Goal: Task Accomplishment & Management: Manage account settings

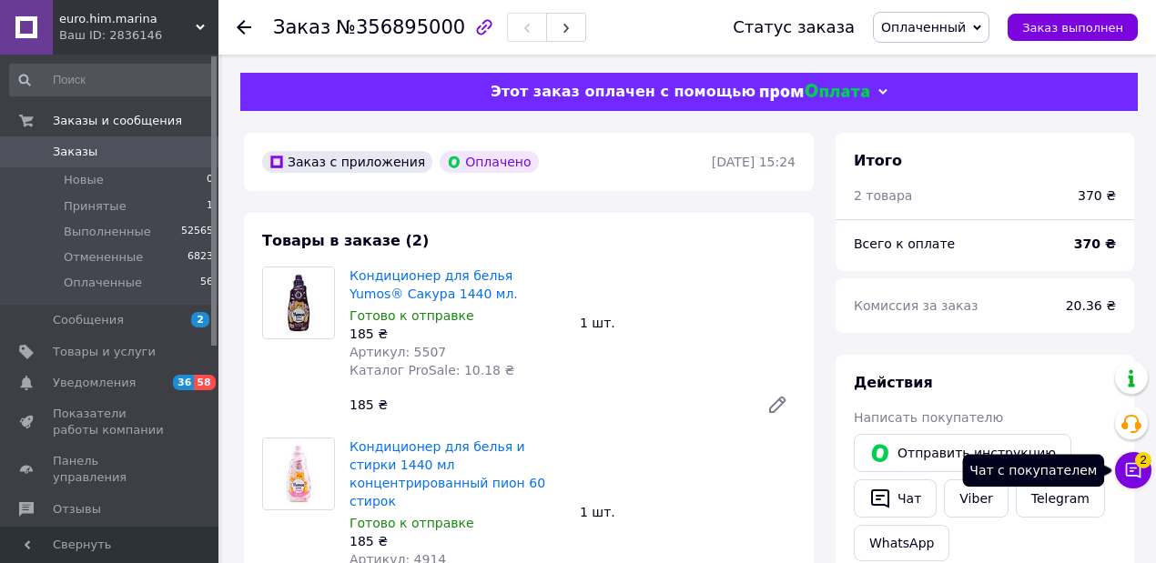
click at [1138, 465] on span "2" at bounding box center [1143, 460] width 16 height 16
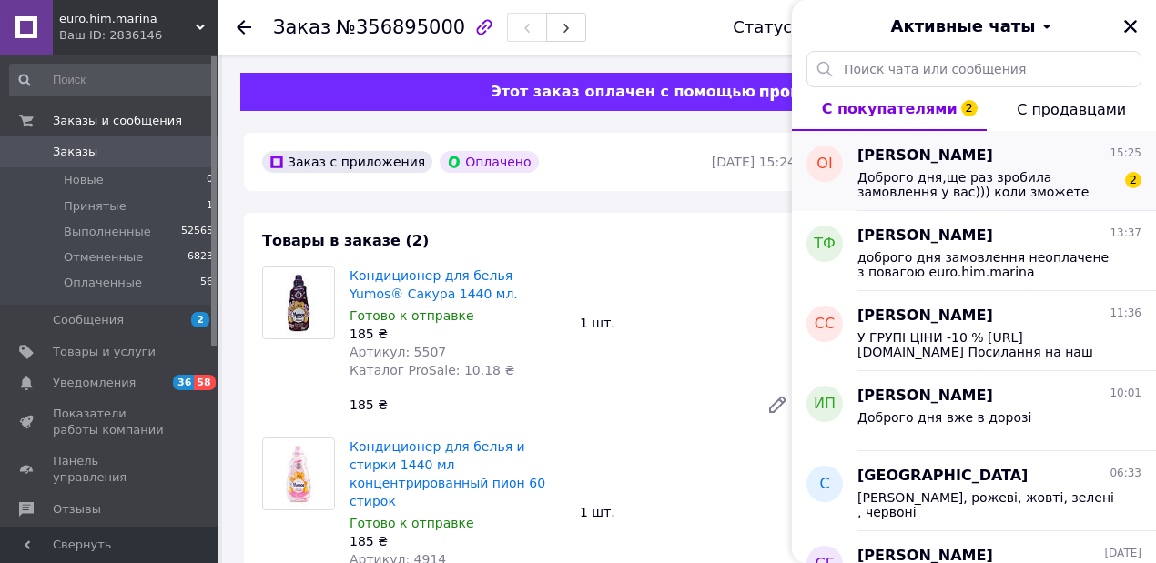
click at [954, 173] on span "Доброго дня,ще раз зробила замовлення у вас))) коли зможете відправити посилку?)" at bounding box center [986, 184] width 259 height 29
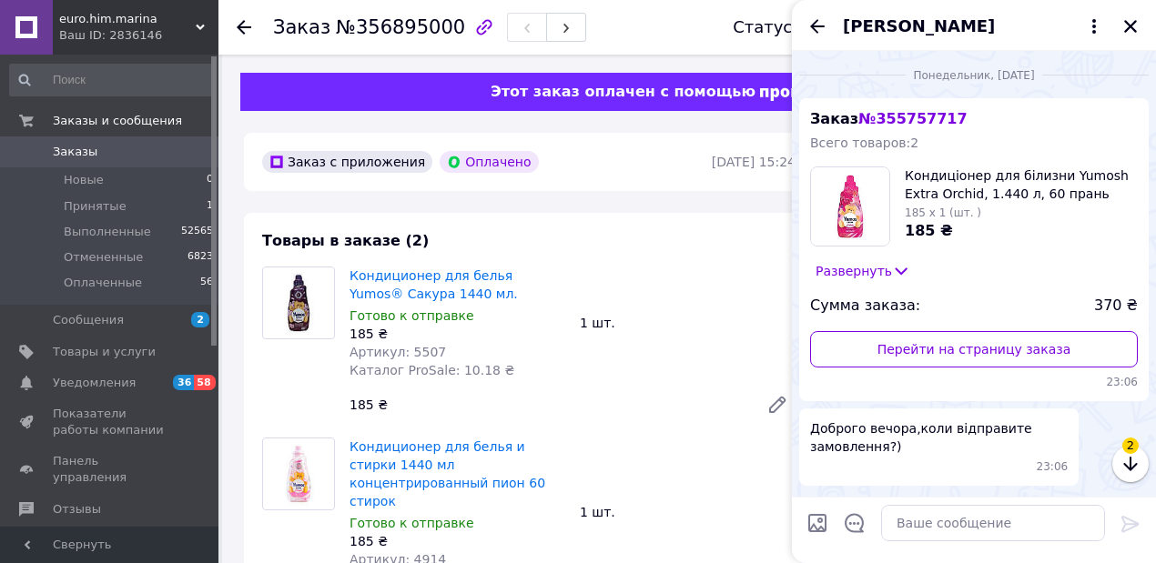
scroll to position [565, 0]
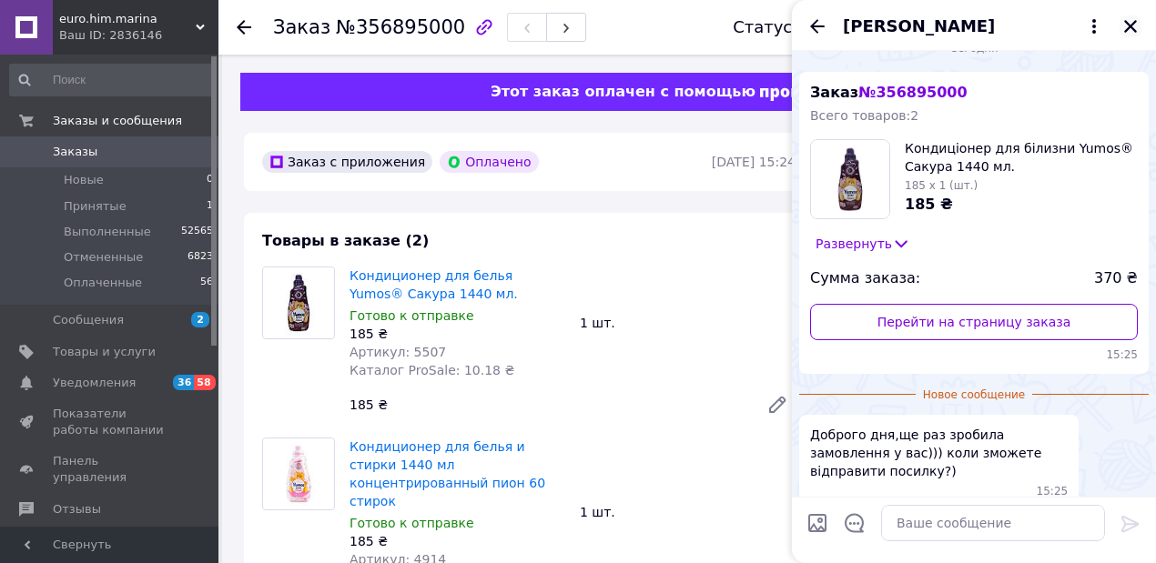
click at [1132, 29] on icon "Закрыть" at bounding box center [1130, 26] width 13 height 13
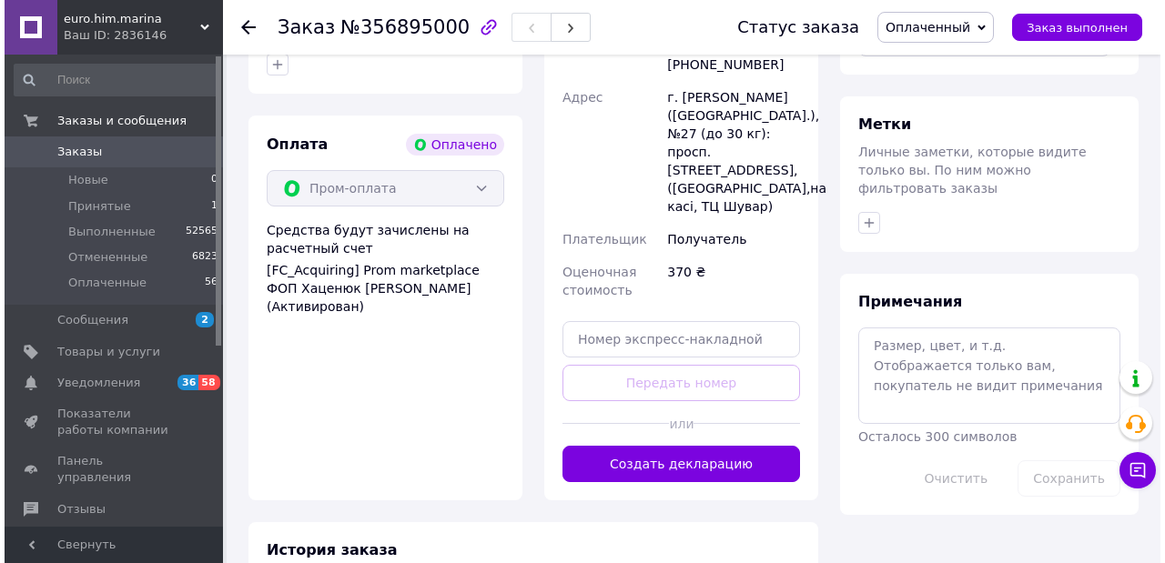
scroll to position [485, 0]
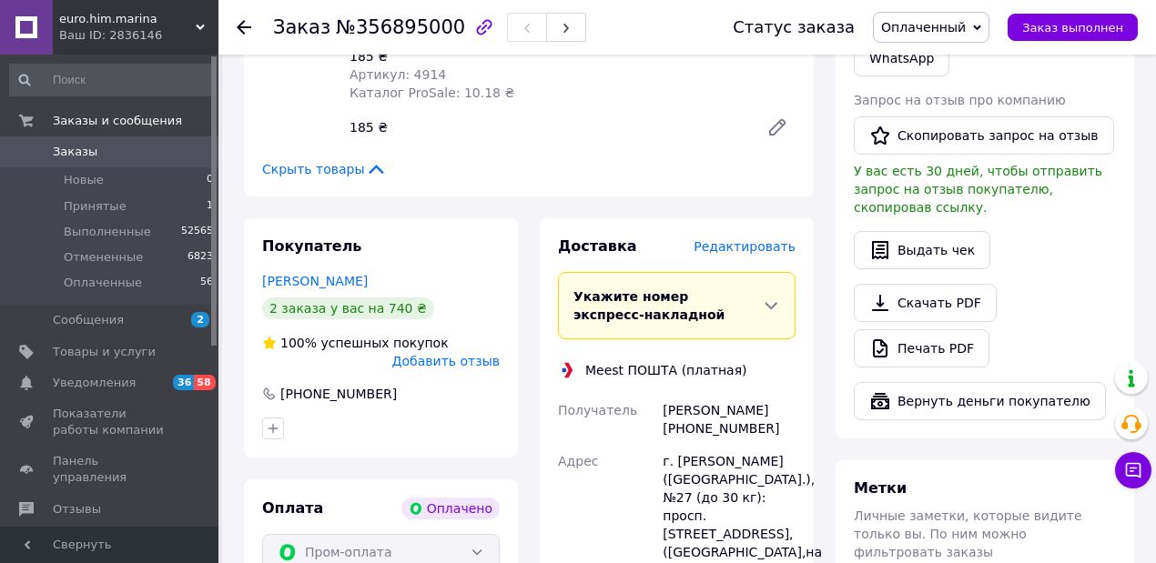
click at [770, 239] on span "Редактировать" at bounding box center [745, 246] width 102 height 15
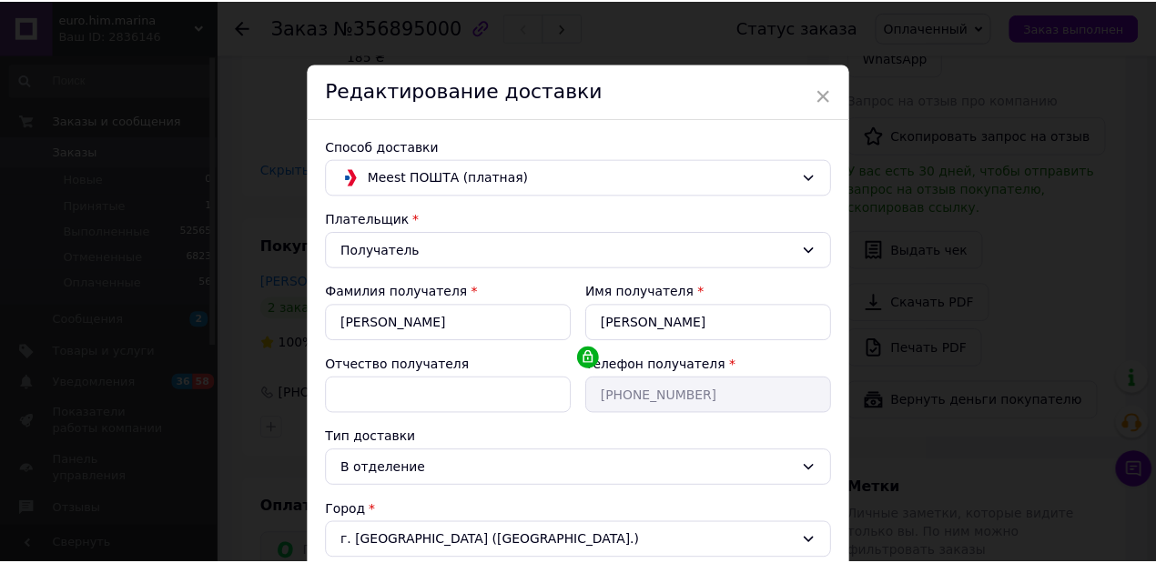
scroll to position [450, 0]
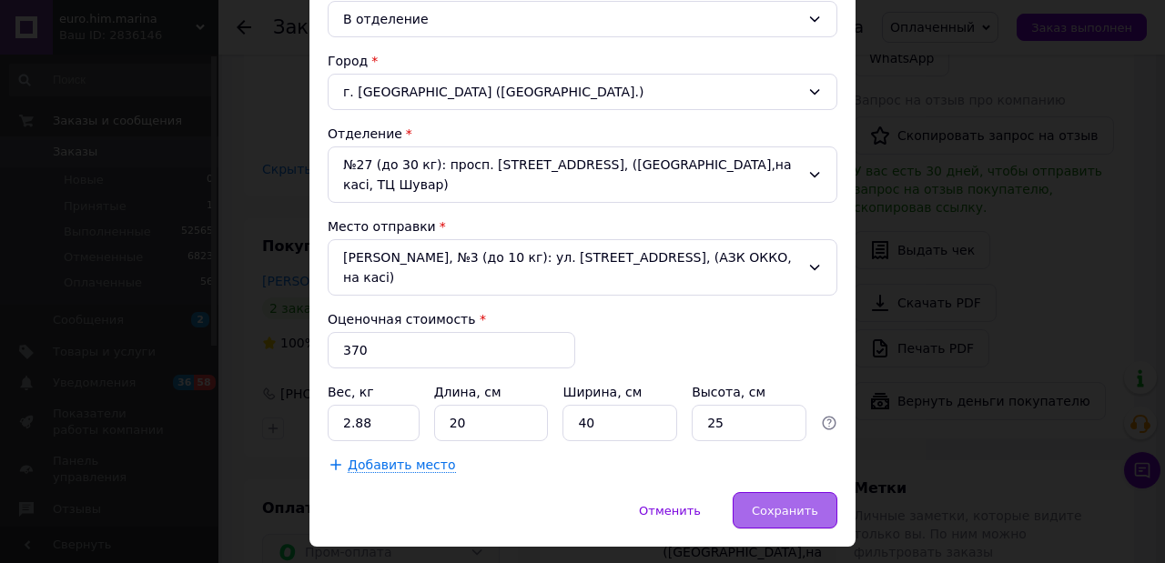
click at [777, 504] on span "Сохранить" at bounding box center [785, 511] width 66 height 14
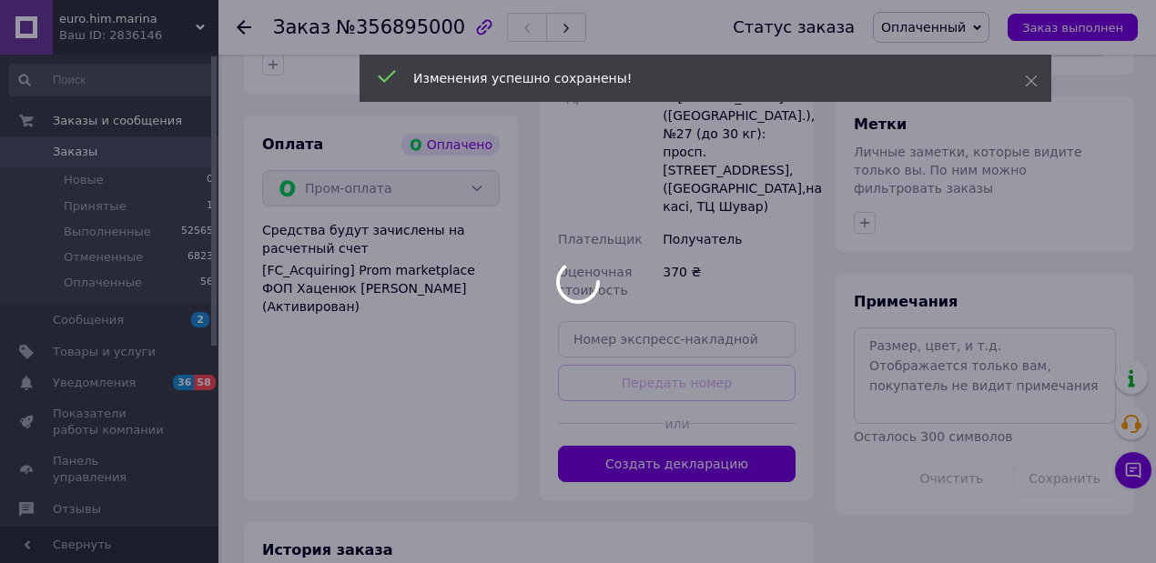
scroll to position [988, 0]
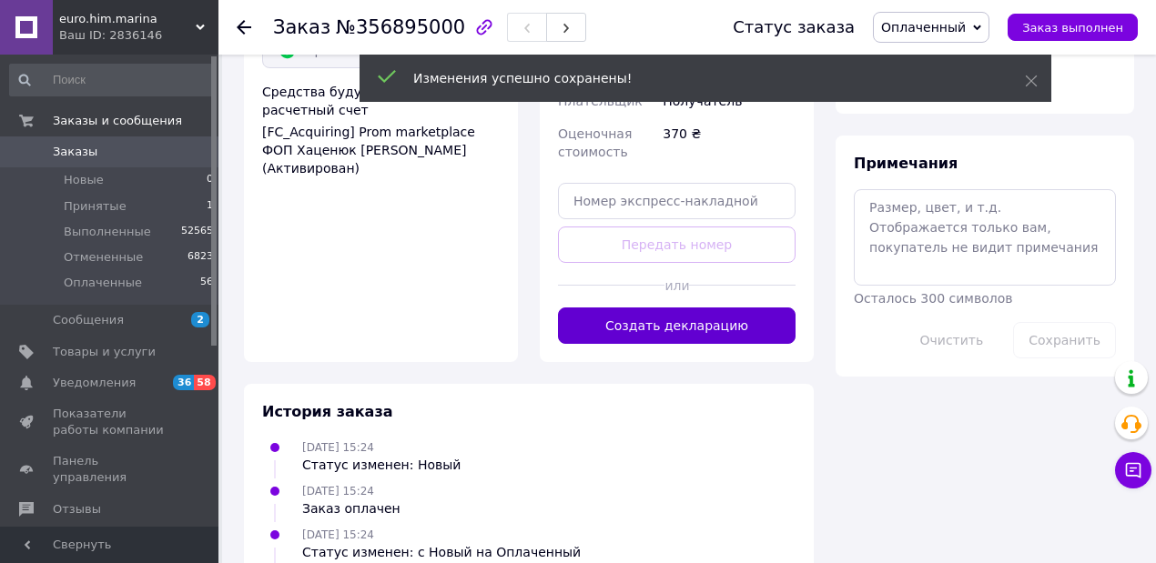
click at [681, 308] on button "Создать декларацию" at bounding box center [677, 326] width 238 height 36
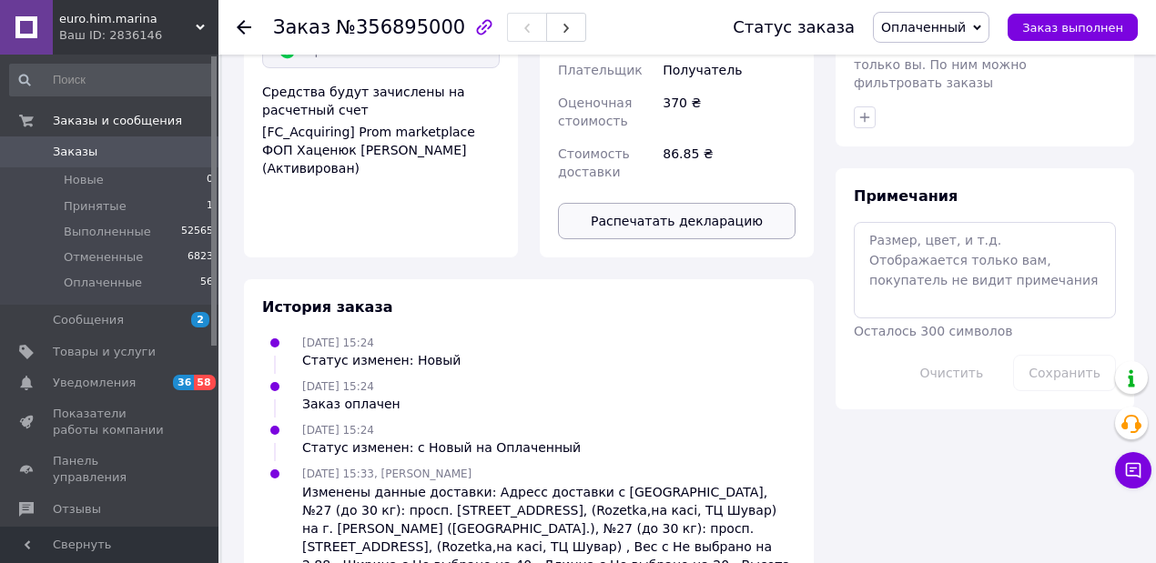
click at [677, 203] on button "Распечатать декларацию" at bounding box center [677, 221] width 238 height 36
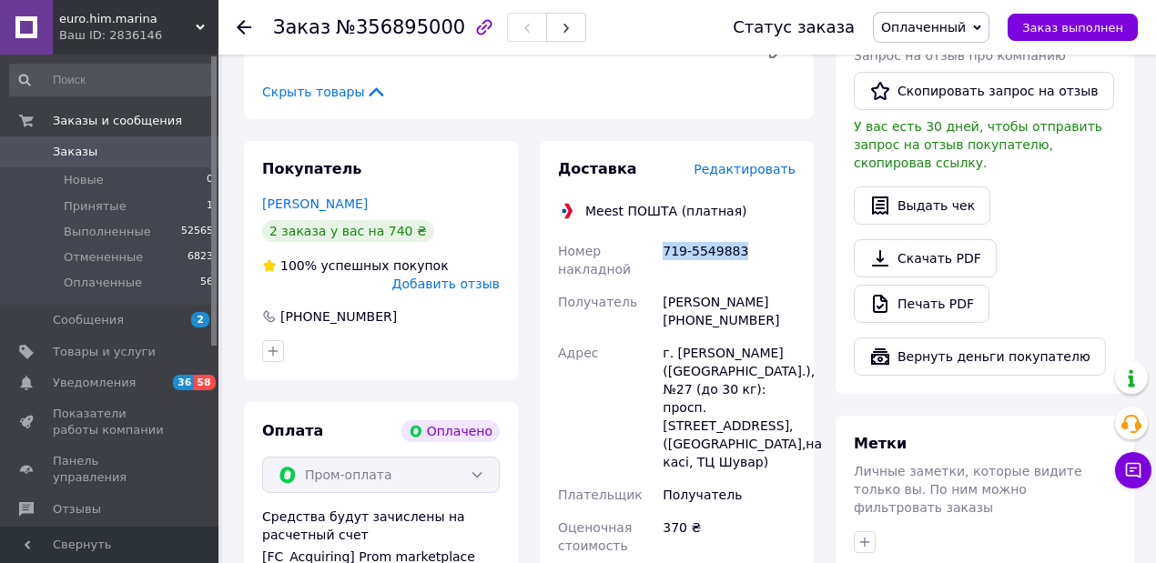
drag, startPoint x: 659, startPoint y: 227, endPoint x: 748, endPoint y: 232, distance: 89.4
click at [748, 235] on div "719-5549883" at bounding box center [729, 260] width 140 height 51
copy div "719-5549883"
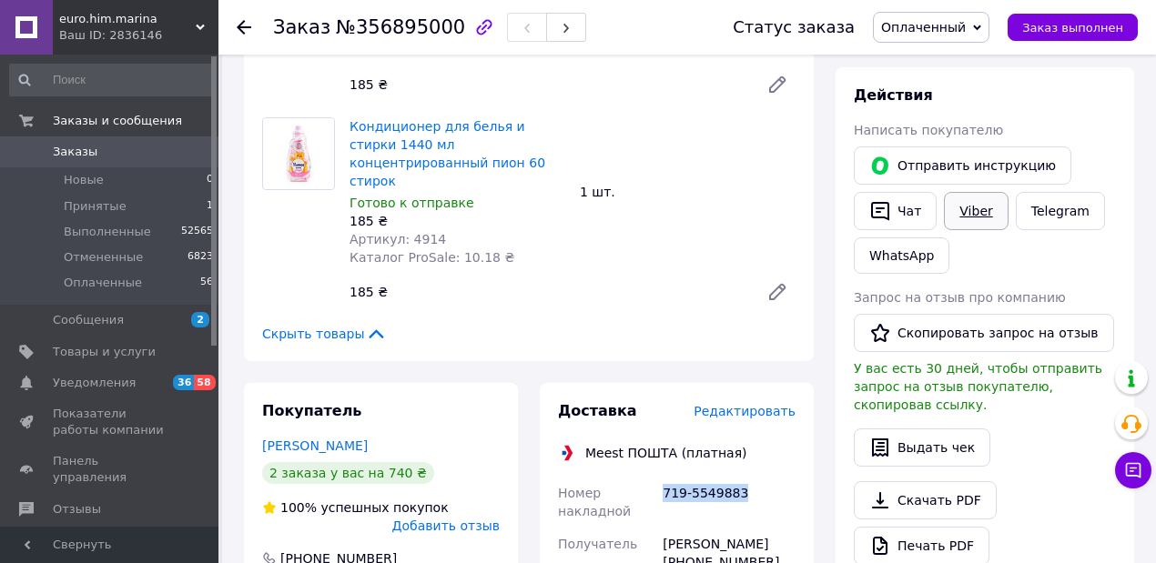
click at [975, 210] on link "Viber" at bounding box center [976, 211] width 64 height 38
click at [901, 209] on button "Чат" at bounding box center [895, 211] width 83 height 38
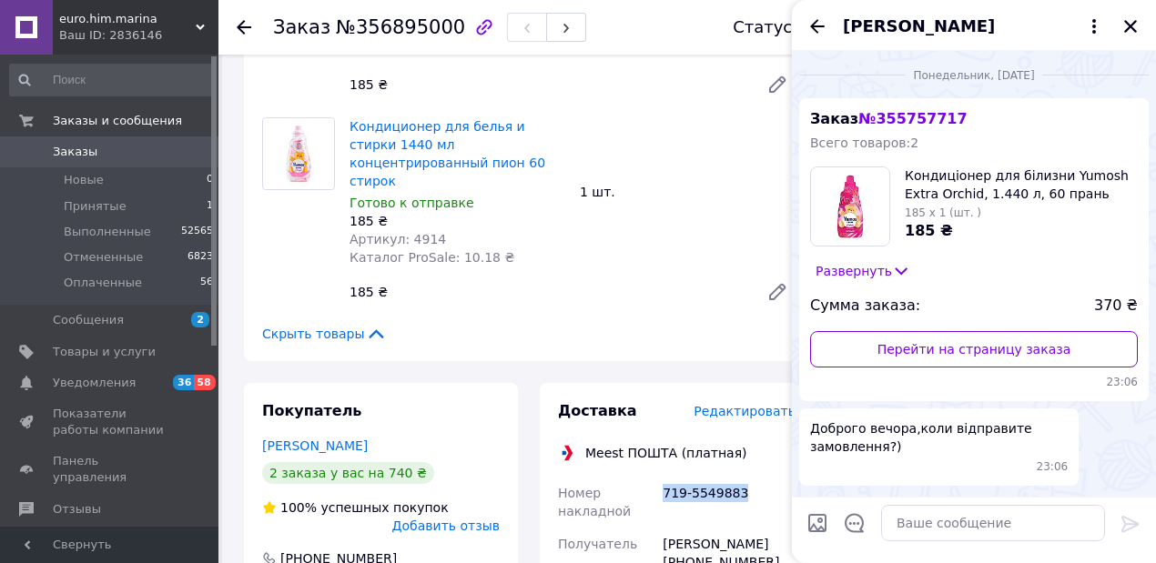
scroll to position [533, 0]
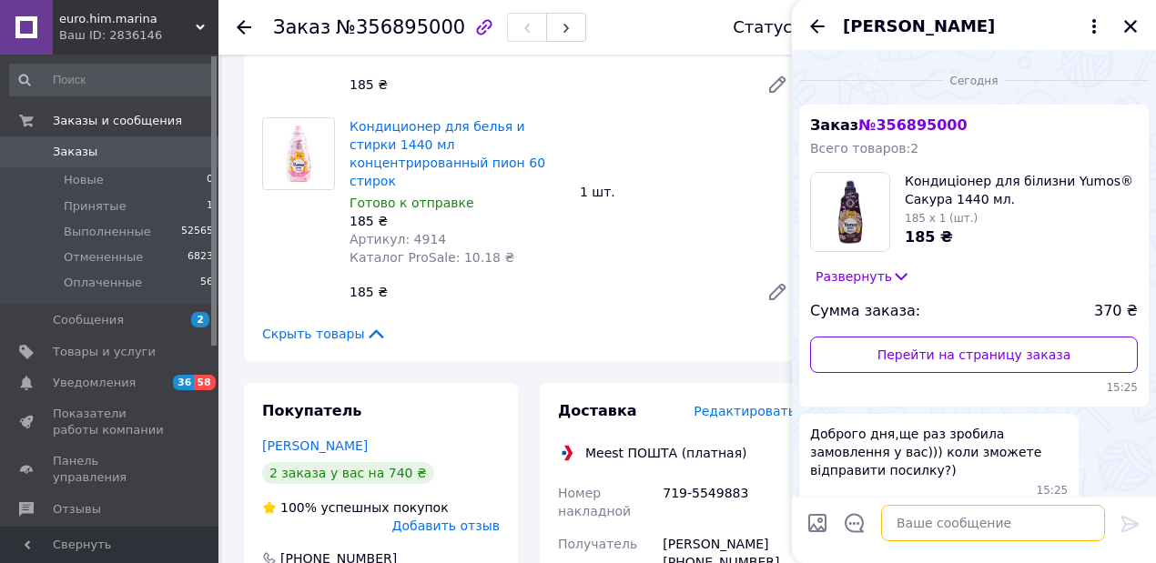
paste textarea "719-5549883"
type textarea "719-5549883"
click at [1132, 522] on icon at bounding box center [1129, 524] width 17 height 16
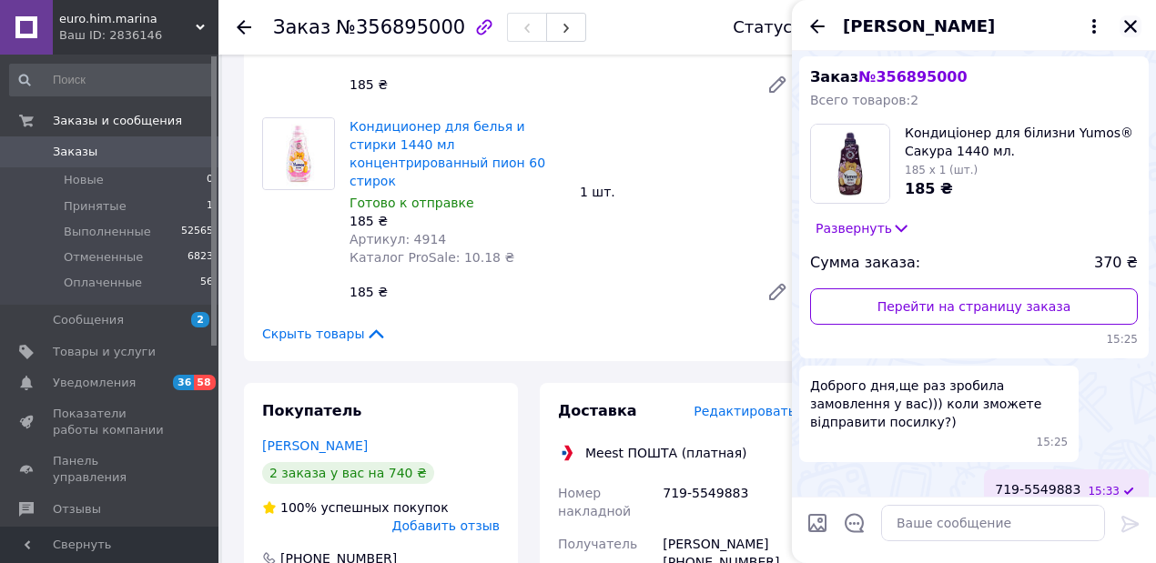
click at [1132, 30] on icon "Закрыть" at bounding box center [1130, 26] width 16 height 16
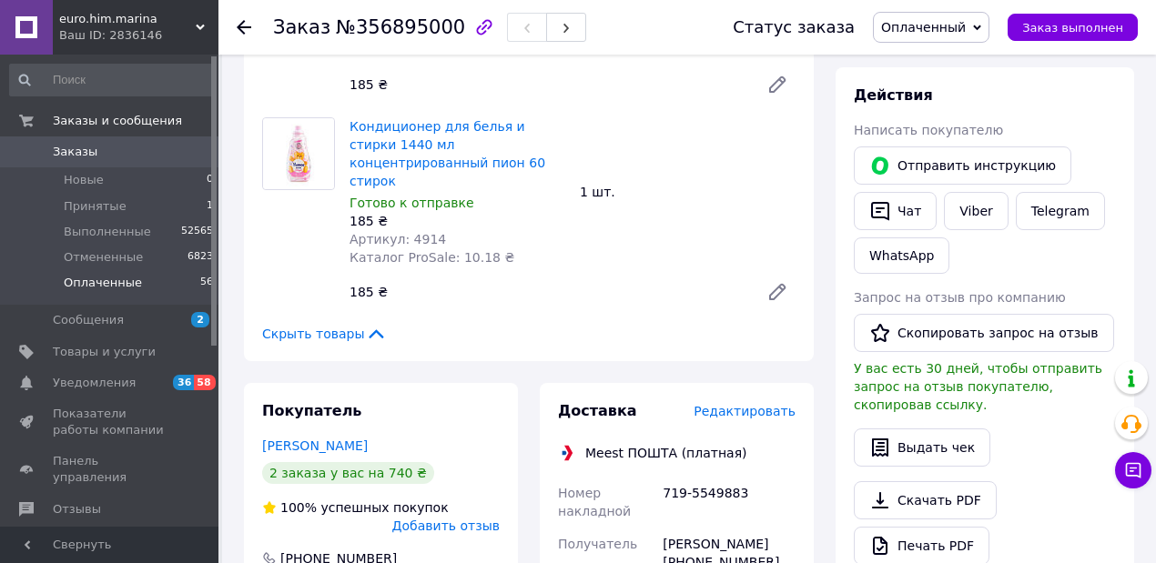
click at [111, 282] on span "Оплаченные" at bounding box center [103, 283] width 78 height 16
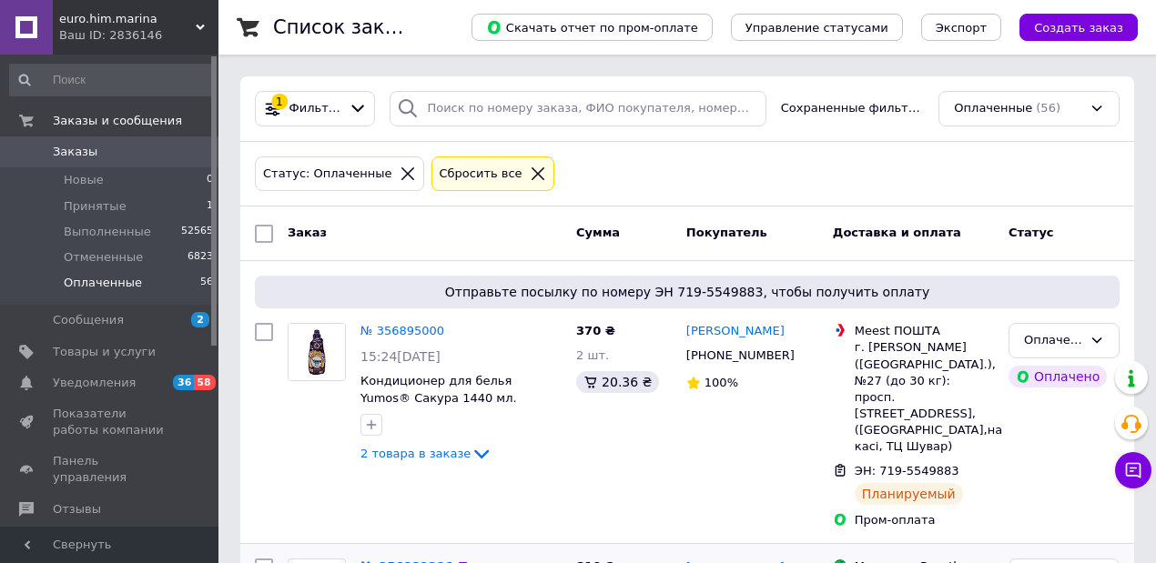
click at [412, 560] on link "№ 356881386" at bounding box center [406, 567] width 93 height 14
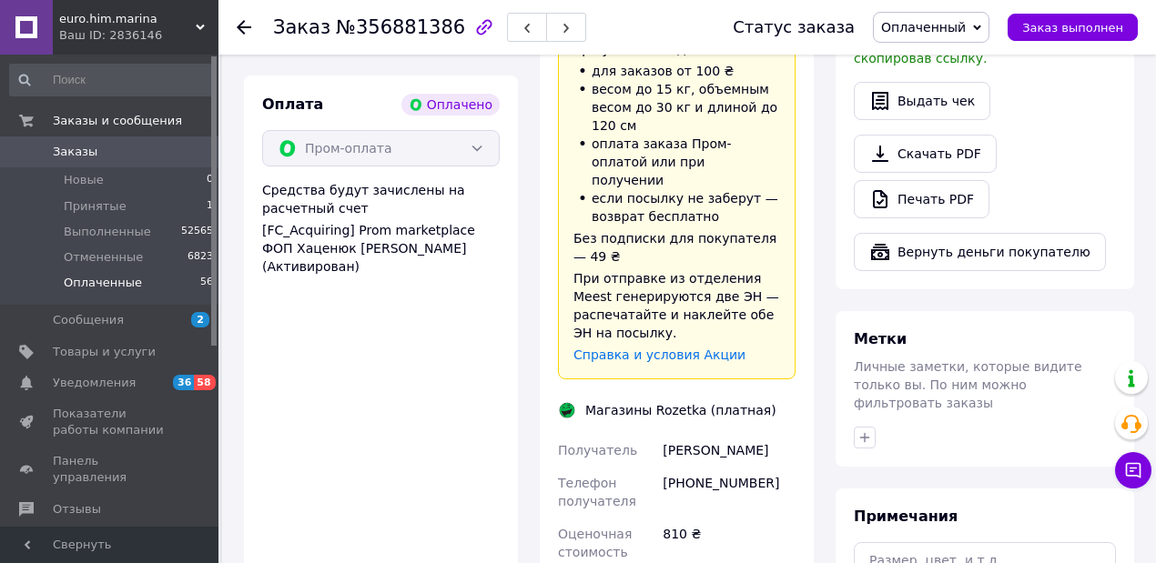
click at [102, 282] on span "Оплаченные" at bounding box center [103, 283] width 78 height 16
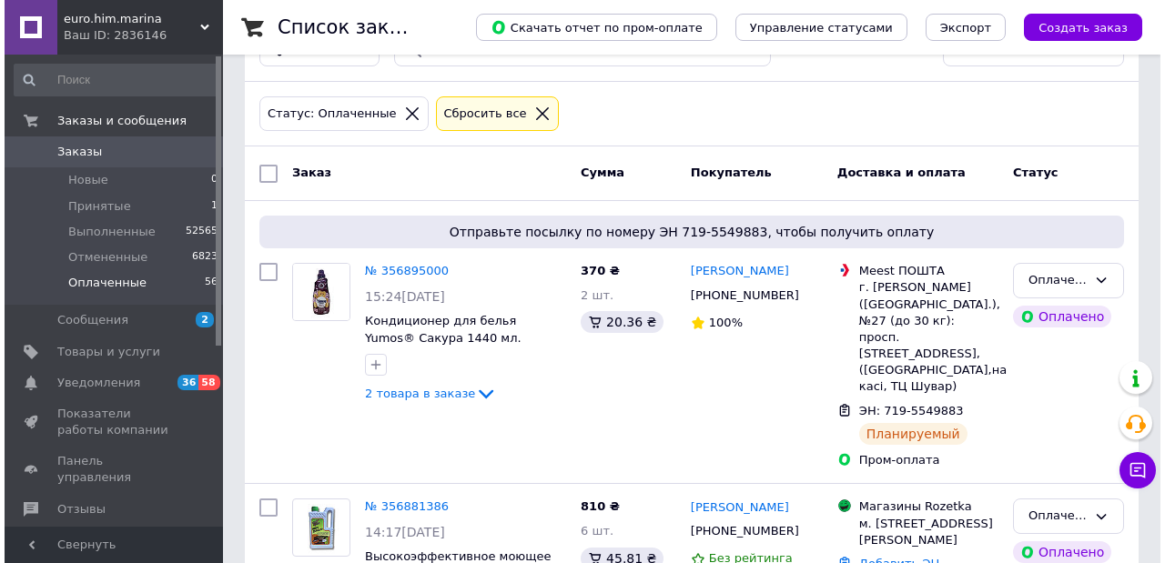
scroll to position [242, 0]
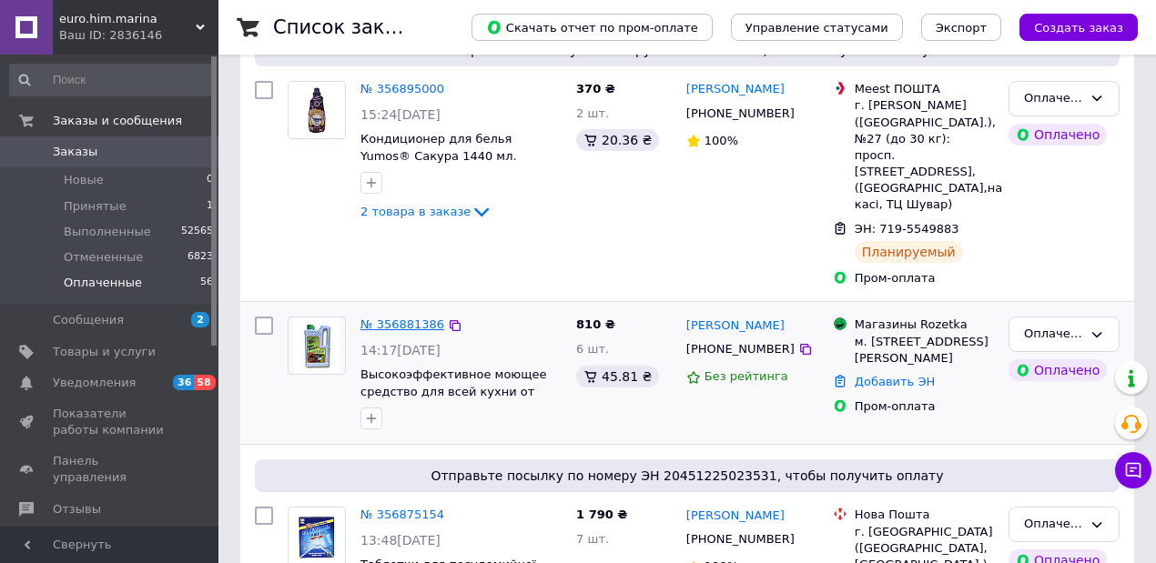
click at [398, 318] on link "№ 356881386" at bounding box center [402, 325] width 84 height 14
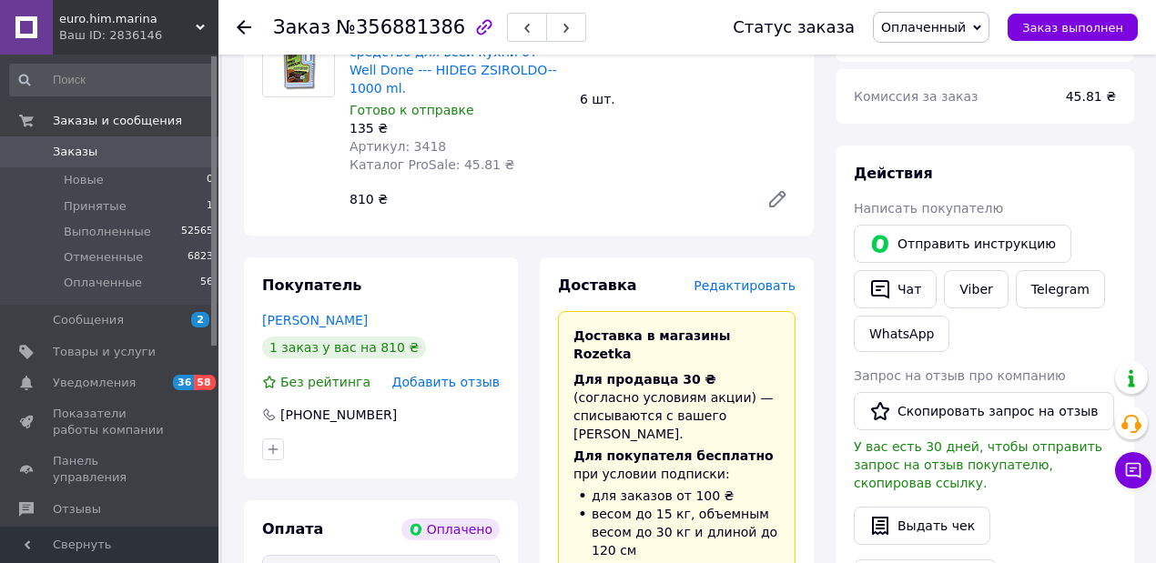
click at [763, 279] on span "Редактировать" at bounding box center [745, 286] width 102 height 15
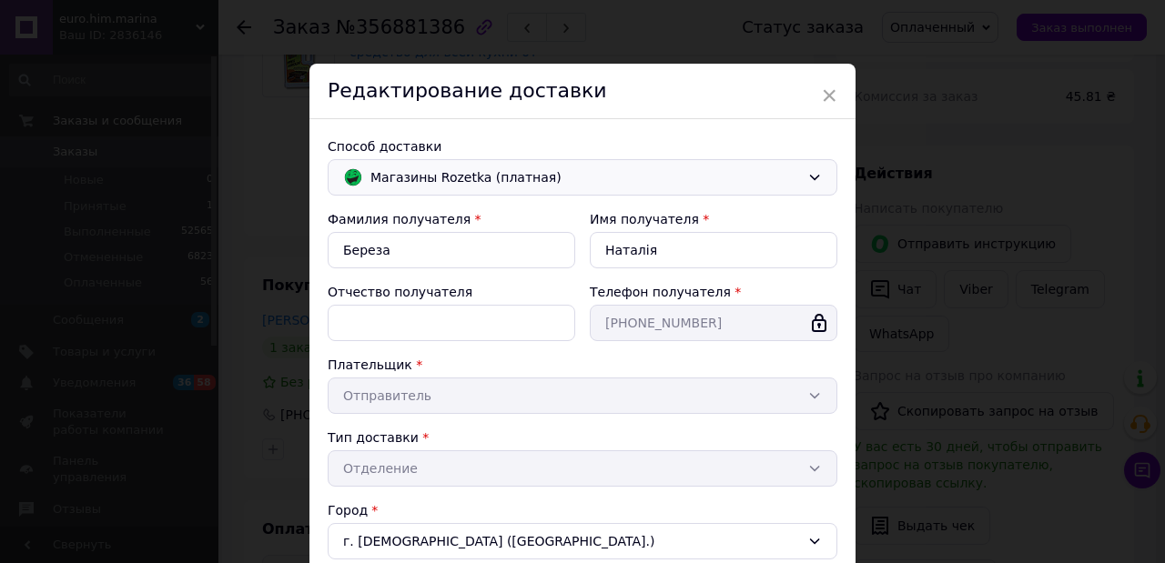
click at [430, 176] on span "Магазины Rozetka (платная)" at bounding box center [585, 177] width 430 height 20
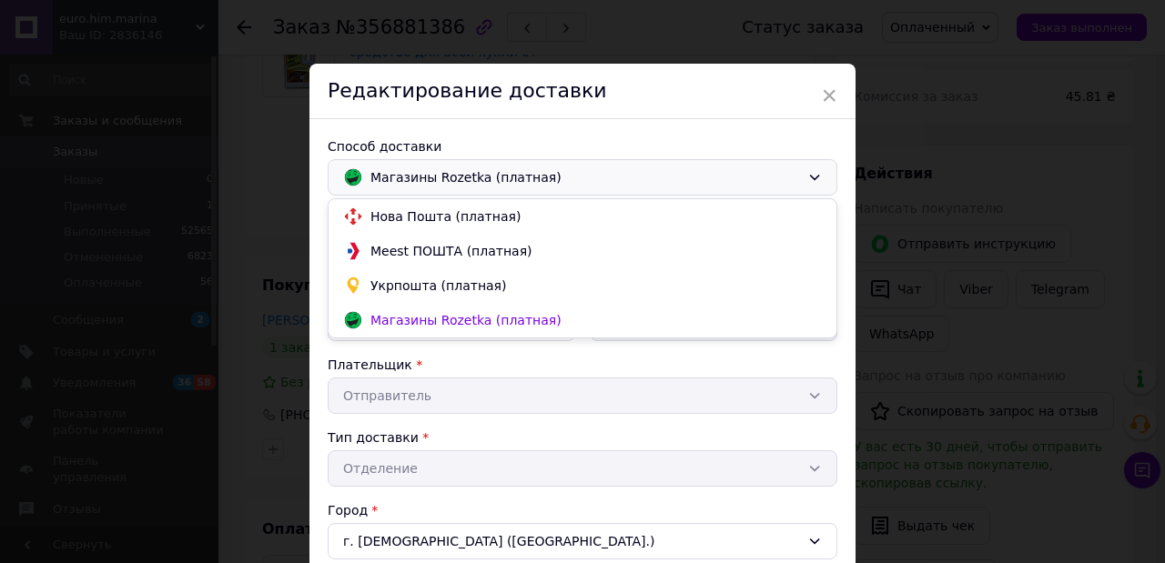
click at [408, 220] on span "Нова Пошта (платная)" at bounding box center [595, 217] width 451 height 18
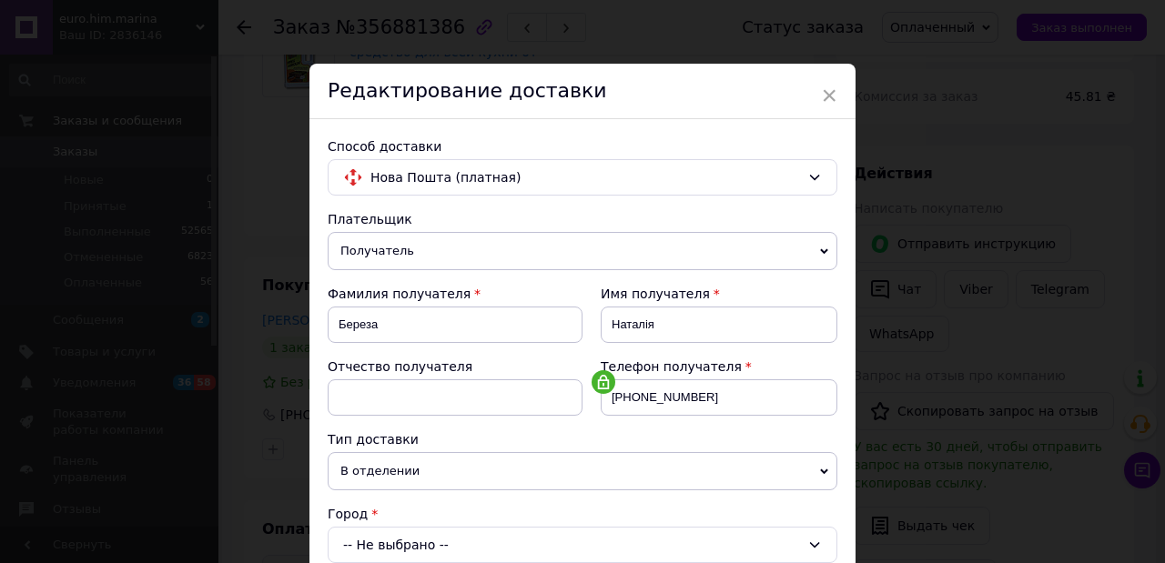
scroll to position [303, 0]
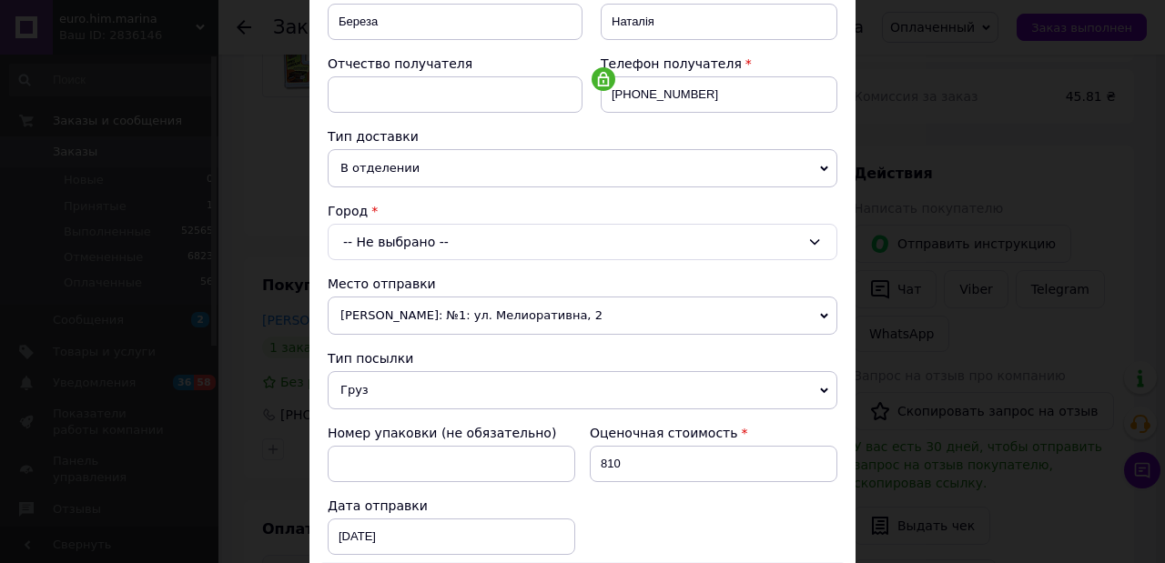
click at [377, 237] on div "-- Не выбрано --" at bounding box center [583, 242] width 510 height 36
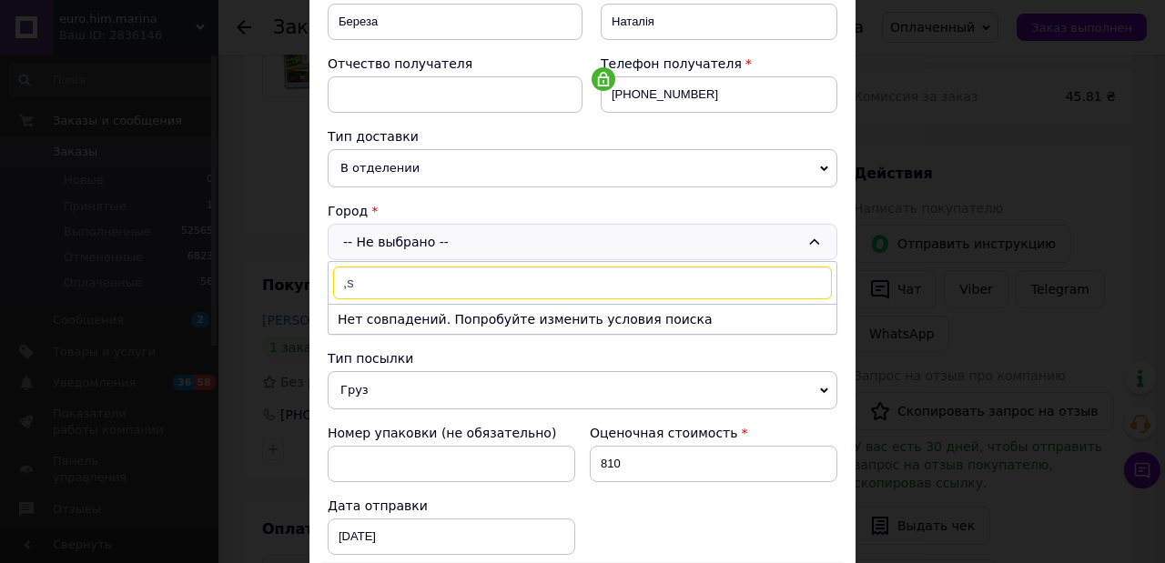
type input ","
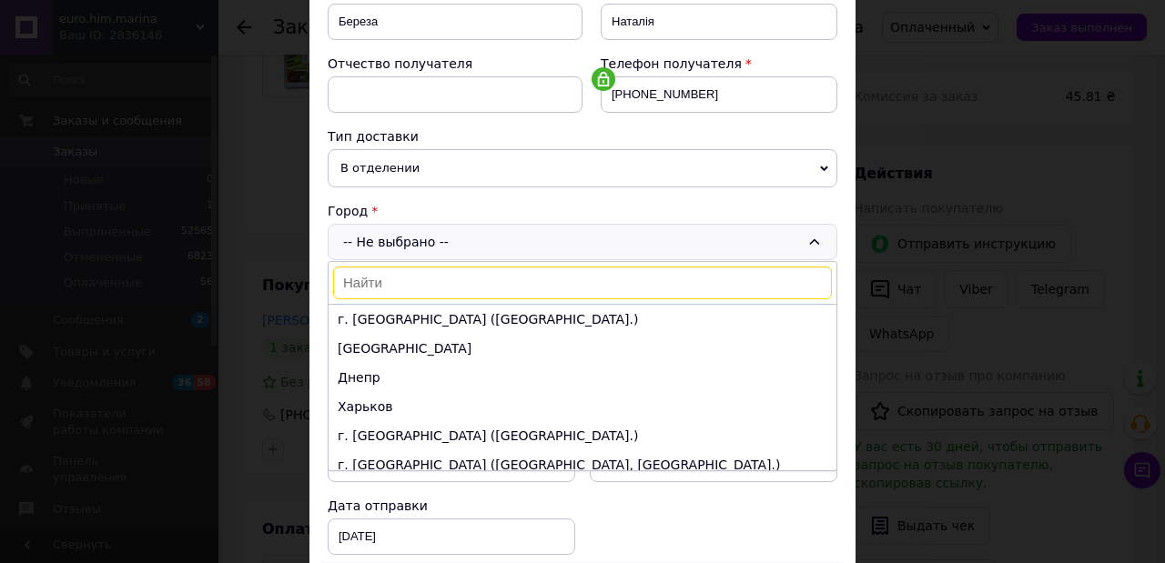
click at [360, 273] on input at bounding box center [582, 283] width 499 height 33
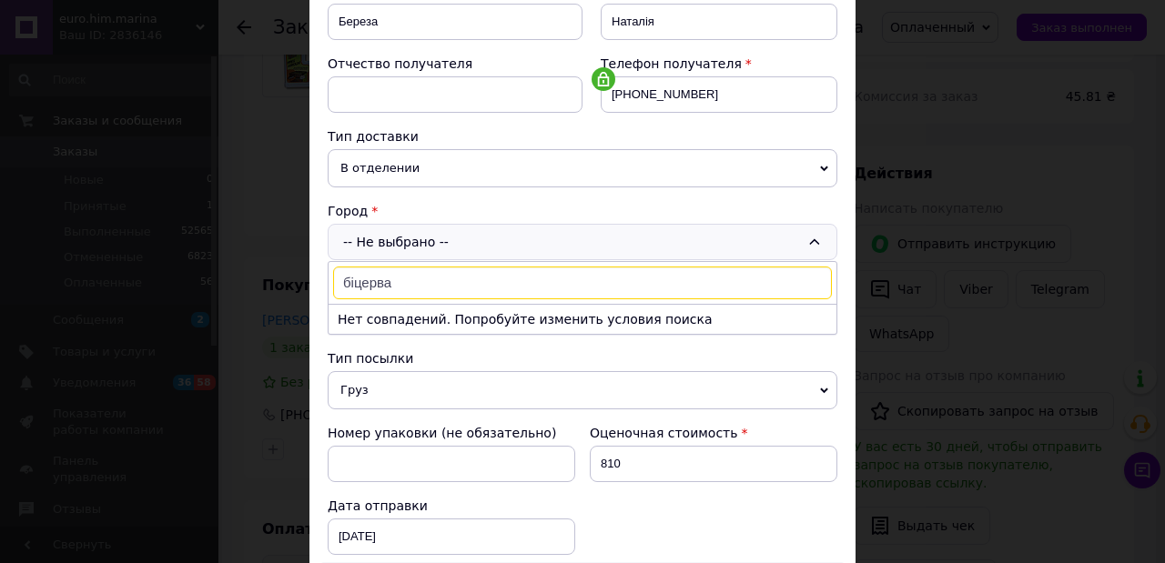
click at [359, 276] on input "біцерва" at bounding box center [582, 283] width 499 height 33
click at [351, 277] on input "біцерва" at bounding box center [582, 283] width 499 height 33
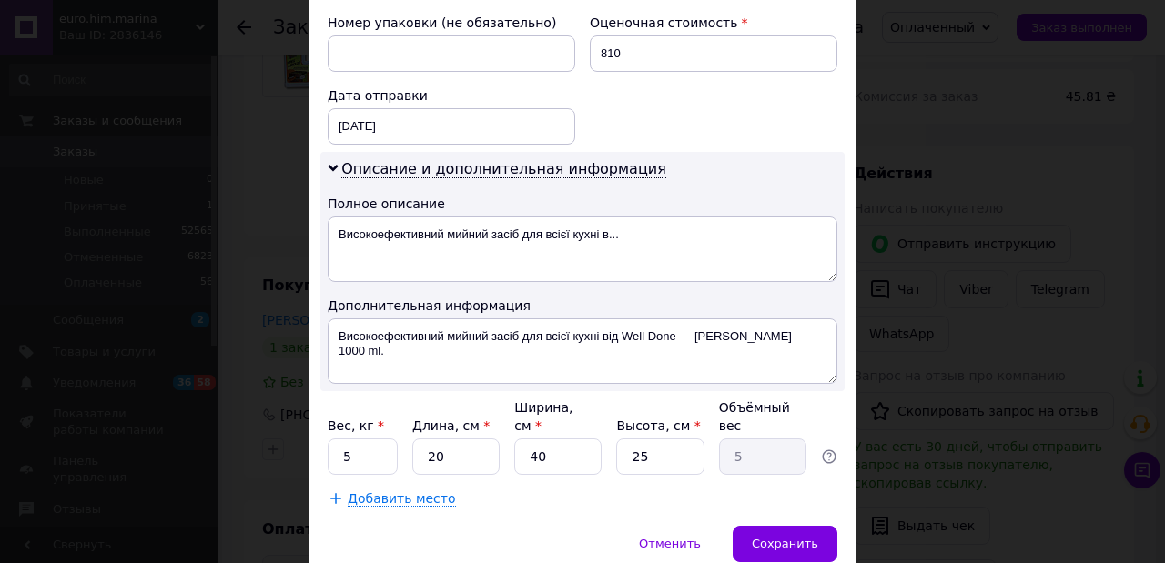
scroll to position [411, 0]
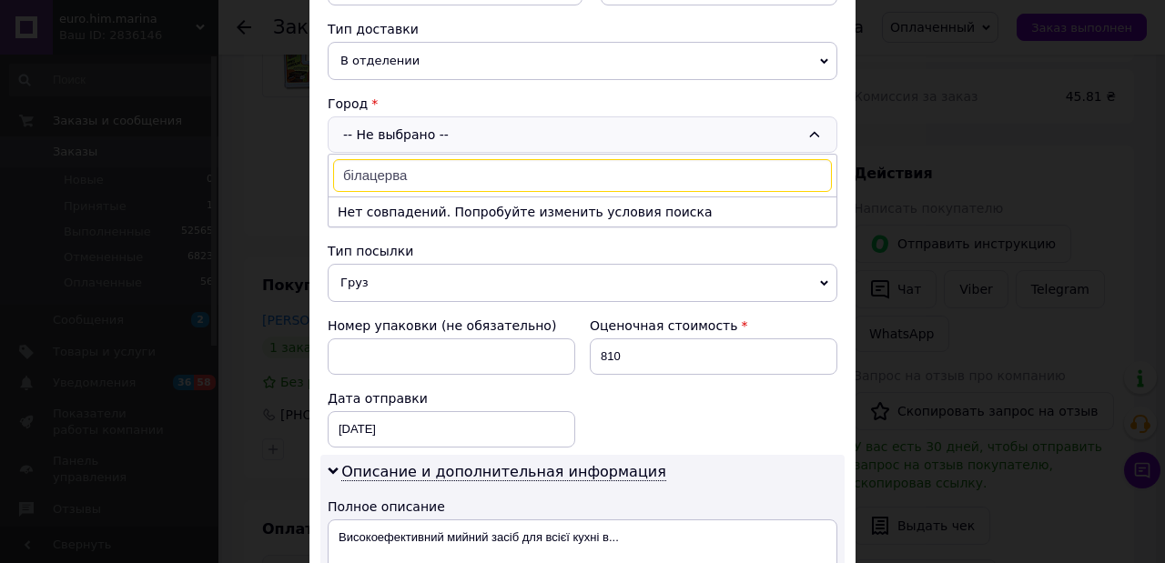
click at [389, 170] on input "білацерва" at bounding box center [582, 175] width 499 height 33
click at [364, 167] on input "білацерква" at bounding box center [582, 175] width 499 height 33
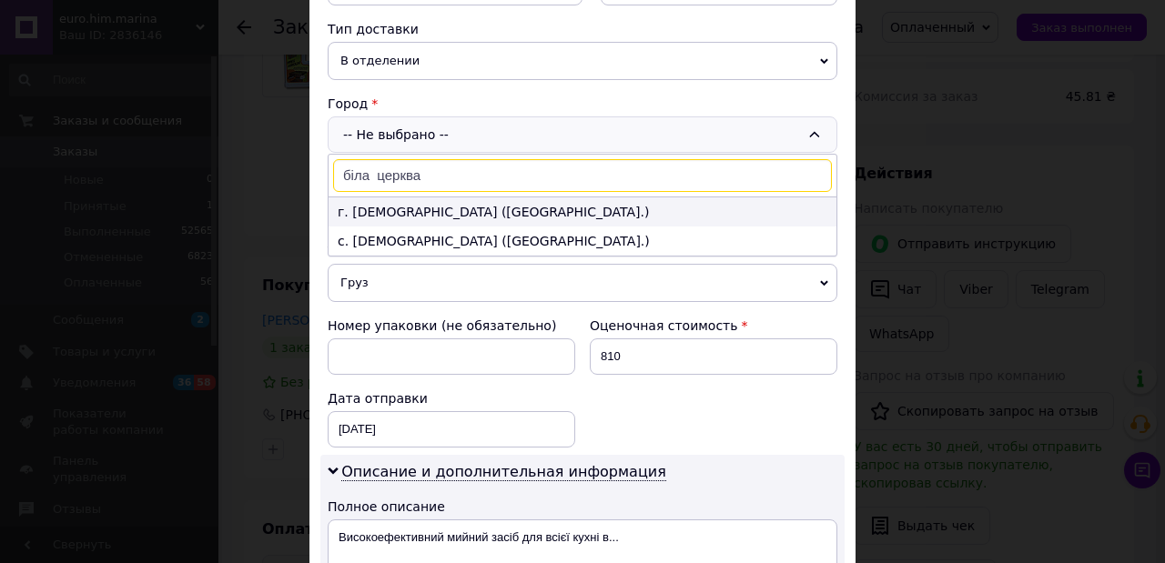
type input "біла церква"
click at [386, 208] on li "г. Белая Церковь (Киевская обл.)" at bounding box center [583, 212] width 508 height 29
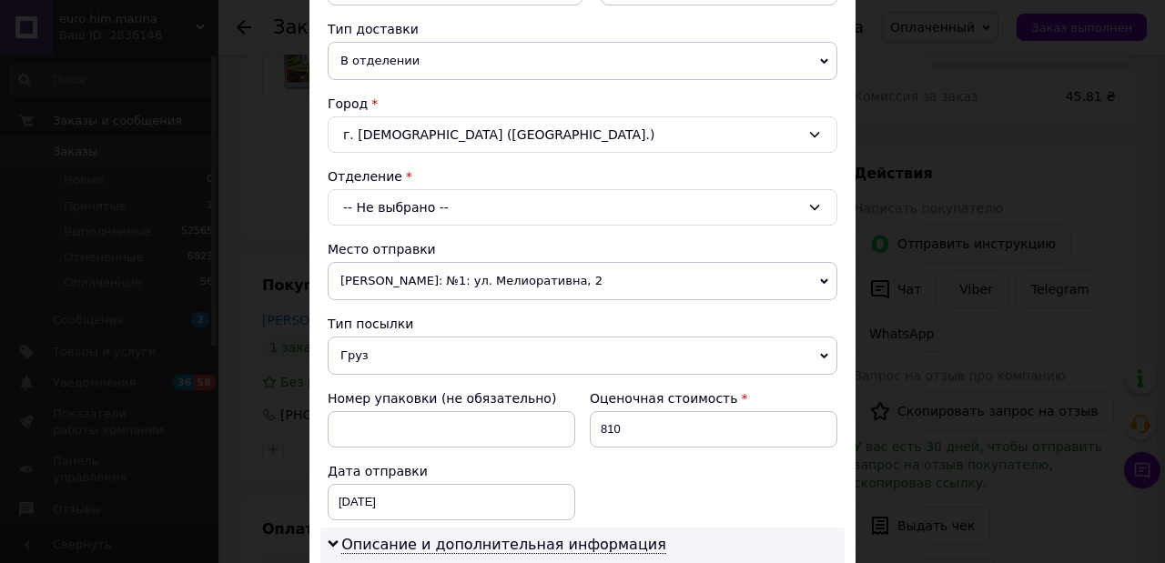
click at [382, 204] on div "-- Не выбрано --" at bounding box center [583, 207] width 510 height 36
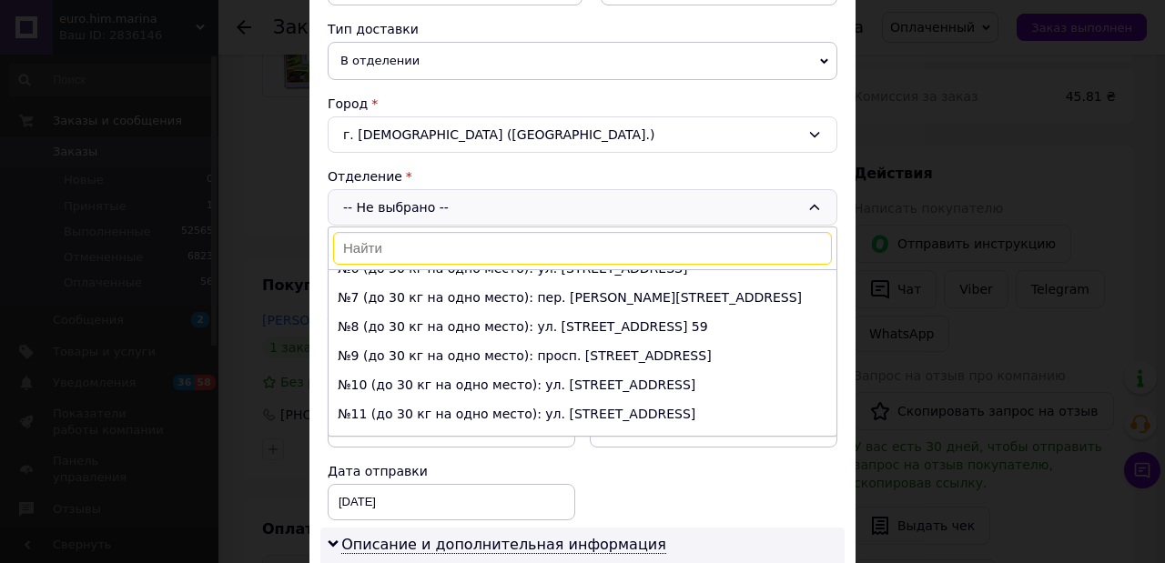
scroll to position [303, 0]
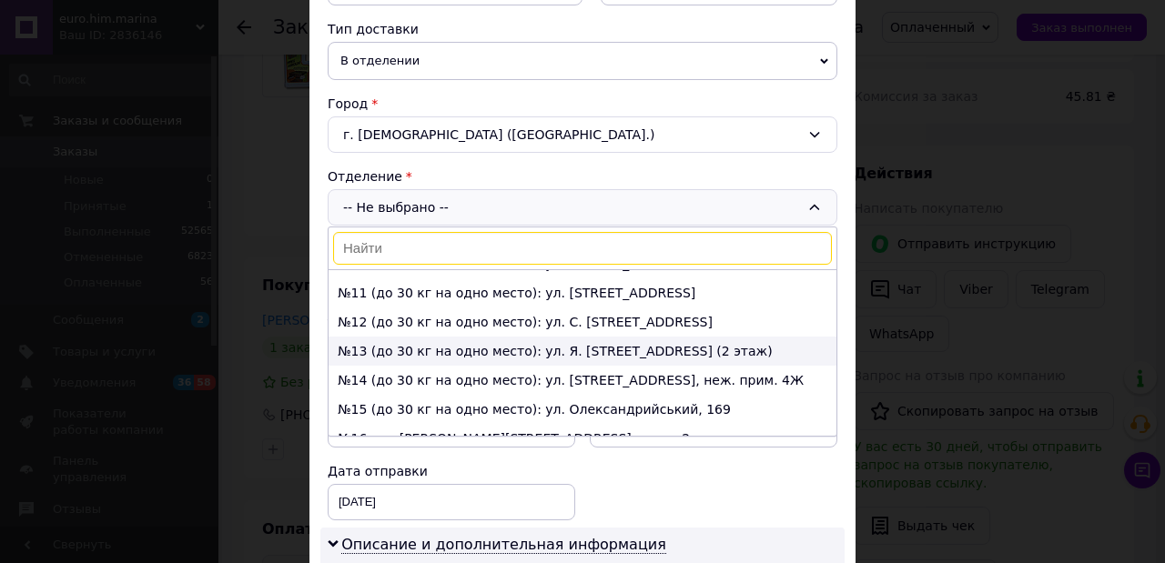
click at [391, 337] on li "№13 (до 30 кг на одно место): ул. Я. Мудрого, 40 (2 этаж)" at bounding box center [583, 351] width 508 height 29
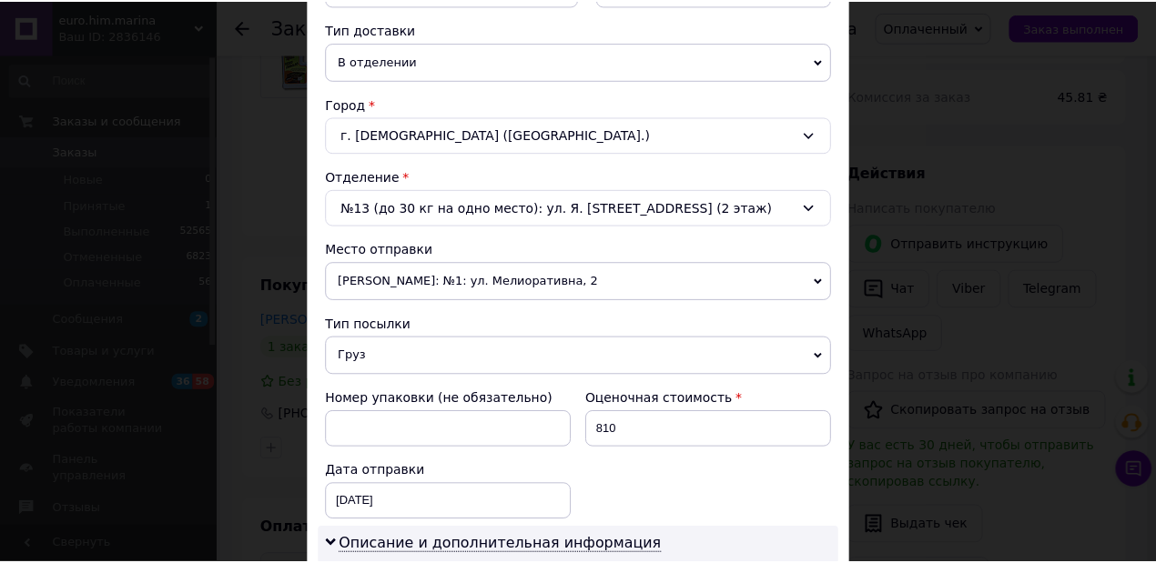
scroll to position [836, 0]
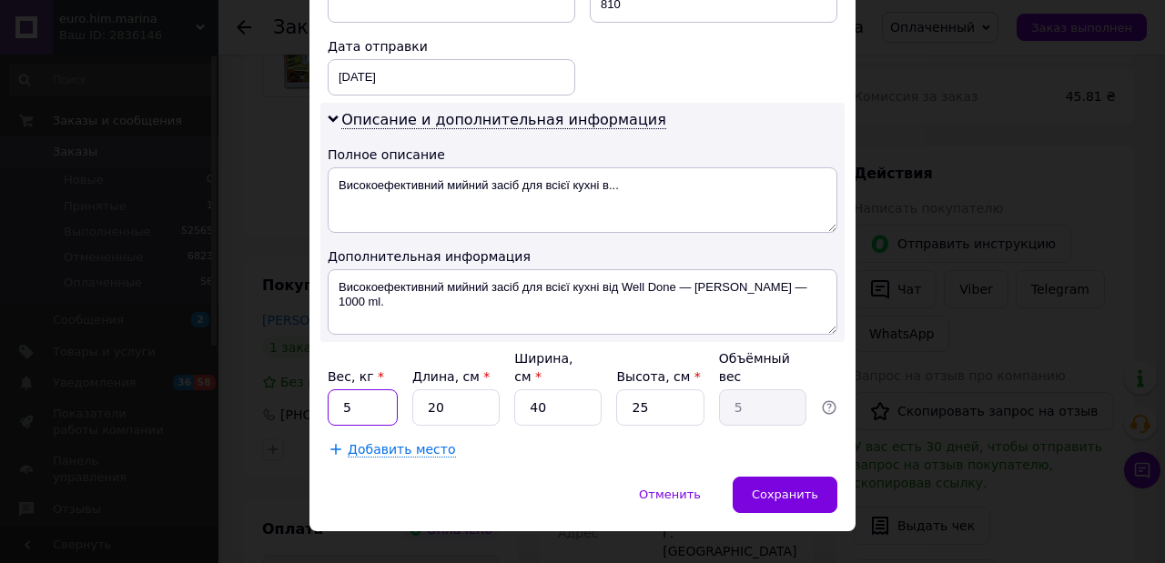
drag, startPoint x: 352, startPoint y: 380, endPoint x: 333, endPoint y: 380, distance: 19.1
click at [333, 390] on input "5" at bounding box center [363, 408] width 70 height 36
click at [785, 488] on span "Сохранить" at bounding box center [785, 495] width 66 height 14
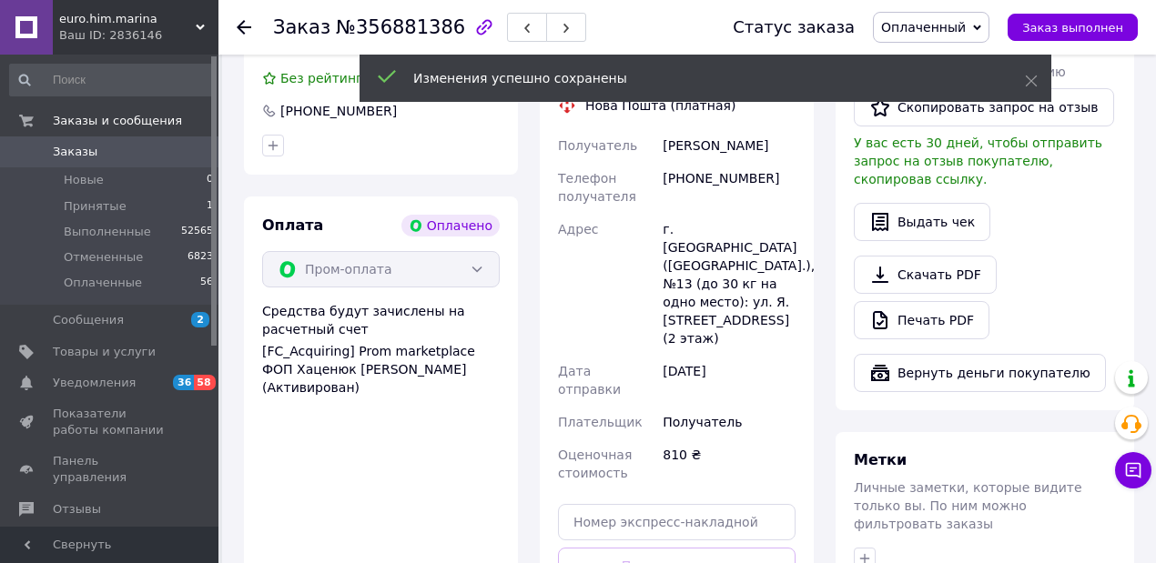
scroll to position [728, 0]
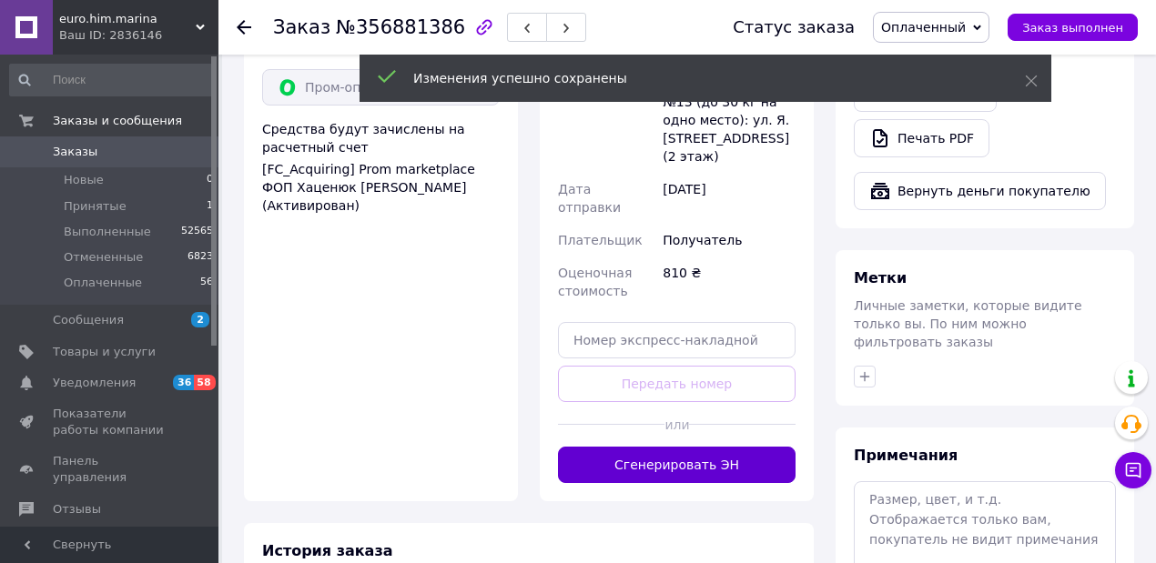
click at [664, 447] on button "Сгенерировать ЭН" at bounding box center [677, 465] width 238 height 36
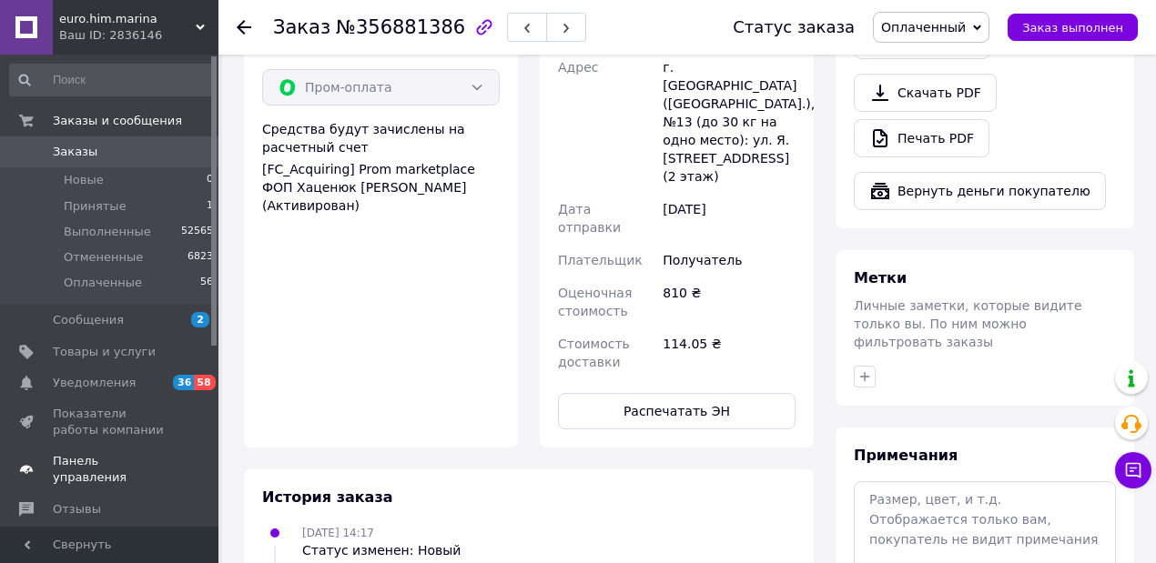
drag, startPoint x: 674, startPoint y: 344, endPoint x: 0, endPoint y: 446, distance: 681.3
click at [0, 520] on div "euro.him.marina Ваш ID: 2836146 Сайт euro.him.marina Кабинет покупателя Провери…" at bounding box center [578, 155] width 1156 height 1766
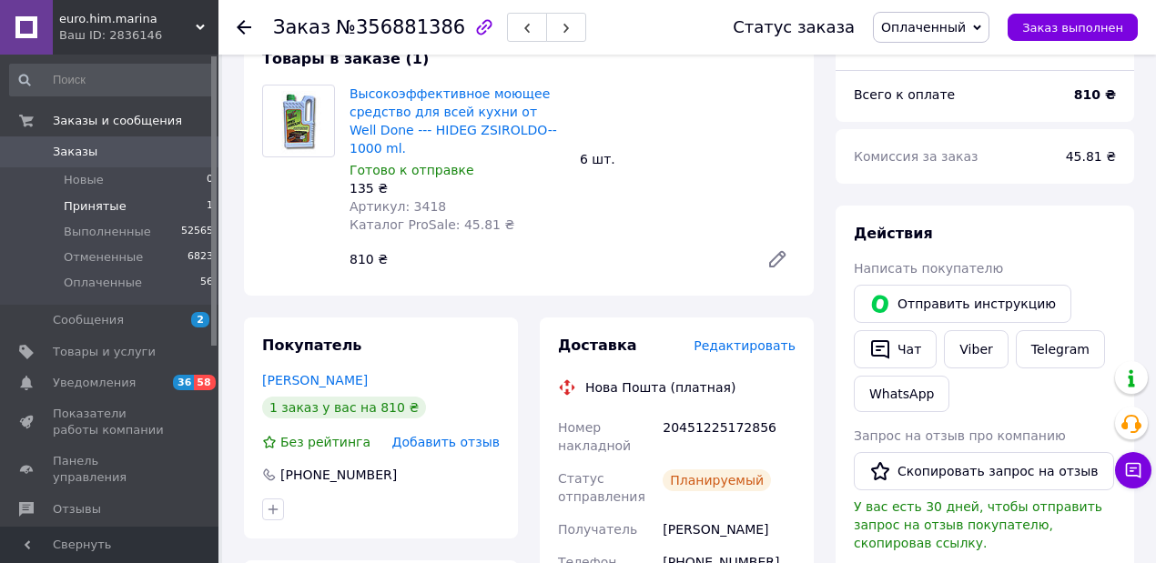
click at [84, 211] on span "Принятые" at bounding box center [95, 206] width 63 height 16
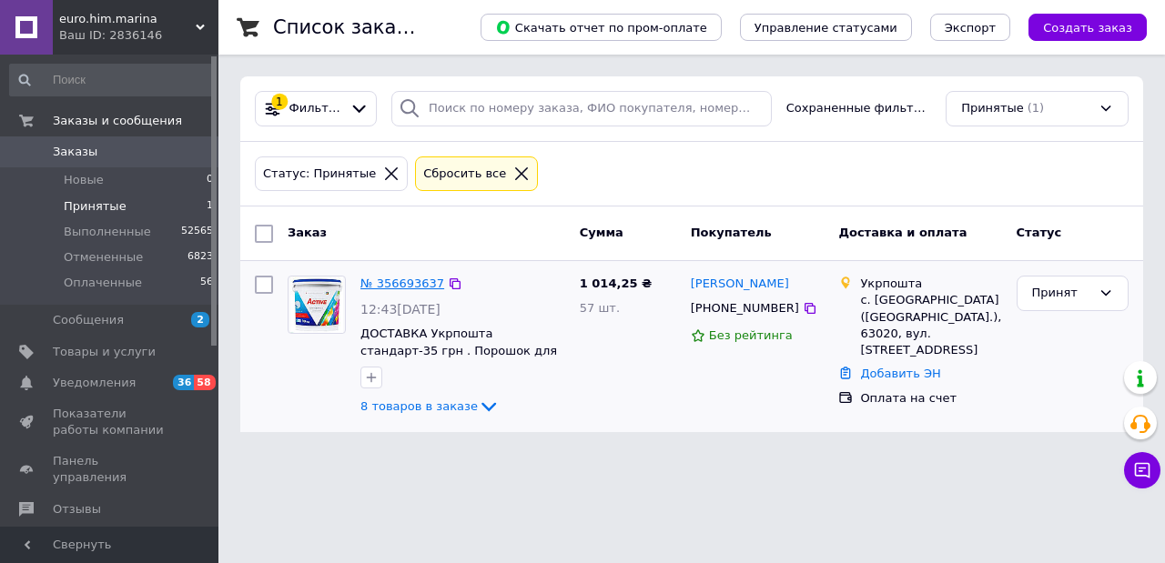
click at [391, 280] on link "№ 356693637" at bounding box center [402, 284] width 84 height 14
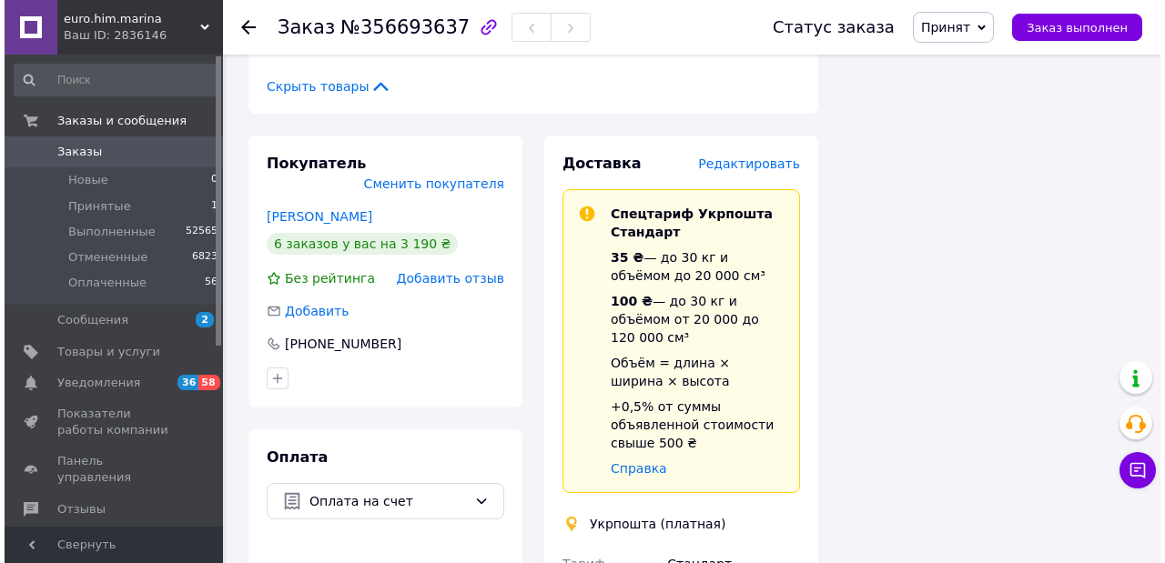
scroll to position [1456, 0]
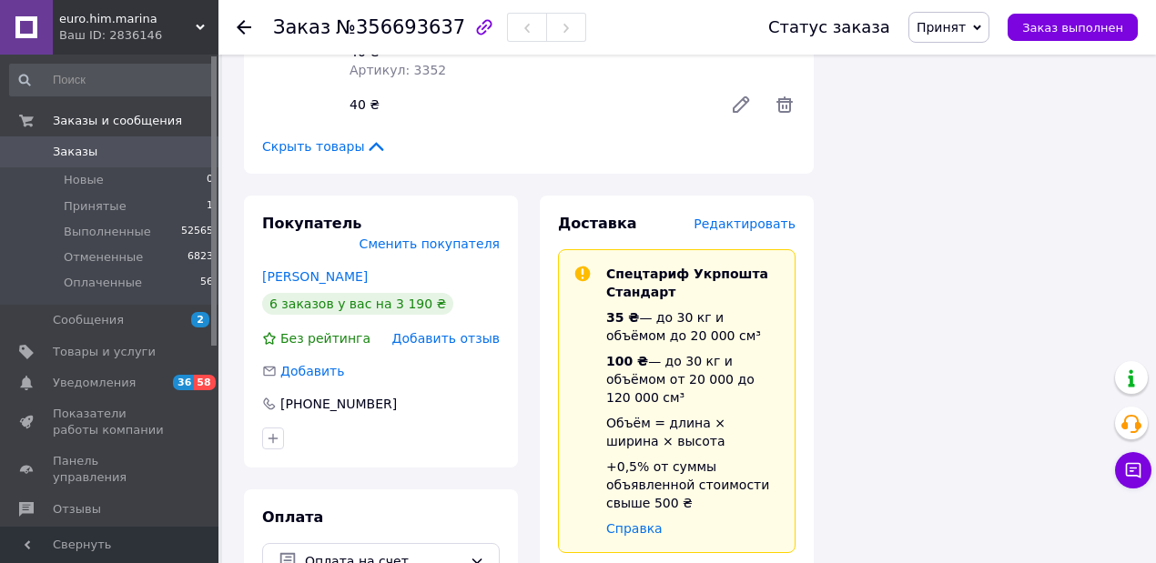
click at [737, 217] on span "Редактировать" at bounding box center [745, 224] width 102 height 15
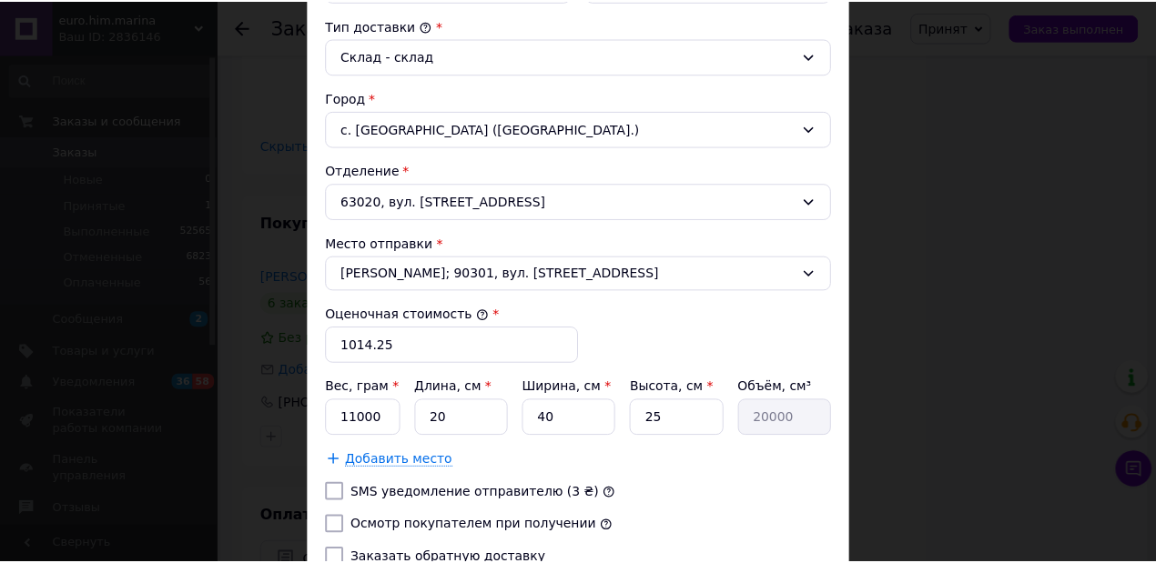
scroll to position [633, 0]
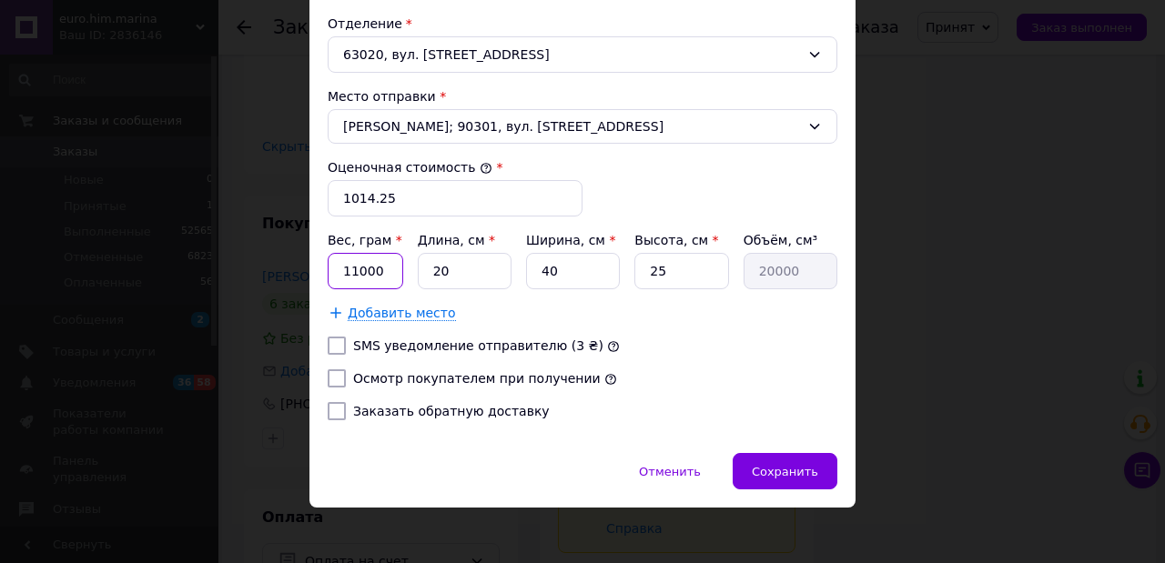
drag, startPoint x: 360, startPoint y: 258, endPoint x: 348, endPoint y: 262, distance: 12.7
click at [348, 262] on input "11000" at bounding box center [366, 271] width 76 height 36
type input "14600"
click at [335, 370] on input "Осмотр покупателем при получении" at bounding box center [337, 379] width 18 height 18
checkbox input "true"
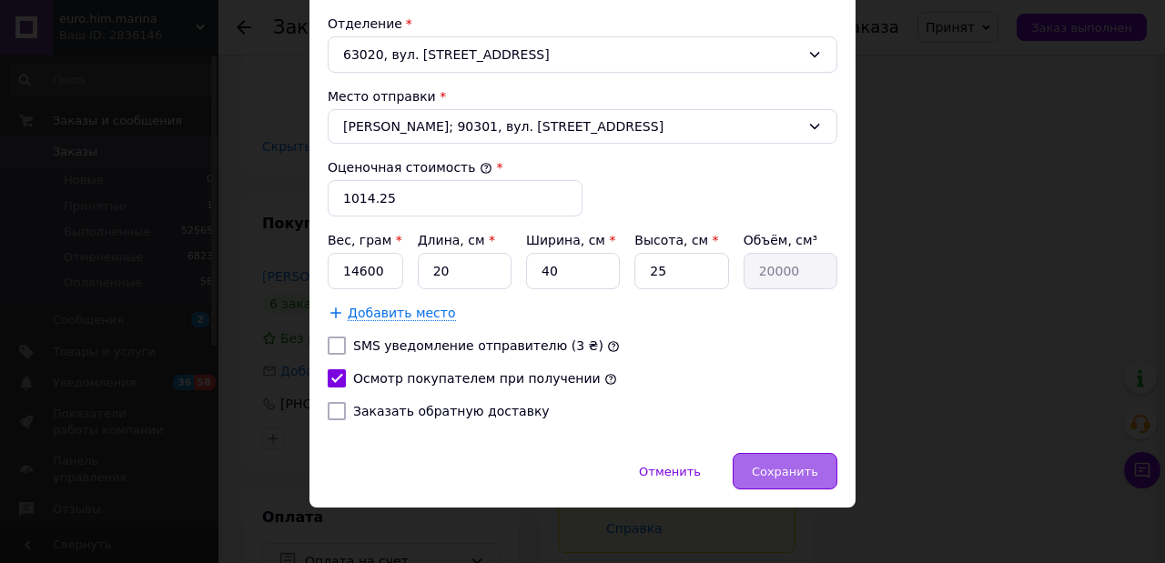
click at [788, 465] on span "Сохранить" at bounding box center [785, 472] width 66 height 14
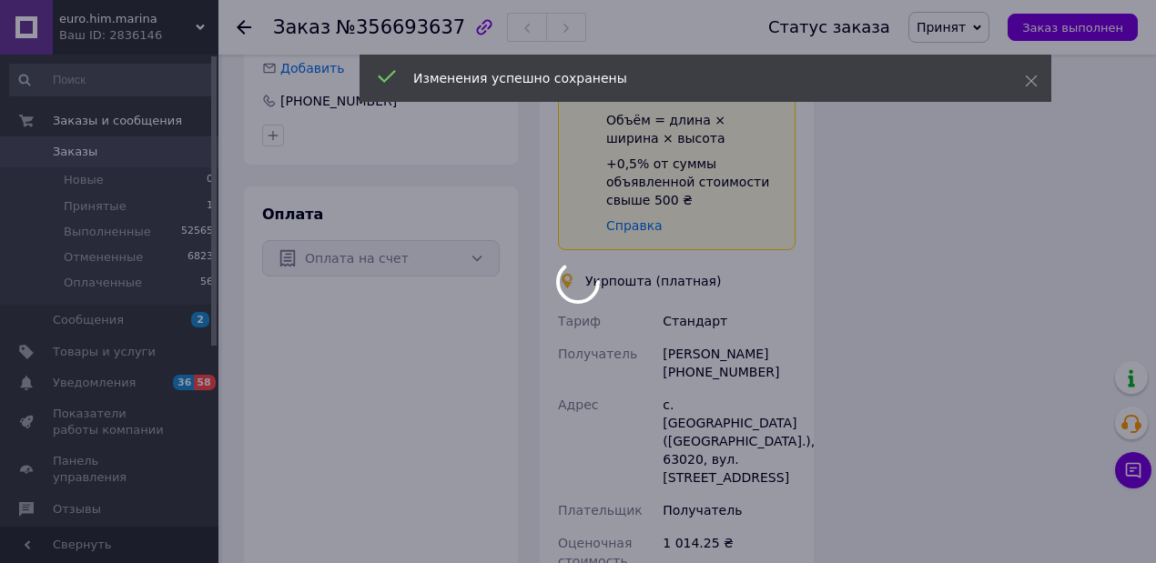
scroll to position [1881, 0]
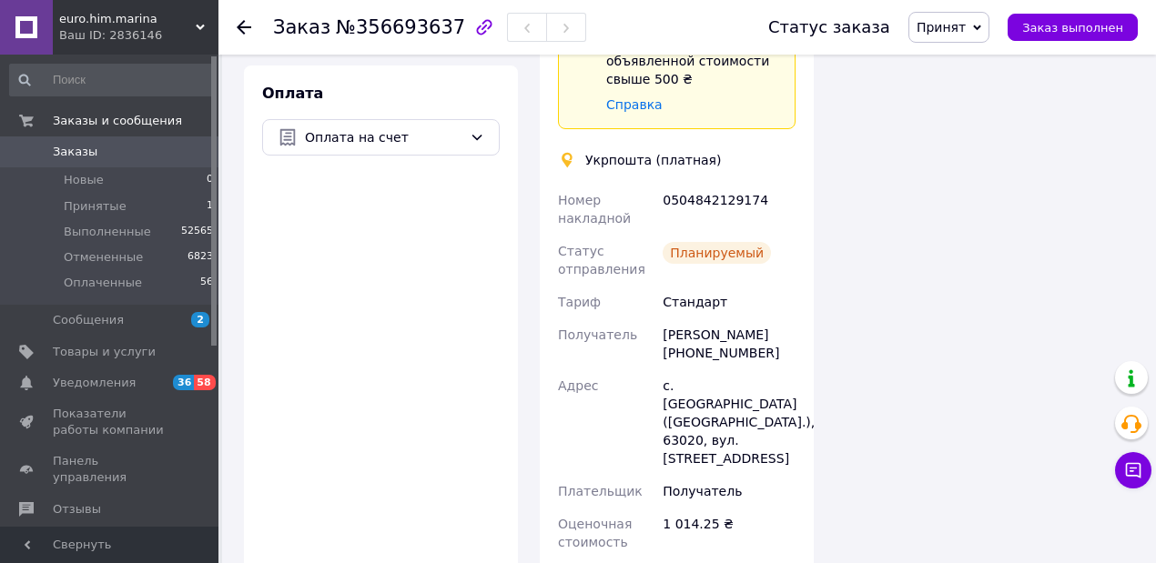
drag, startPoint x: 663, startPoint y: 124, endPoint x: 761, endPoint y: 123, distance: 98.3
click at [761, 184] on div "0504842129174" at bounding box center [729, 209] width 140 height 51
copy div "0504842129174"
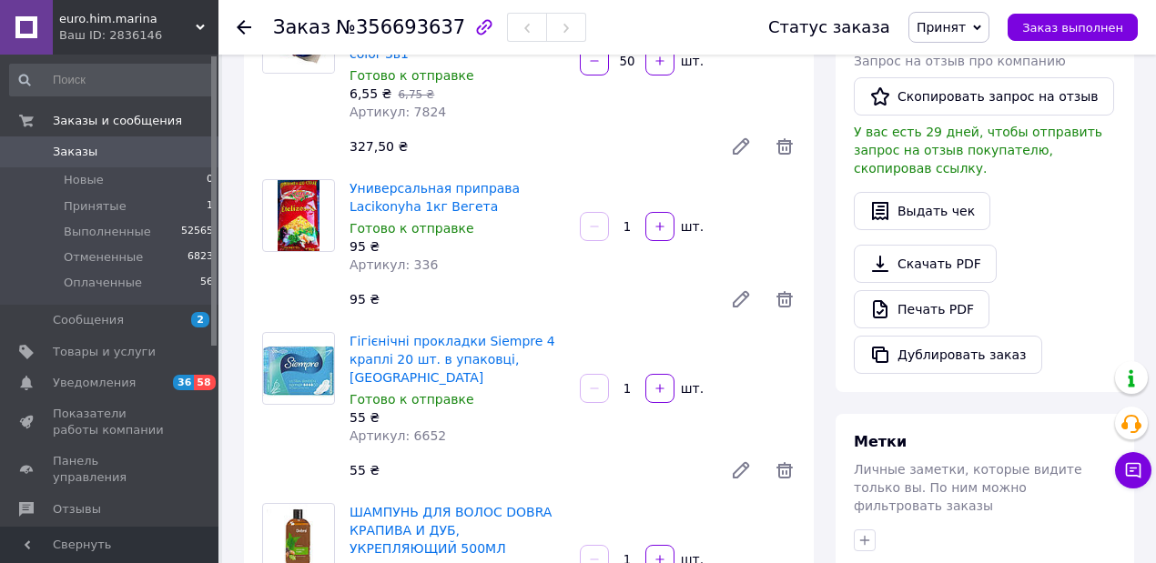
scroll to position [60, 0]
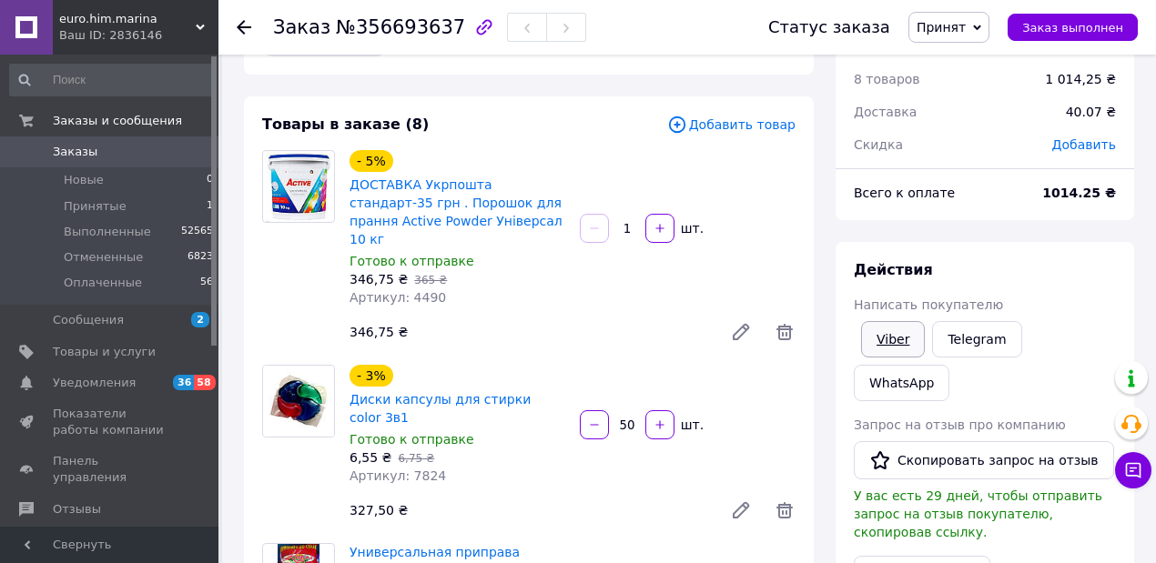
click at [891, 342] on link "Viber" at bounding box center [893, 339] width 64 height 36
click at [966, 24] on span "Принят" at bounding box center [941, 27] width 49 height 15
click at [983, 61] on li "Выполнен" at bounding box center [957, 63] width 96 height 27
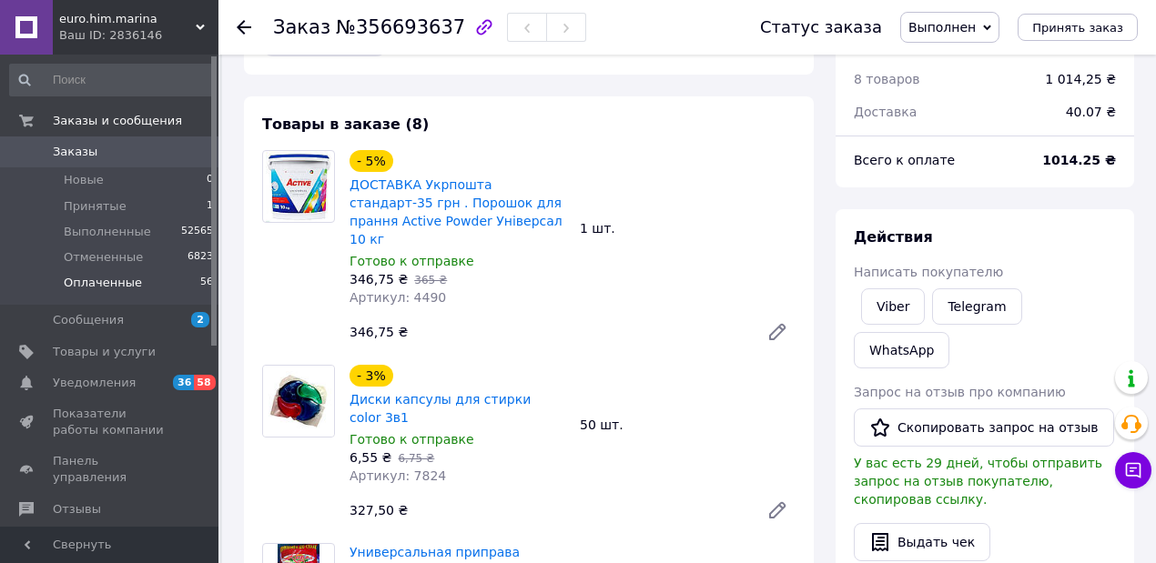
click at [96, 286] on span "Оплаченные" at bounding box center [103, 283] width 78 height 16
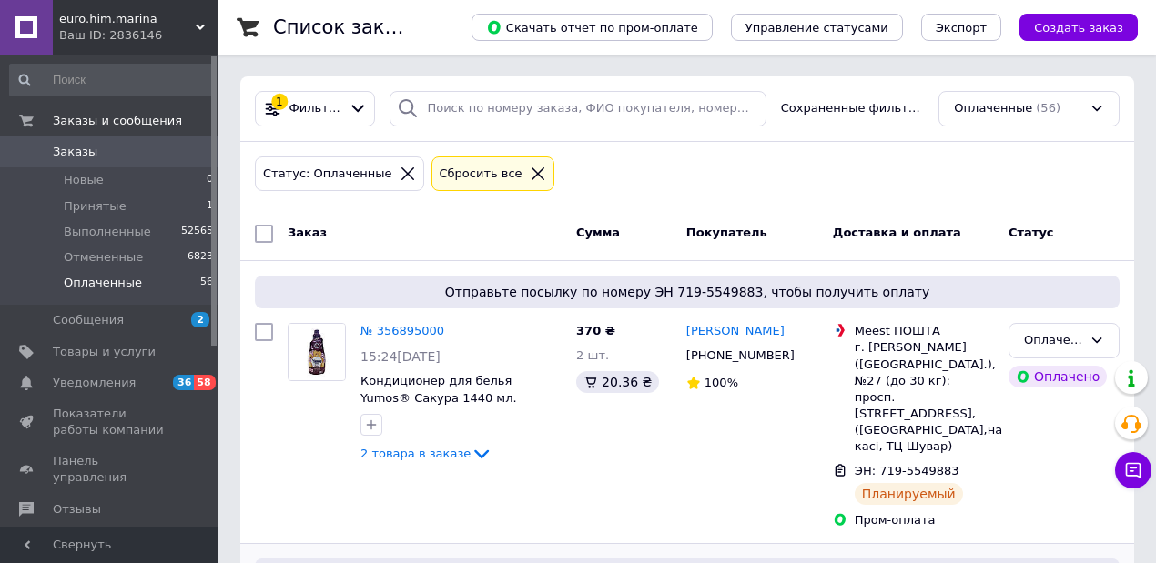
scroll to position [303, 0]
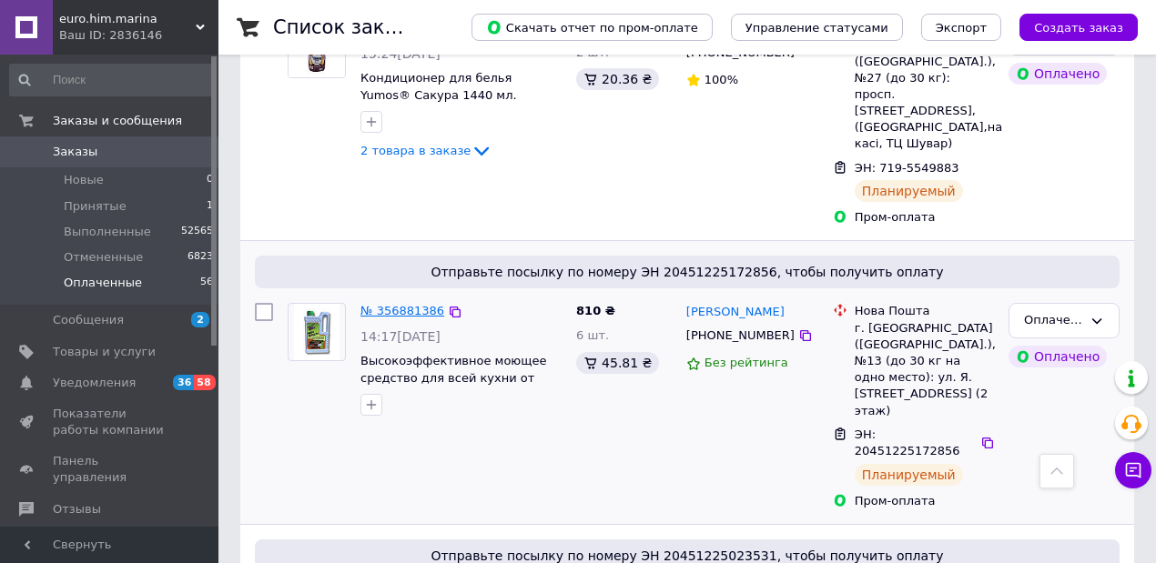
click at [384, 304] on link "№ 356881386" at bounding box center [402, 311] width 84 height 14
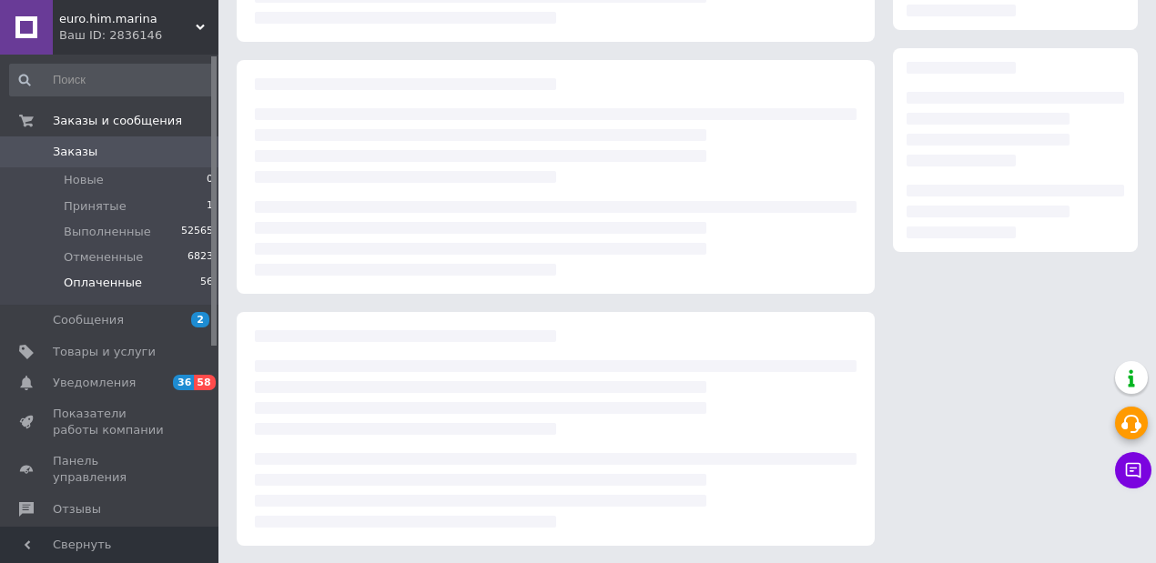
scroll to position [303, 0]
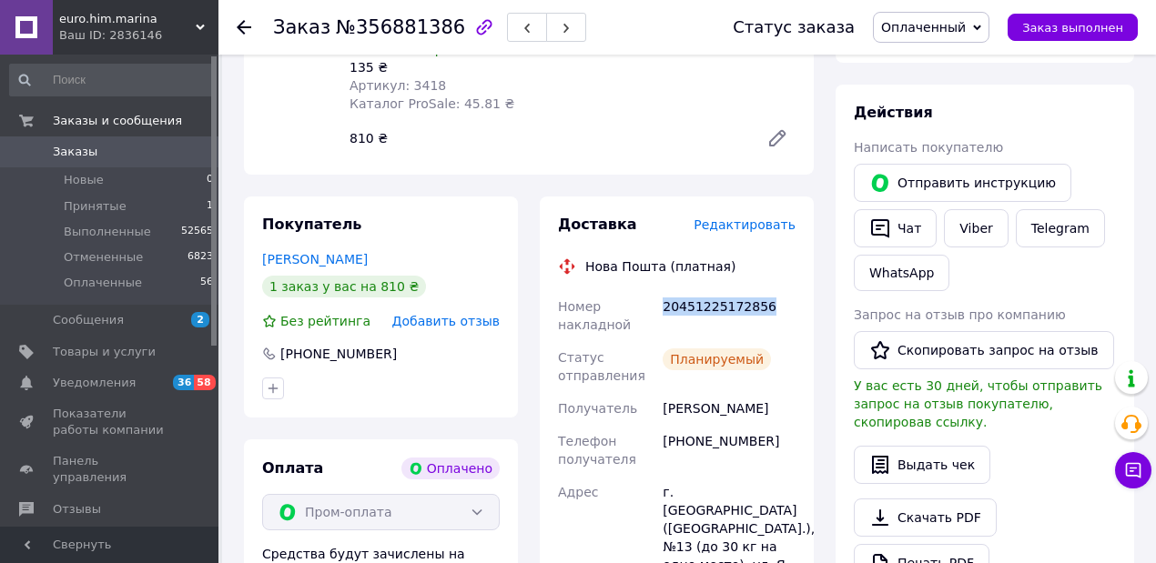
drag, startPoint x: 664, startPoint y: 287, endPoint x: 759, endPoint y: 288, distance: 94.7
click at [759, 290] on div "20451225172856" at bounding box center [729, 315] width 140 height 51
copy div "20451225172856"
click at [952, 231] on link "Viber" at bounding box center [976, 228] width 64 height 38
click at [96, 283] on span "Оплаченные" at bounding box center [103, 283] width 78 height 16
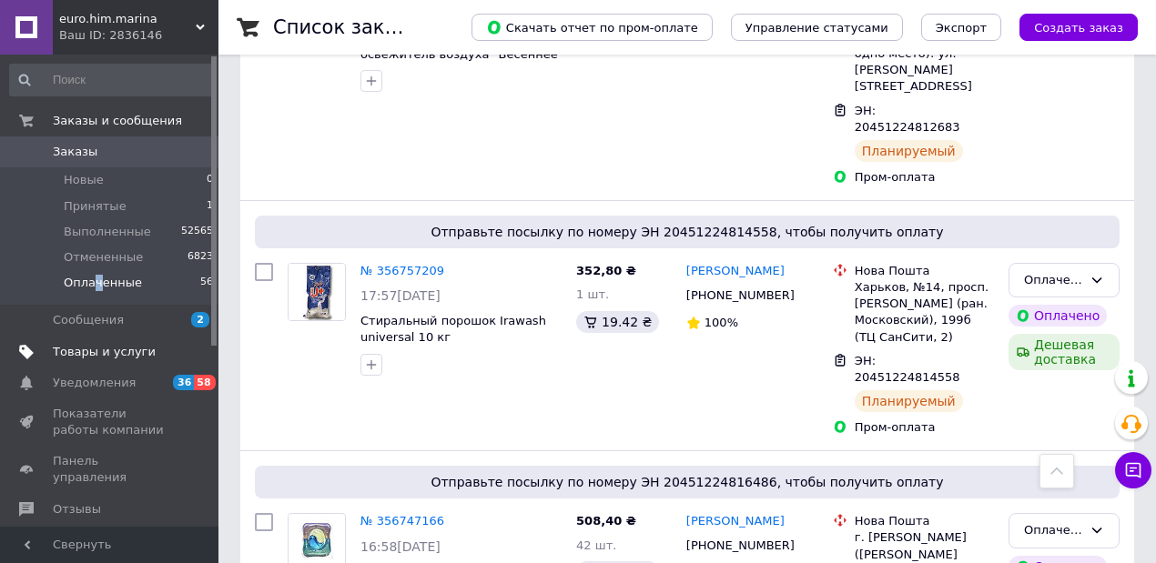
scroll to position [3337, 0]
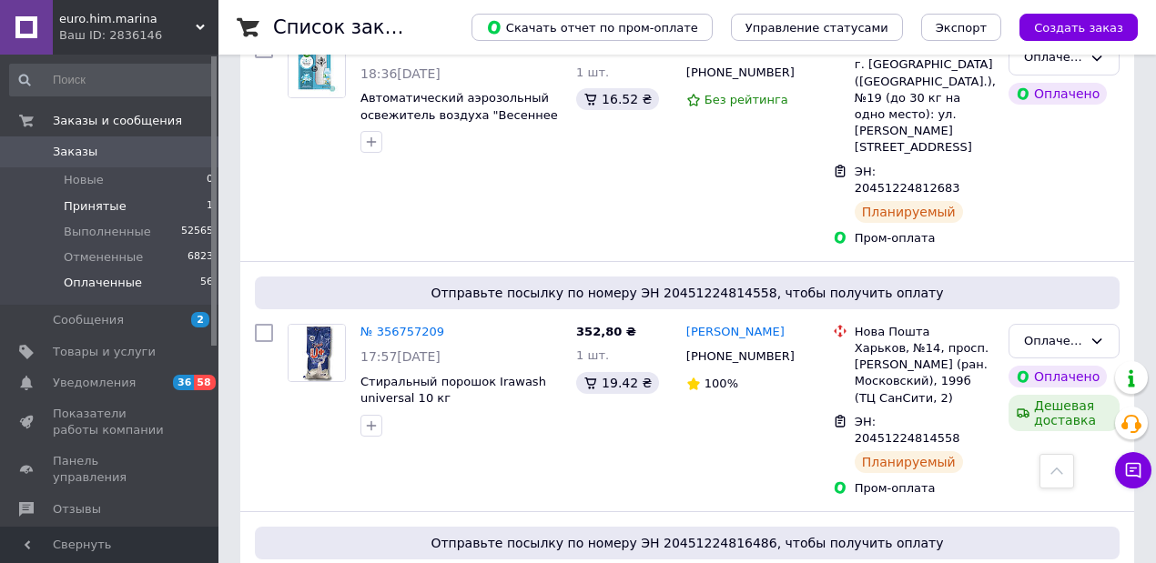
click at [93, 211] on span "Принятые" at bounding box center [95, 206] width 63 height 16
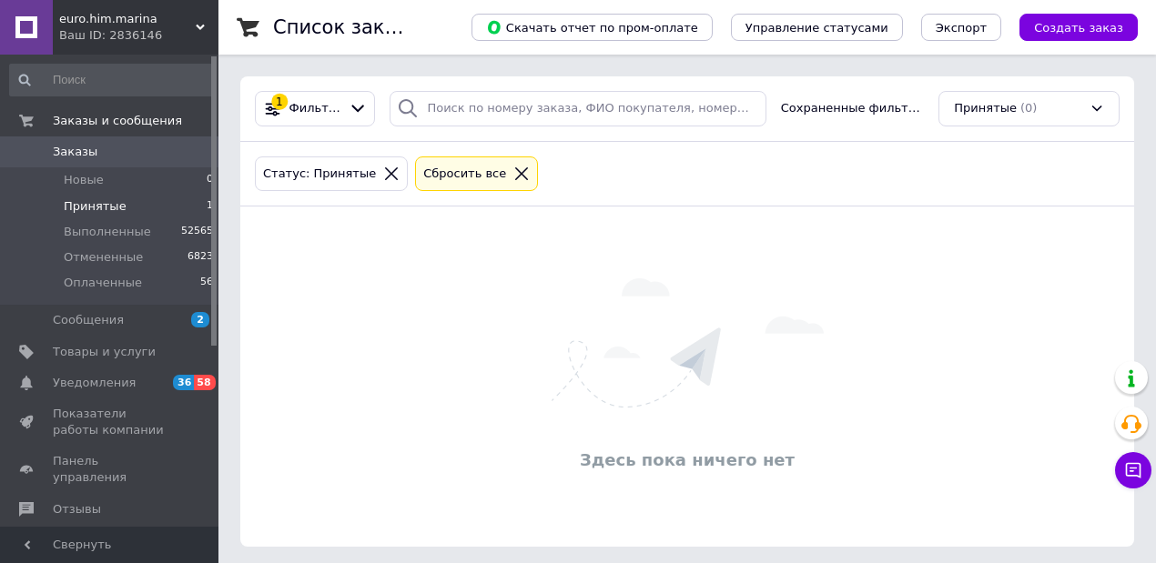
click at [515, 170] on icon at bounding box center [521, 173] width 13 height 13
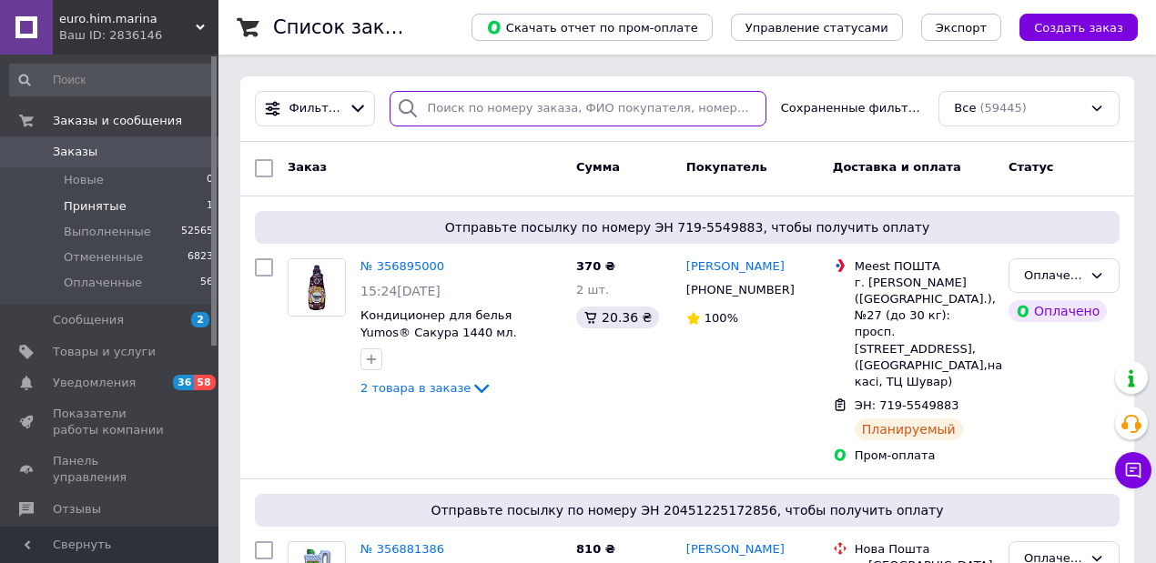
click at [457, 104] on input "search" at bounding box center [578, 109] width 376 height 36
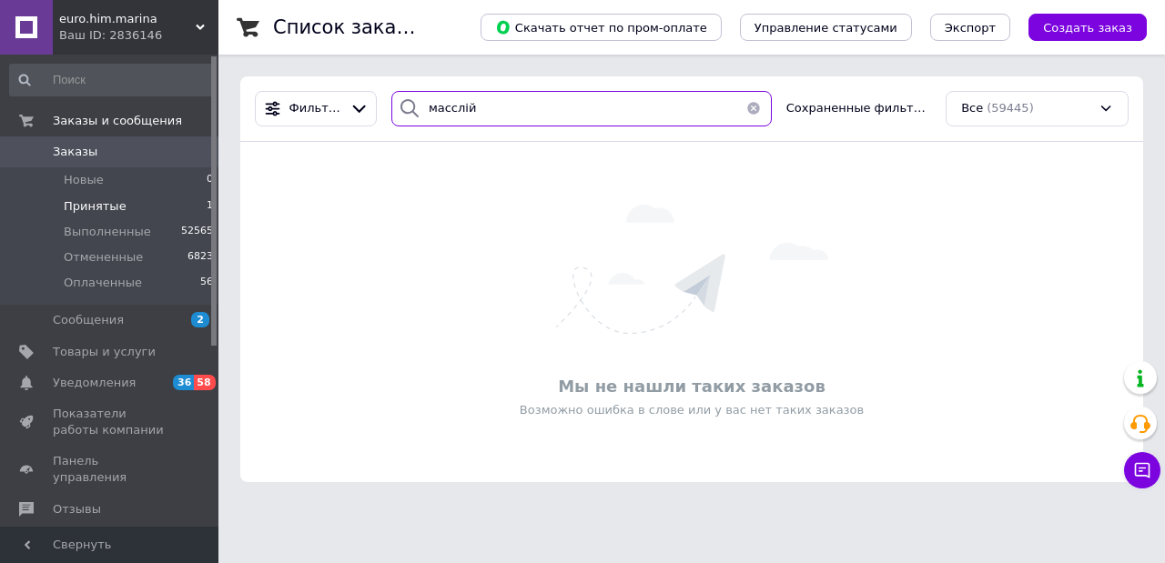
click at [450, 107] on input "масслій" at bounding box center [581, 109] width 380 height 36
type input "маслій"
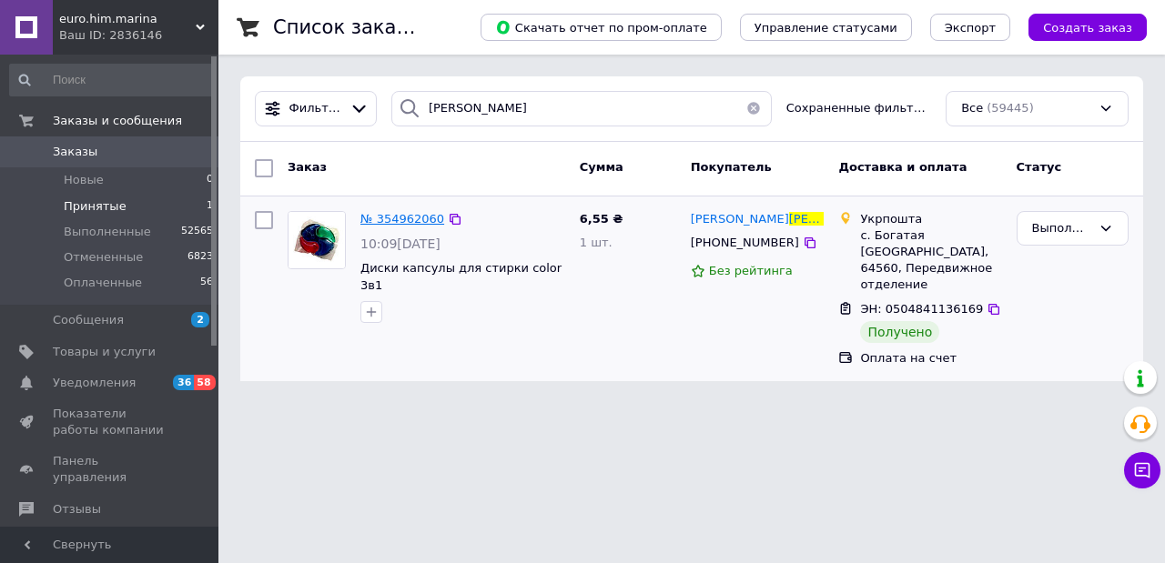
click at [408, 220] on span "№ 354962060" at bounding box center [402, 219] width 84 height 14
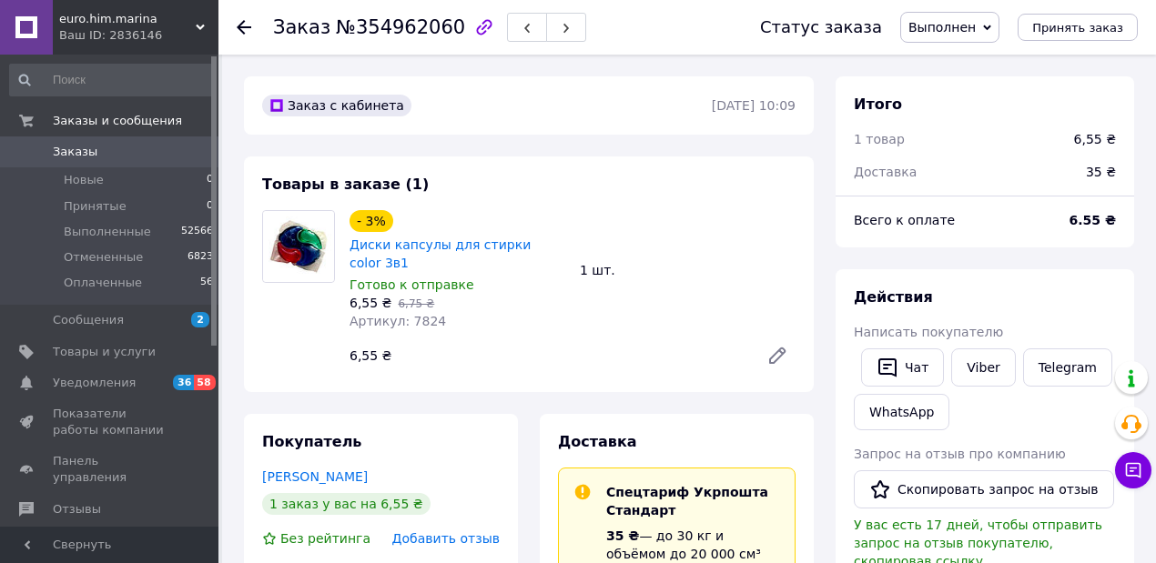
scroll to position [242, 0]
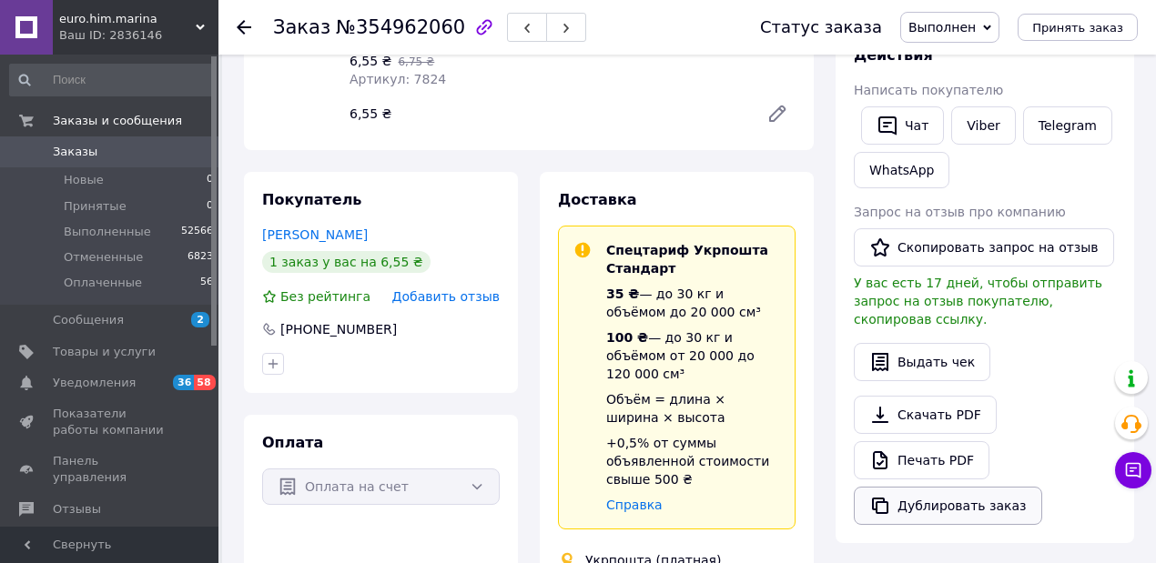
click at [976, 487] on button "Дублировать заказ" at bounding box center [948, 506] width 188 height 38
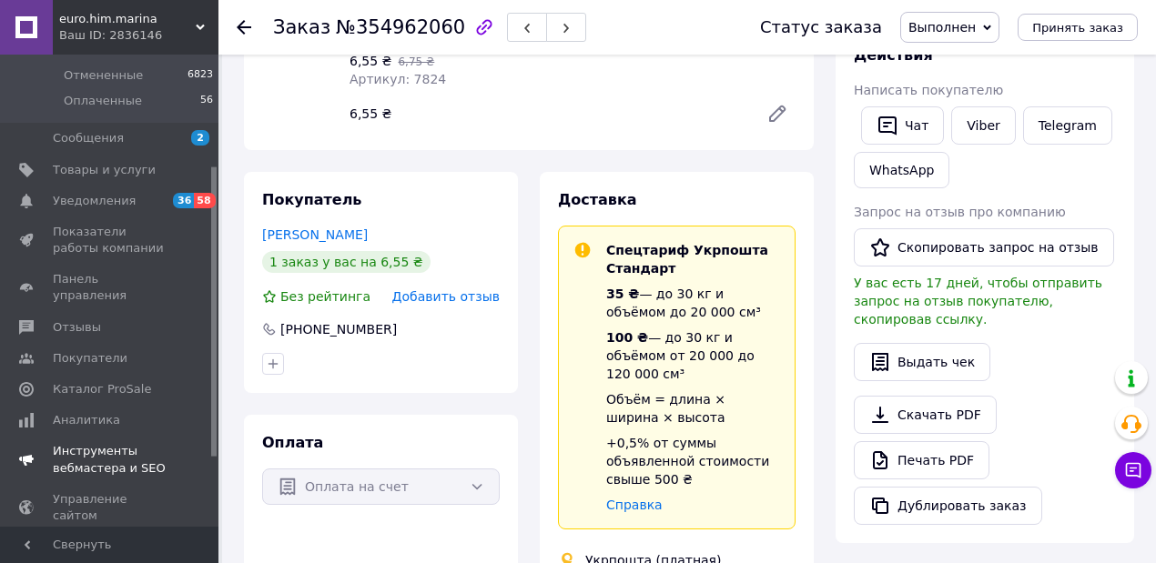
scroll to position [294, 0]
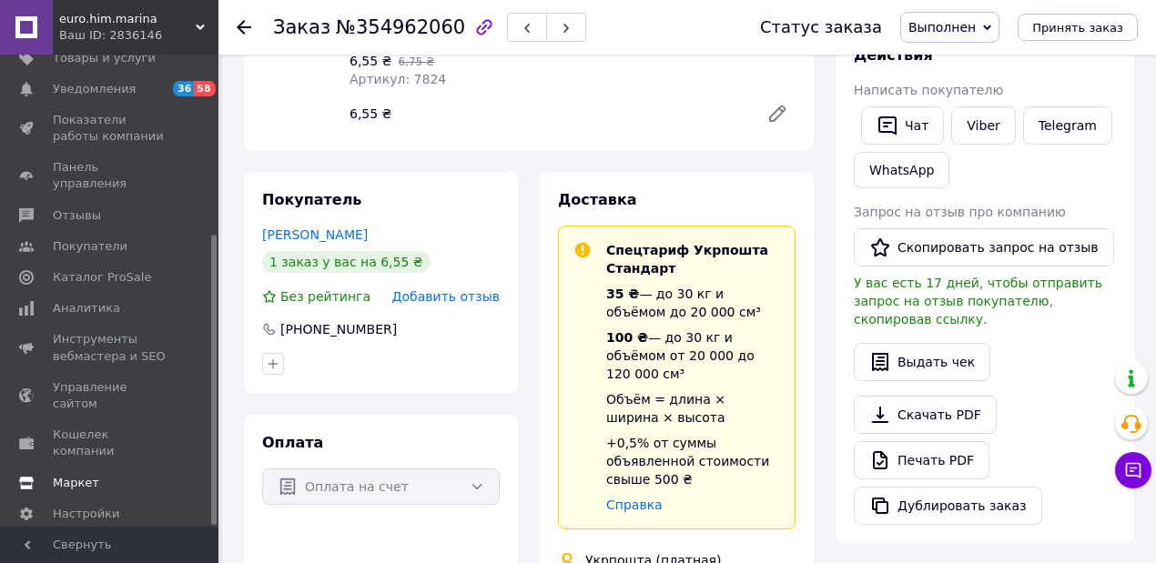
click at [86, 475] on span "Маркет" at bounding box center [76, 483] width 46 height 16
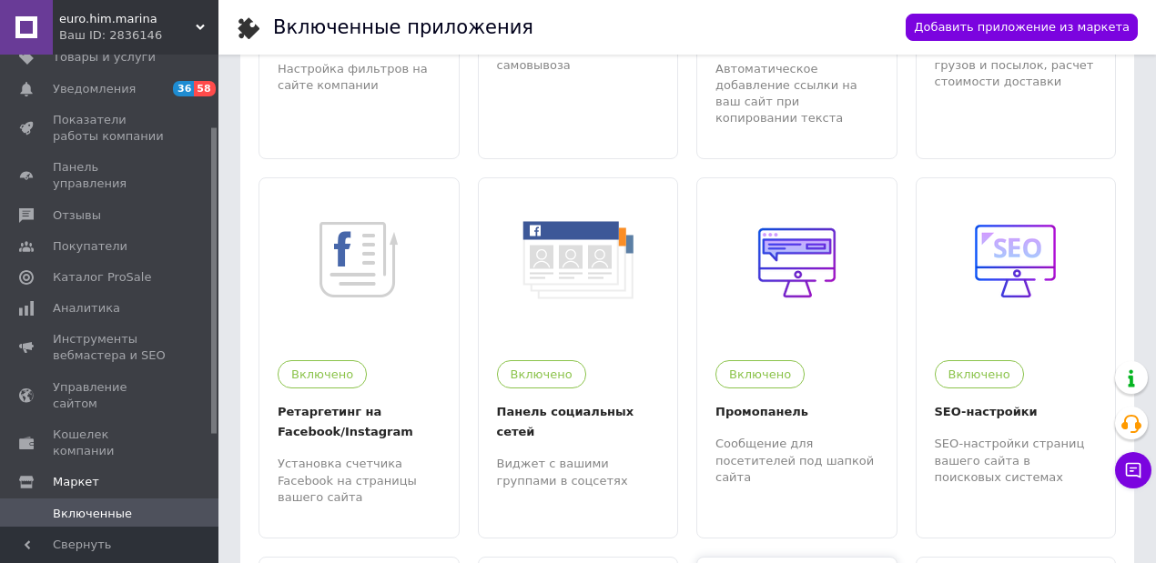
scroll to position [1388, 0]
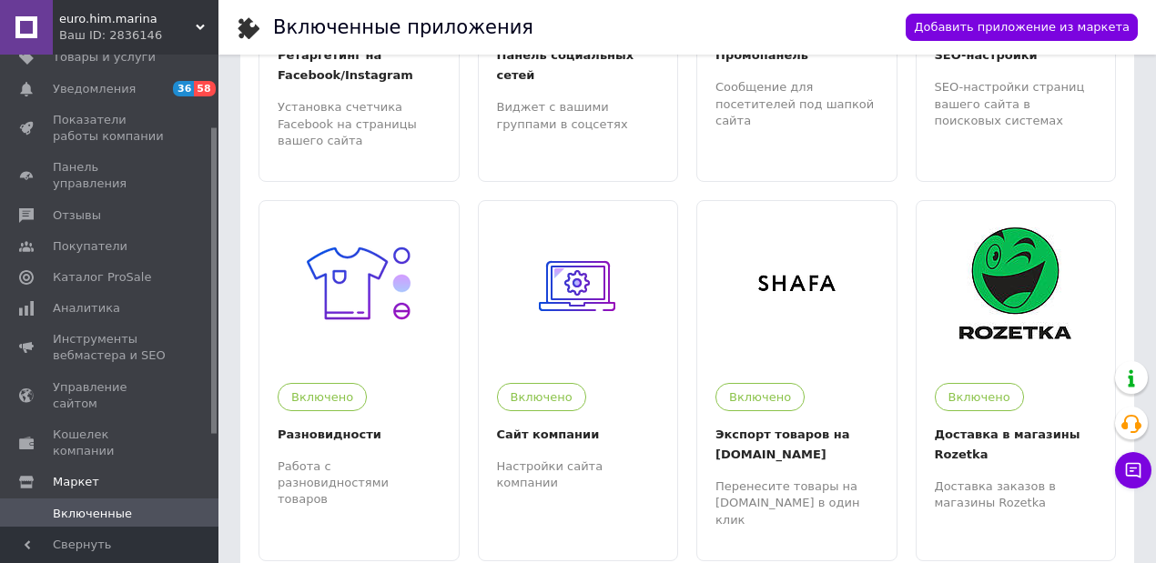
click at [114, 553] on span "Все приложения" at bounding box center [105, 561] width 104 height 16
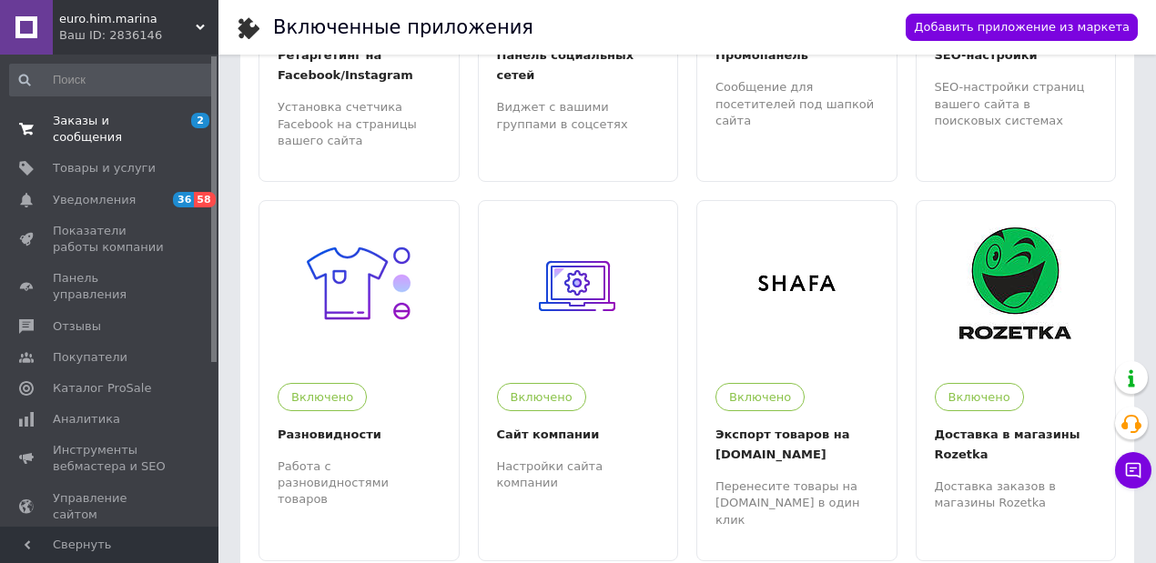
click at [67, 125] on span "Заказы и сообщения" at bounding box center [111, 129] width 116 height 33
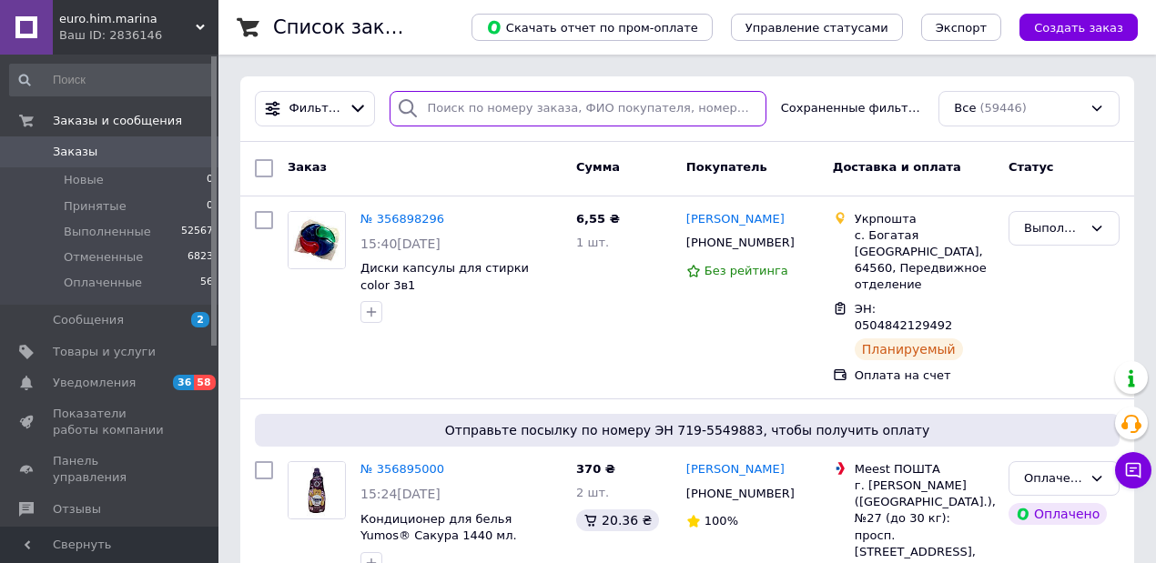
click at [476, 109] on input "search" at bounding box center [578, 109] width 376 height 36
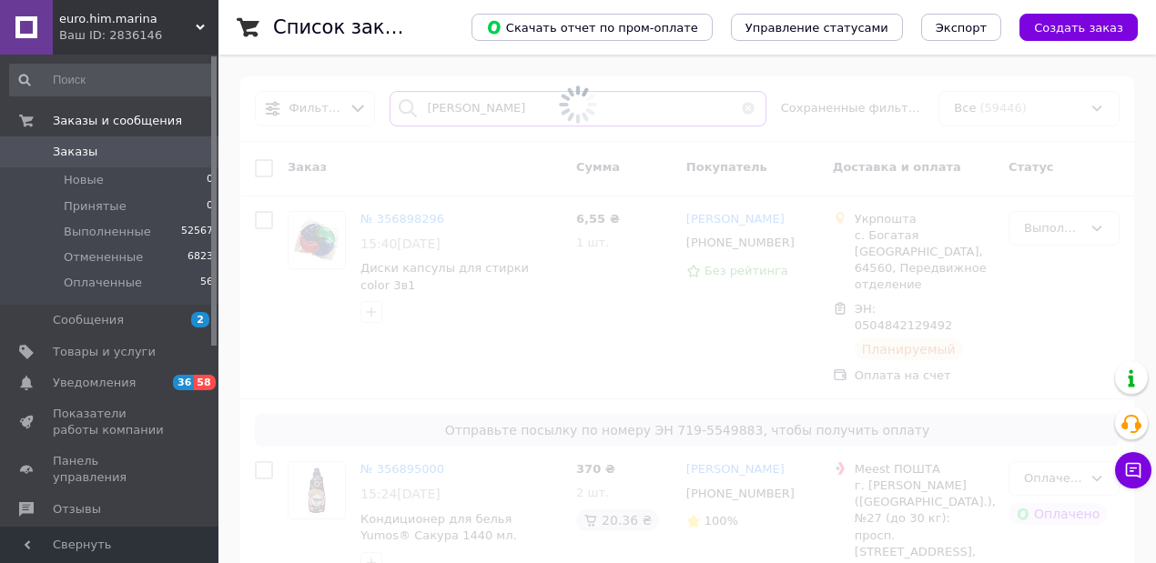
type input "петровець"
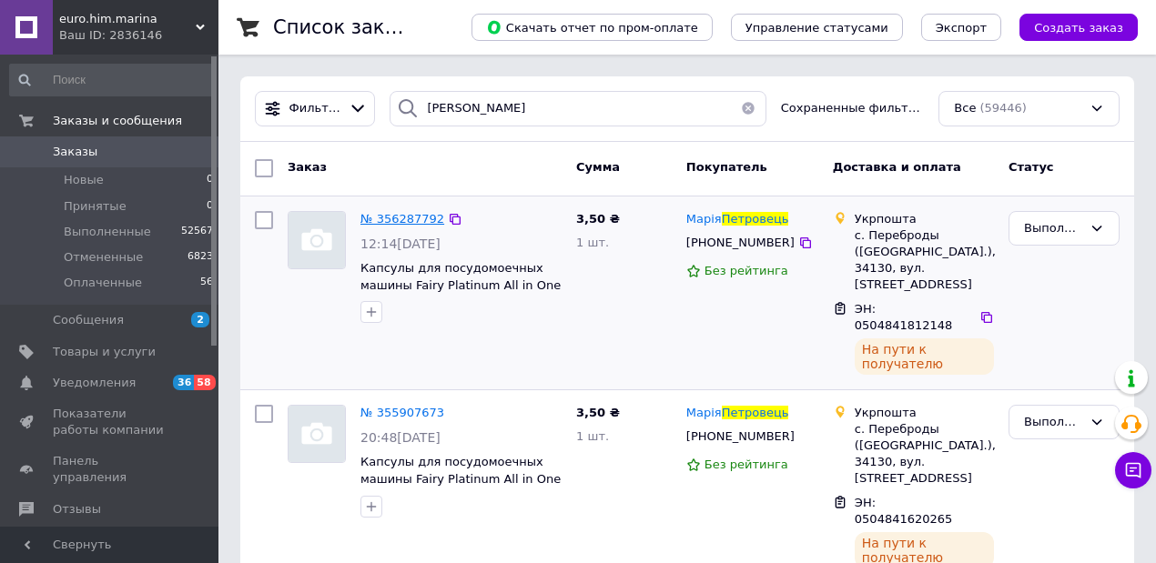
click at [385, 221] on span "№ 356287792" at bounding box center [402, 219] width 84 height 14
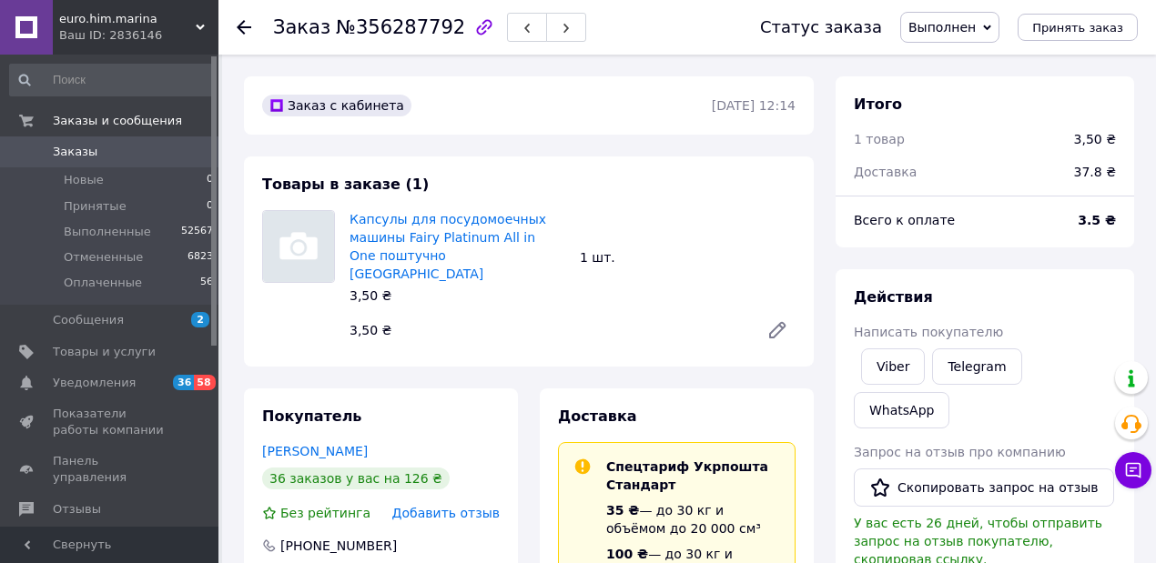
scroll to position [242, 0]
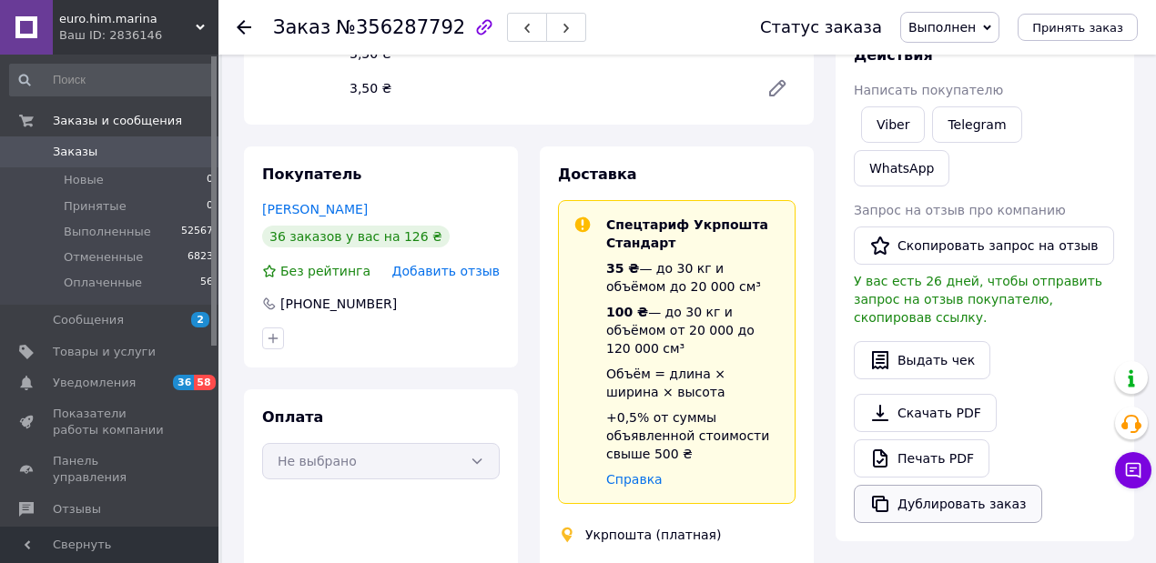
click at [958, 485] on button "Дублировать заказ" at bounding box center [948, 504] width 188 height 38
click at [239, 22] on icon at bounding box center [244, 27] width 15 height 15
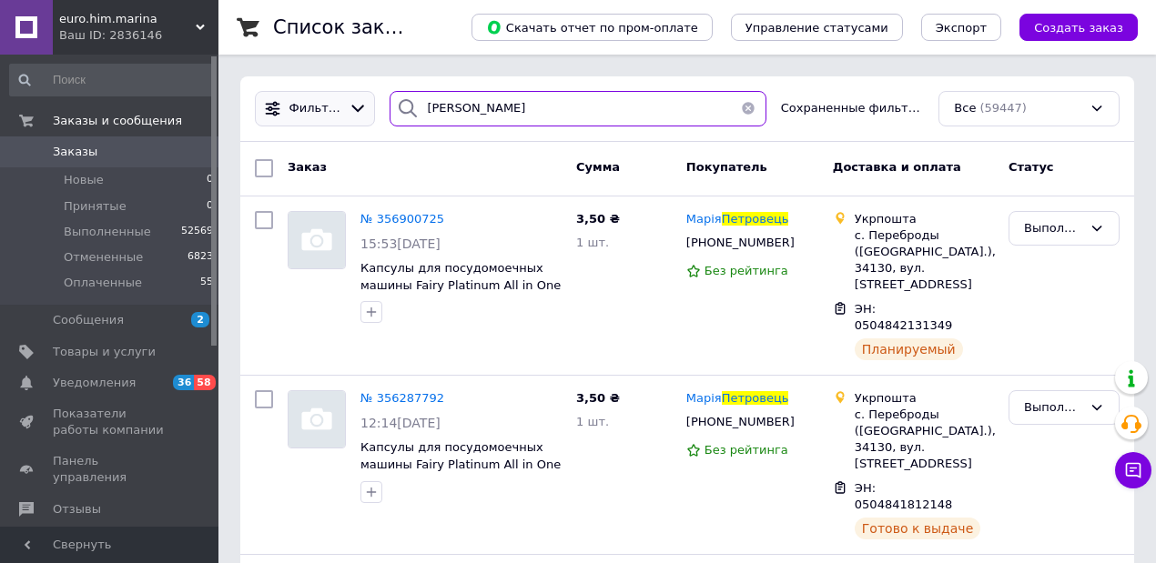
drag, startPoint x: 483, startPoint y: 107, endPoint x: 358, endPoint y: 109, distance: 125.6
click at [365, 106] on div "Фильтры петровець Сохраненные фильтры: Все (59447)" at bounding box center [687, 109] width 879 height 36
type input "лесюк"
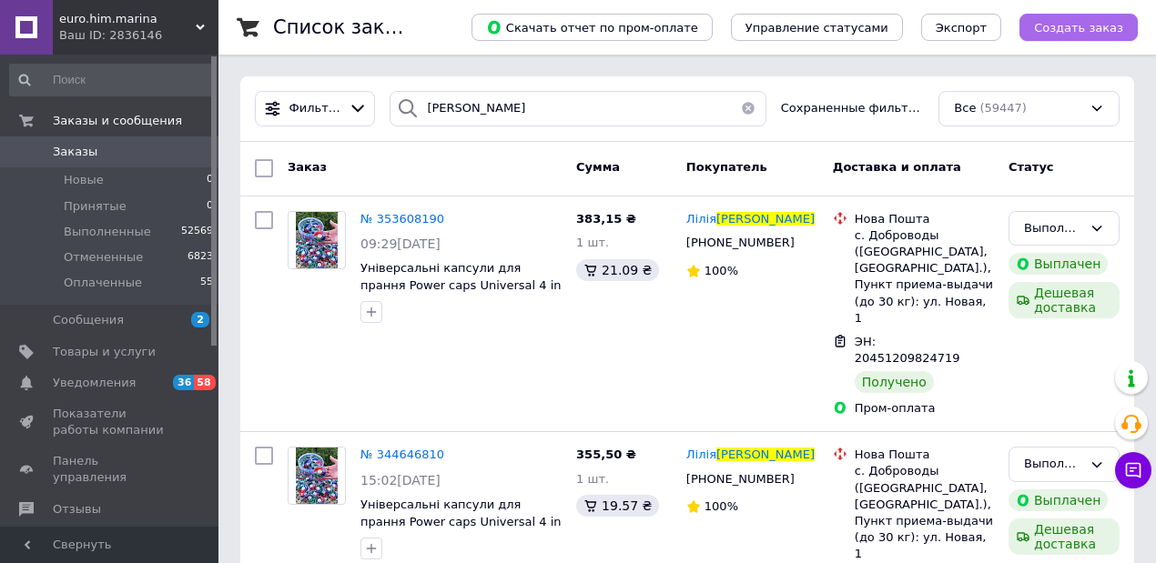
click at [1087, 27] on span "Создать заказ" at bounding box center [1078, 28] width 89 height 14
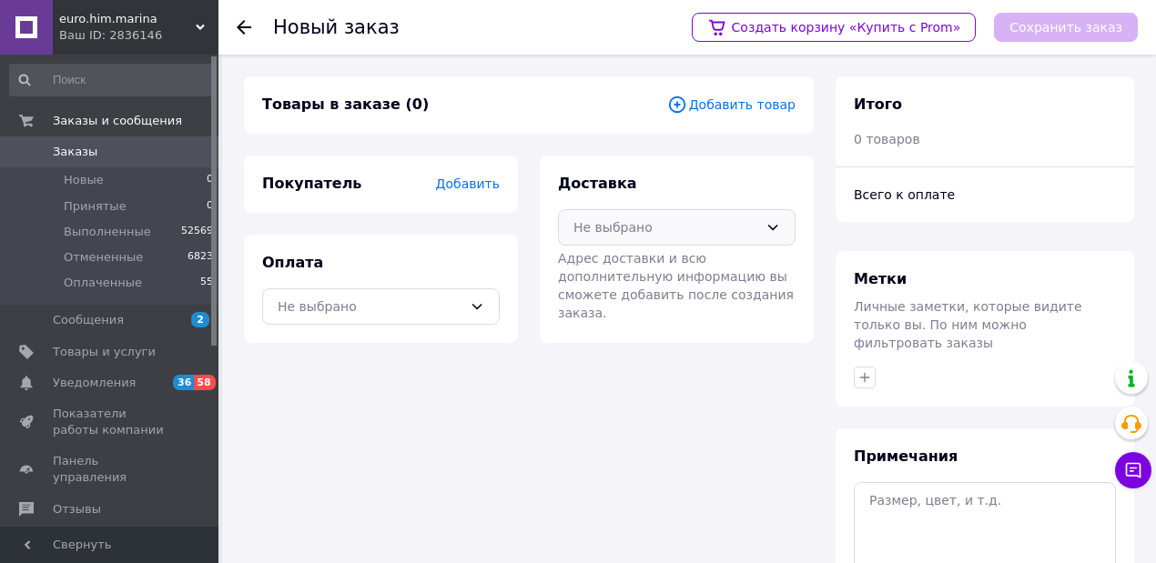
click at [740, 233] on div "Не выбрано" at bounding box center [665, 228] width 185 height 20
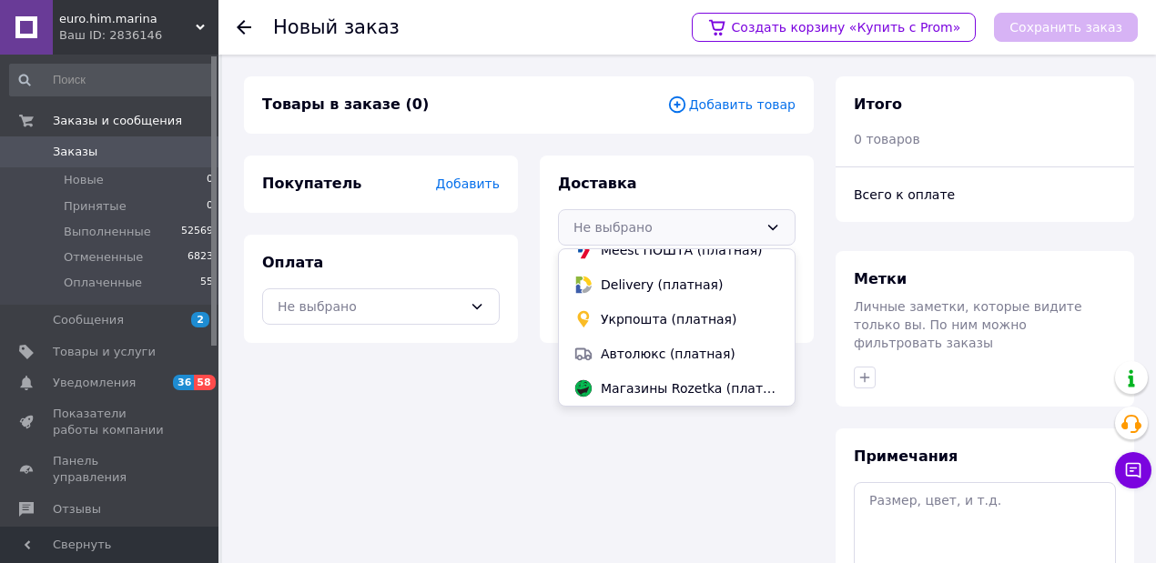
scroll to position [182, 0]
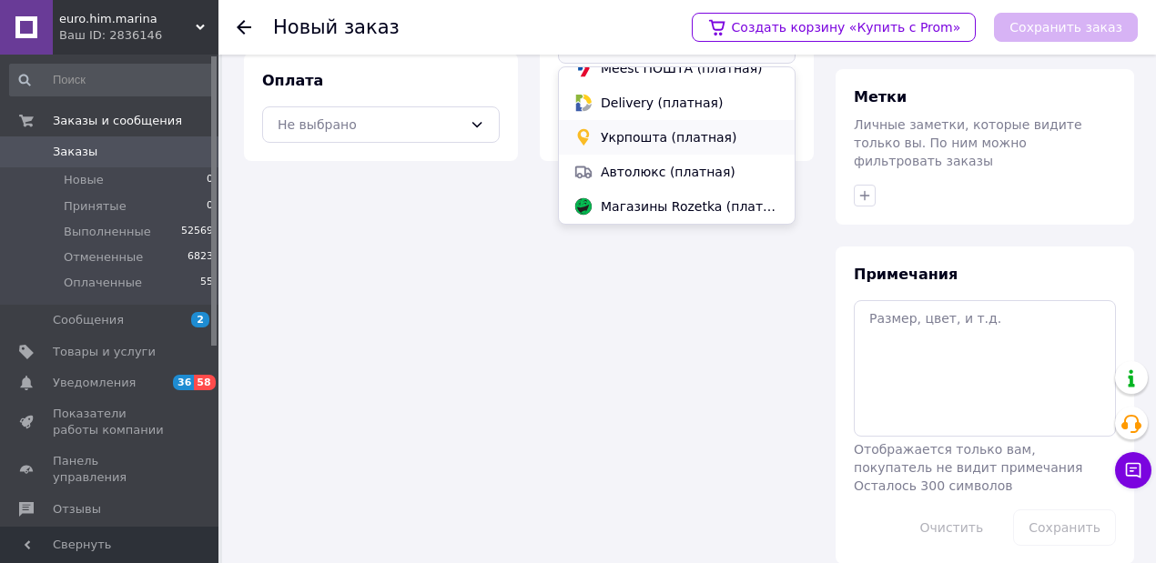
click at [684, 142] on span "Укрпошта (платная)" at bounding box center [690, 137] width 179 height 18
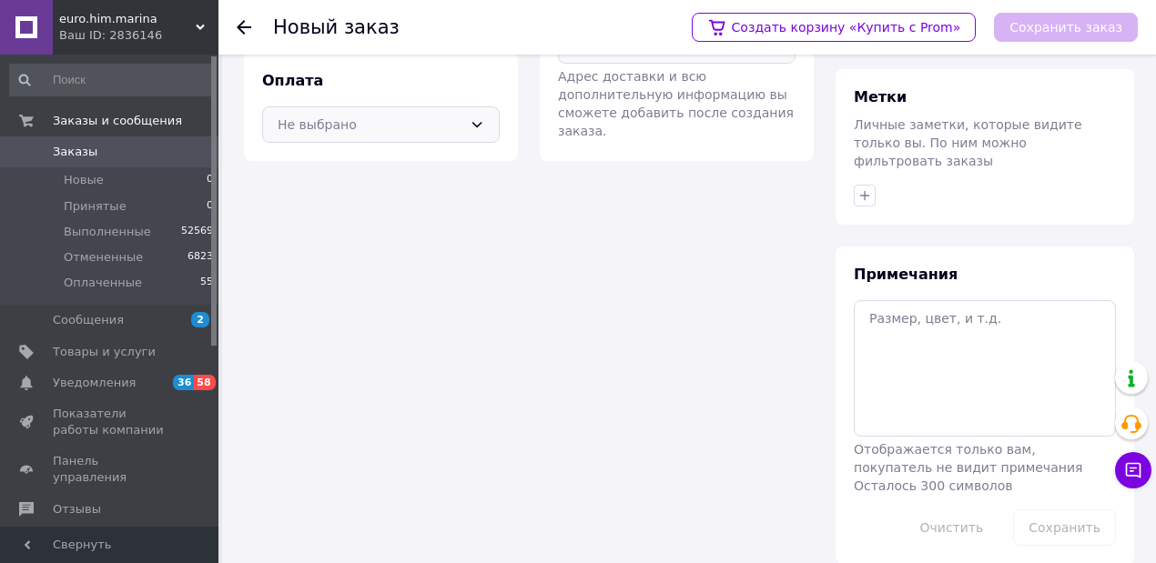
click at [461, 122] on div "Не выбрано" at bounding box center [370, 125] width 185 height 20
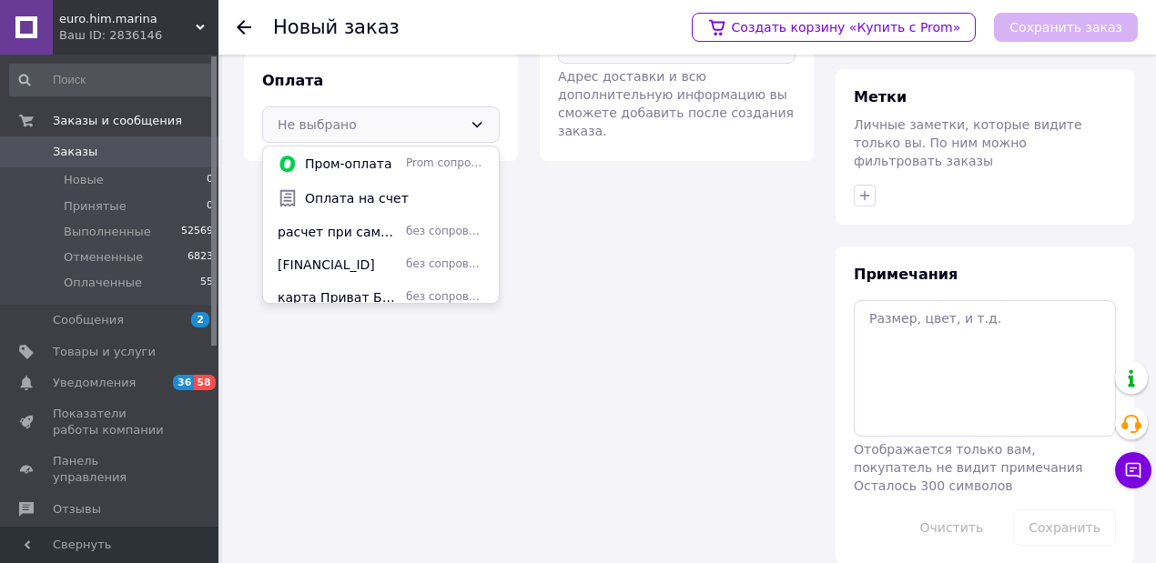
drag, startPoint x: 355, startPoint y: 208, endPoint x: 367, endPoint y: 189, distance: 22.5
click at [355, 208] on div "Оплата на счет" at bounding box center [381, 198] width 236 height 35
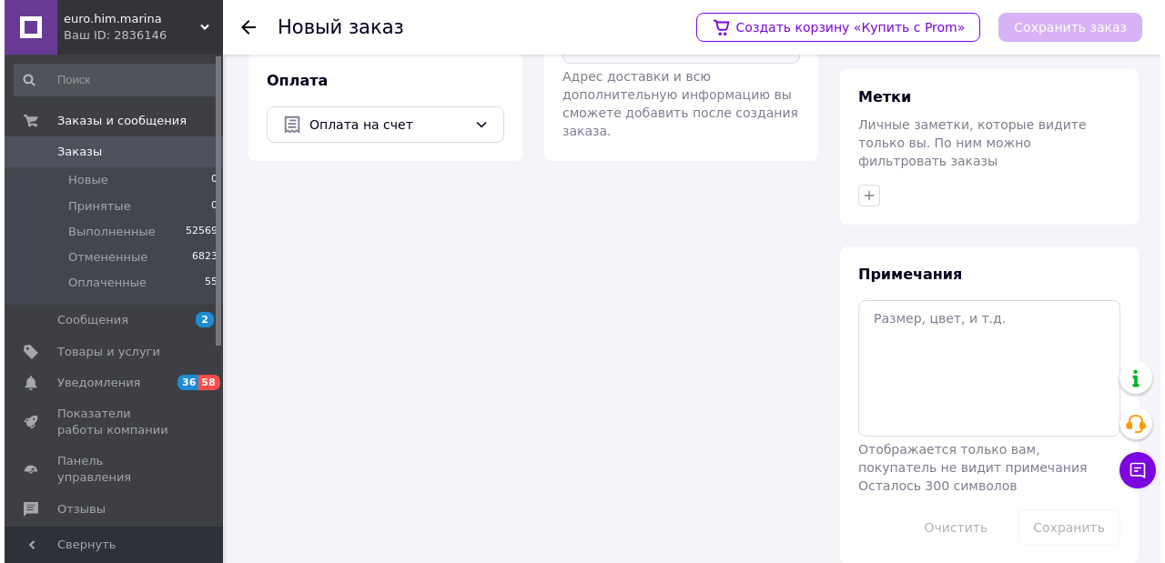
scroll to position [0, 0]
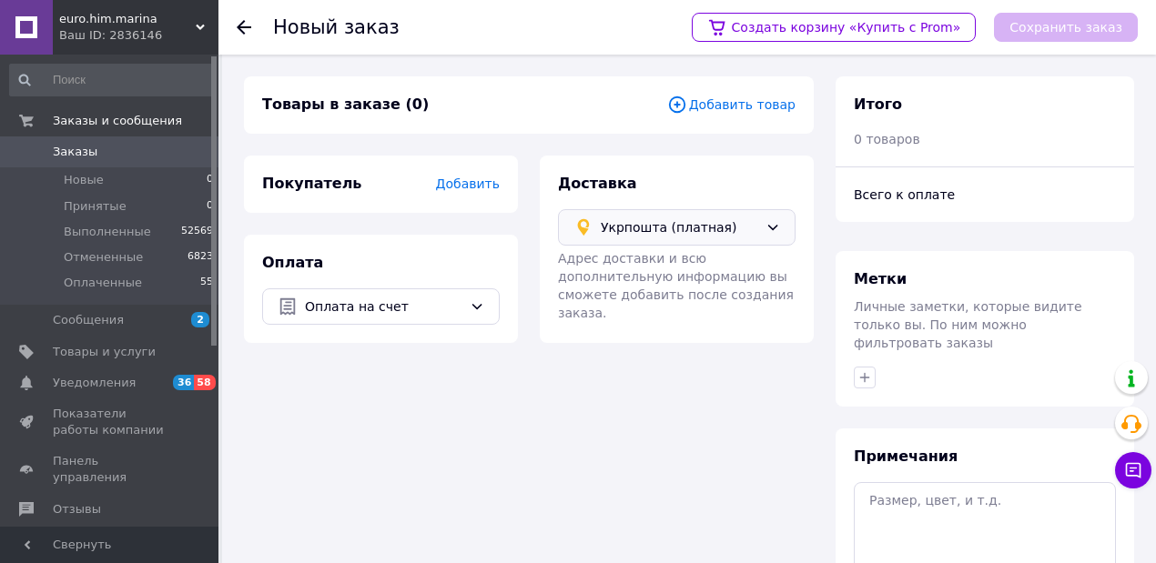
click at [471, 186] on span "Добавить" at bounding box center [468, 184] width 64 height 15
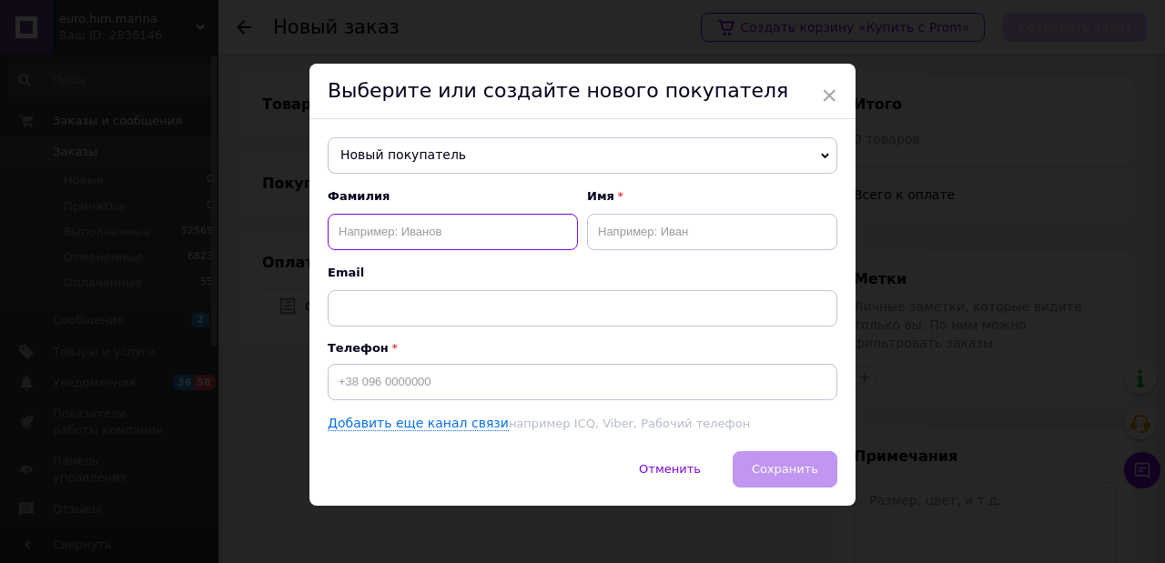
drag, startPoint x: 362, startPoint y: 229, endPoint x: 373, endPoint y: 228, distance: 11.1
click at [366, 228] on input "text" at bounding box center [453, 232] width 250 height 36
type input "Лесюк"
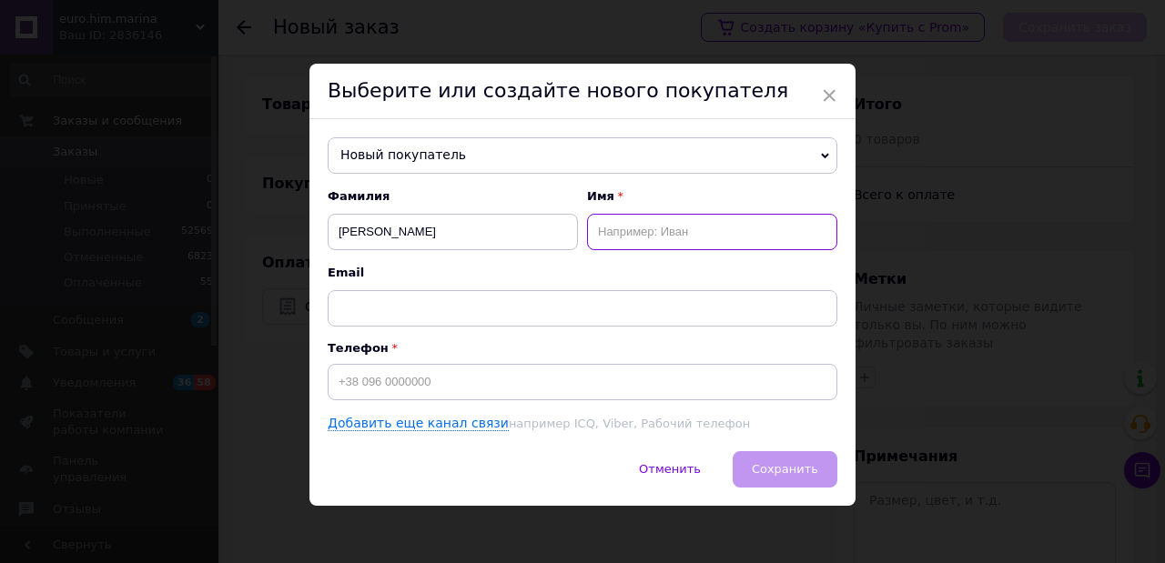
click at [593, 227] on input "text" at bounding box center [712, 232] width 250 height 36
type input "Василь"
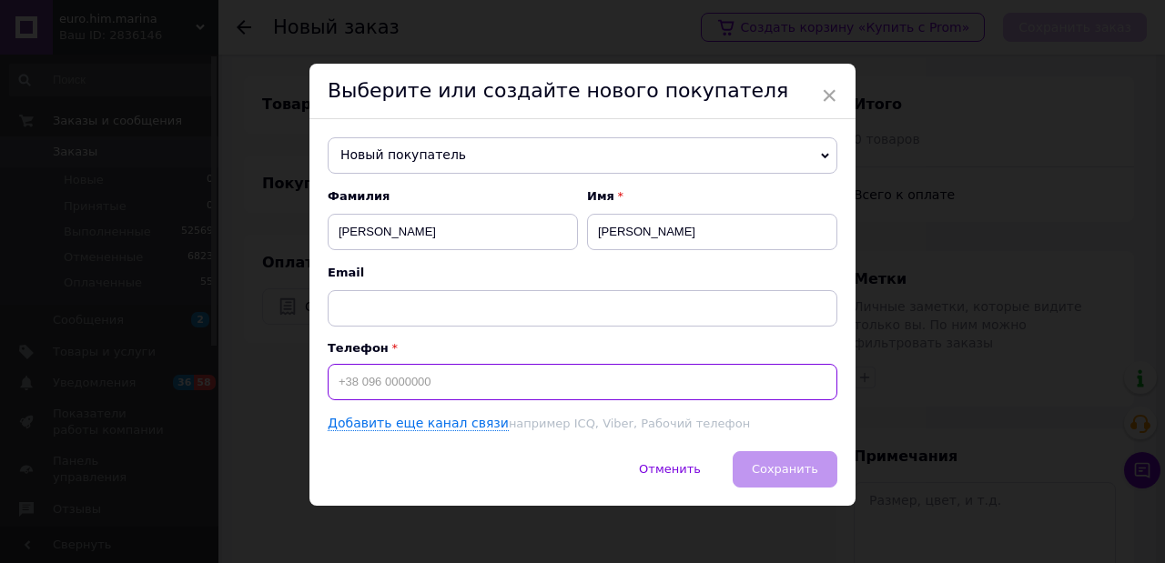
click at [348, 380] on input at bounding box center [583, 382] width 510 height 36
type input "+380977779181"
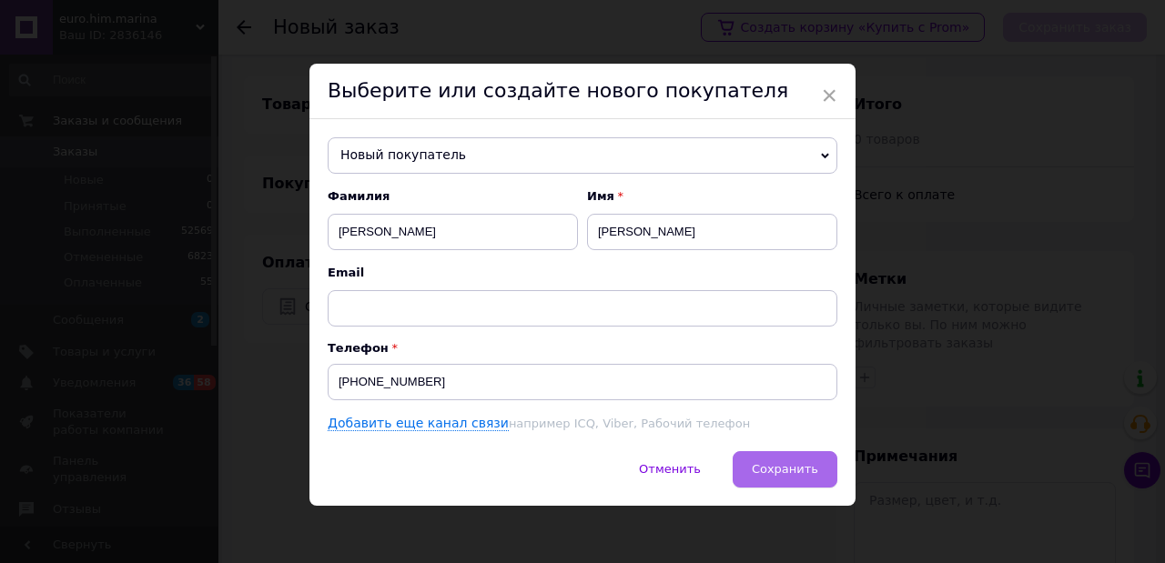
click at [790, 467] on span "Сохранить" at bounding box center [785, 469] width 66 height 14
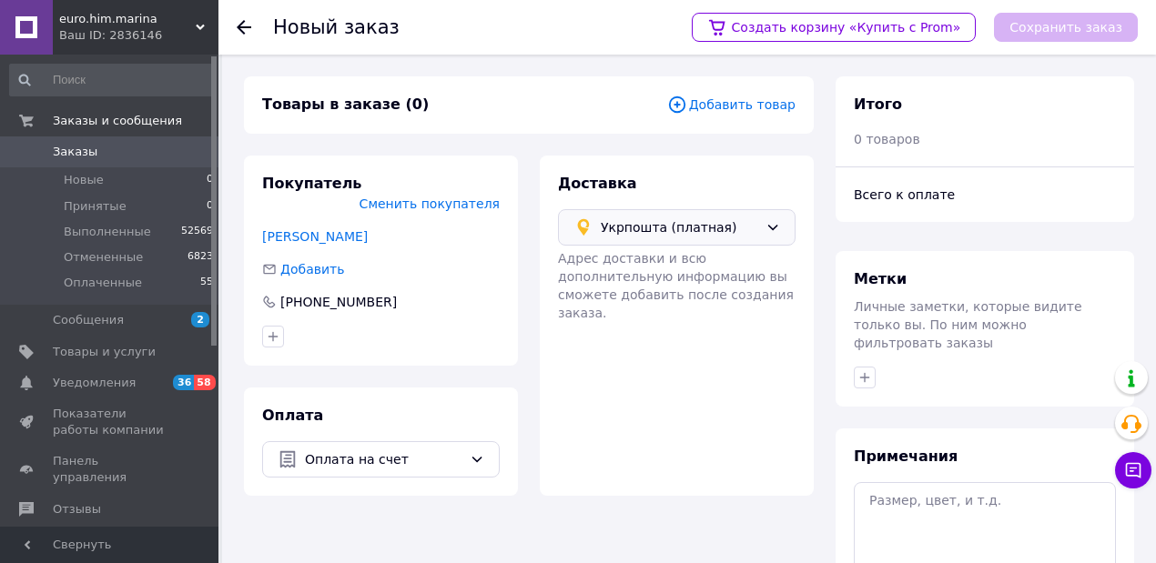
click at [685, 105] on icon at bounding box center [676, 104] width 16 height 16
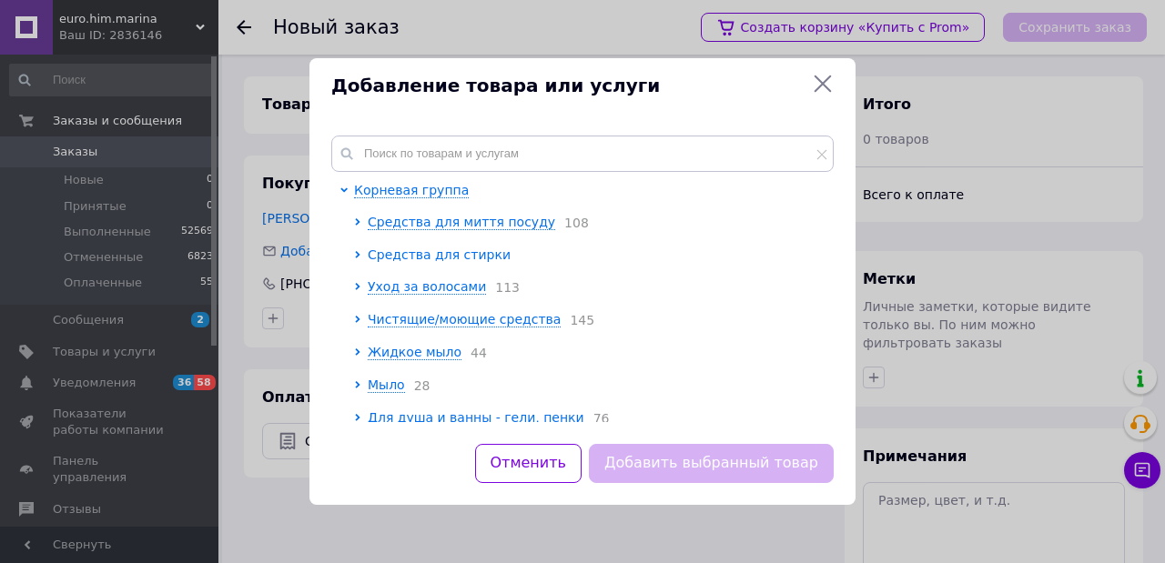
click at [448, 254] on span "Средства для стирки" at bounding box center [439, 255] width 143 height 15
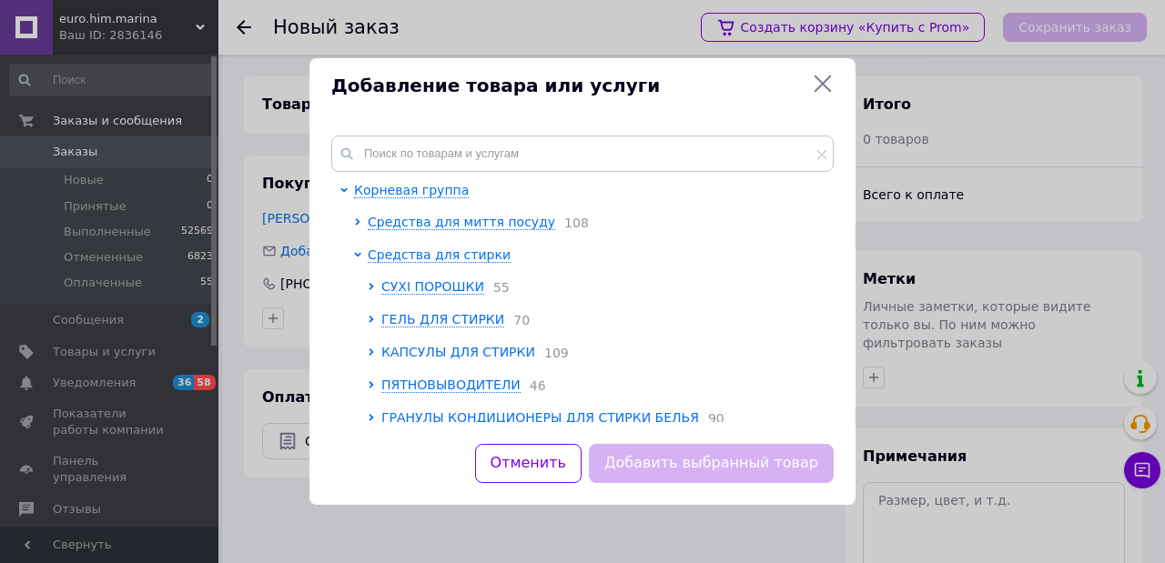
click at [436, 360] on span "КАПСУЛЫ ДЛЯ СТИРКИ" at bounding box center [458, 352] width 154 height 15
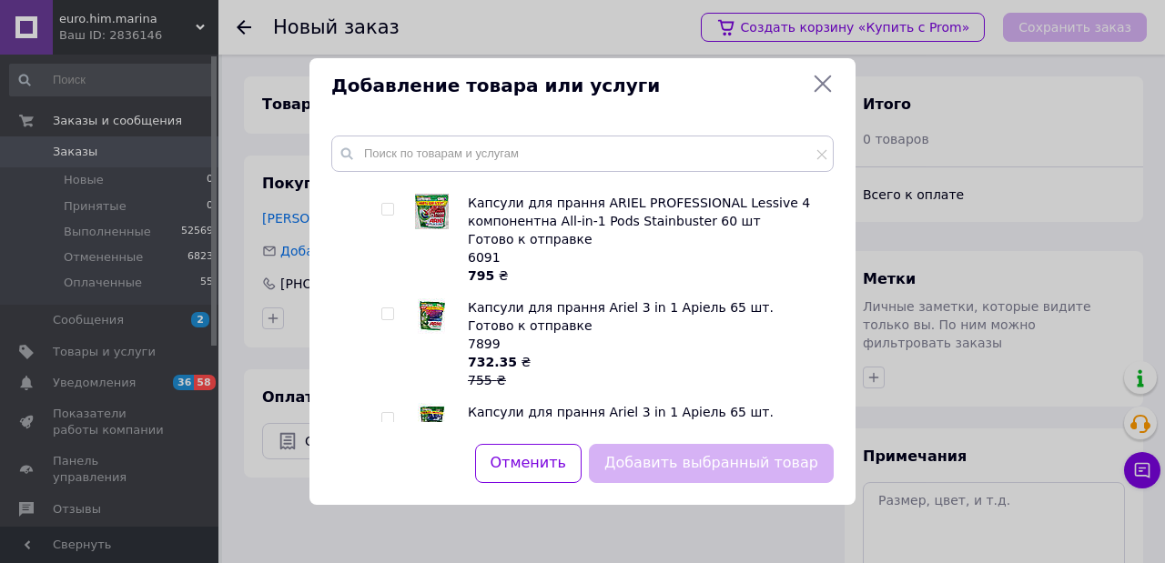
scroll to position [485, 0]
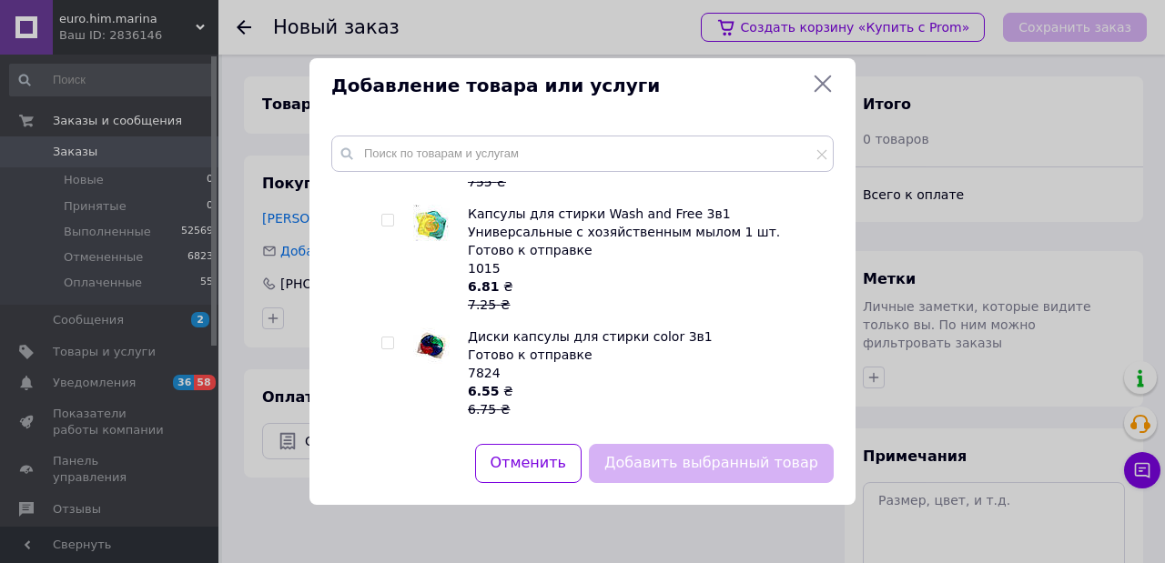
click at [395, 342] on div at bounding box center [390, 373] width 18 height 91
click at [385, 346] on input "checkbox" at bounding box center [387, 344] width 12 height 12
checkbox input "true"
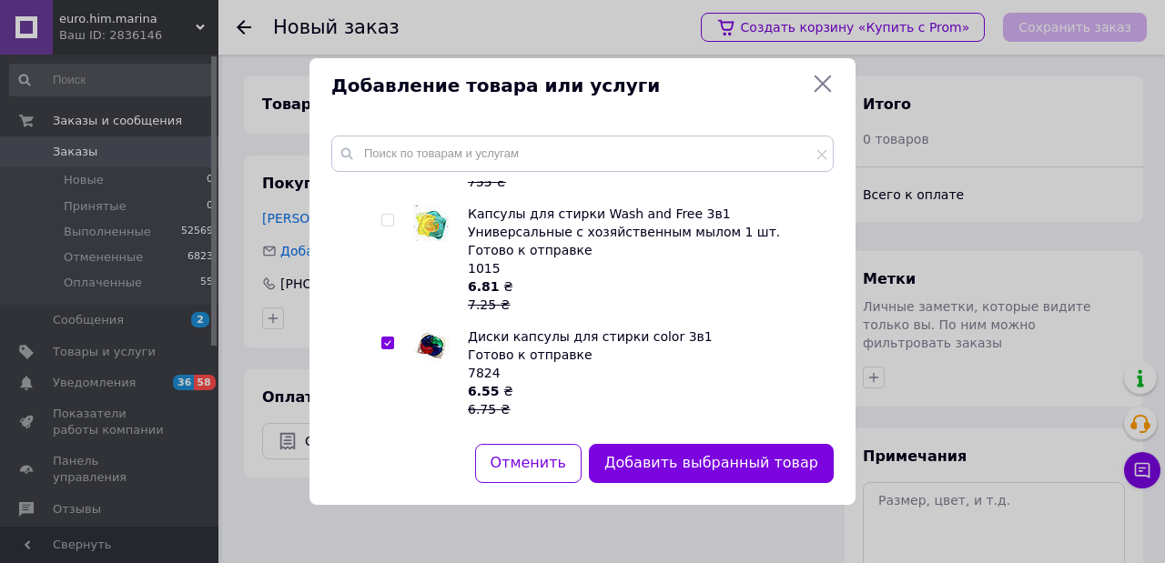
drag, startPoint x: 704, startPoint y: 455, endPoint x: 721, endPoint y: 448, distance: 18.8
click at [705, 455] on button "Добавить выбранный товар" at bounding box center [711, 463] width 245 height 39
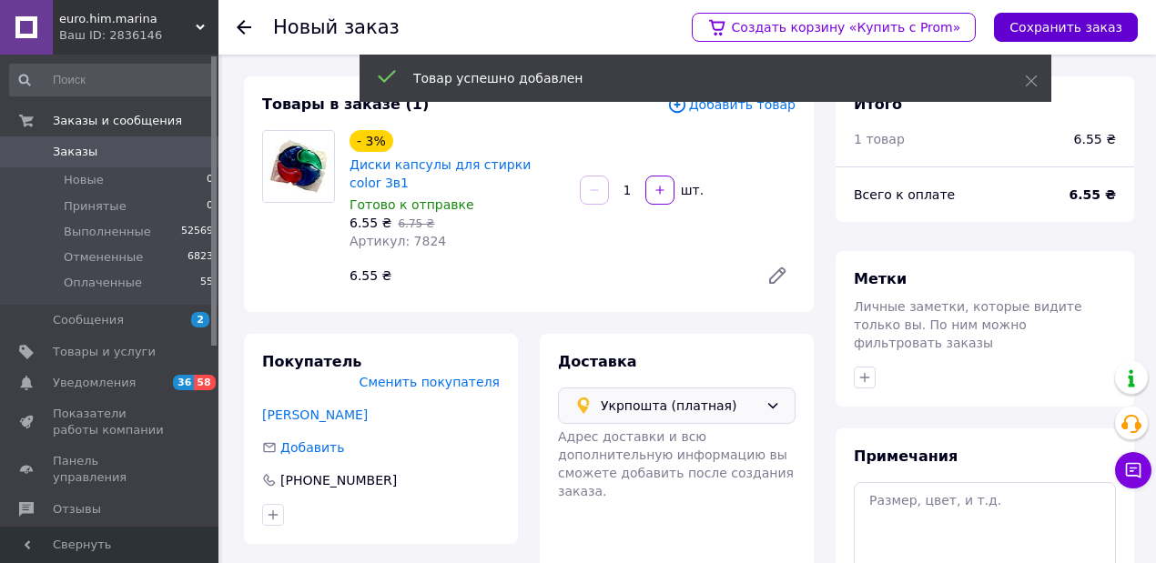
click at [1078, 21] on button "Сохранить заказ" at bounding box center [1066, 27] width 144 height 29
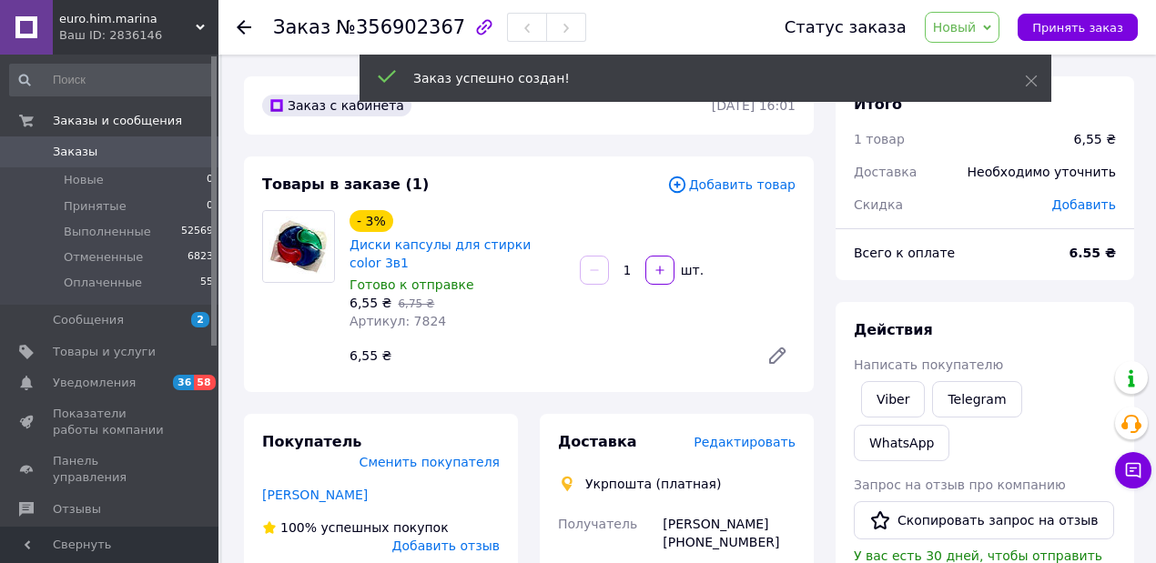
click at [750, 435] on span "Редактировать" at bounding box center [745, 442] width 102 height 15
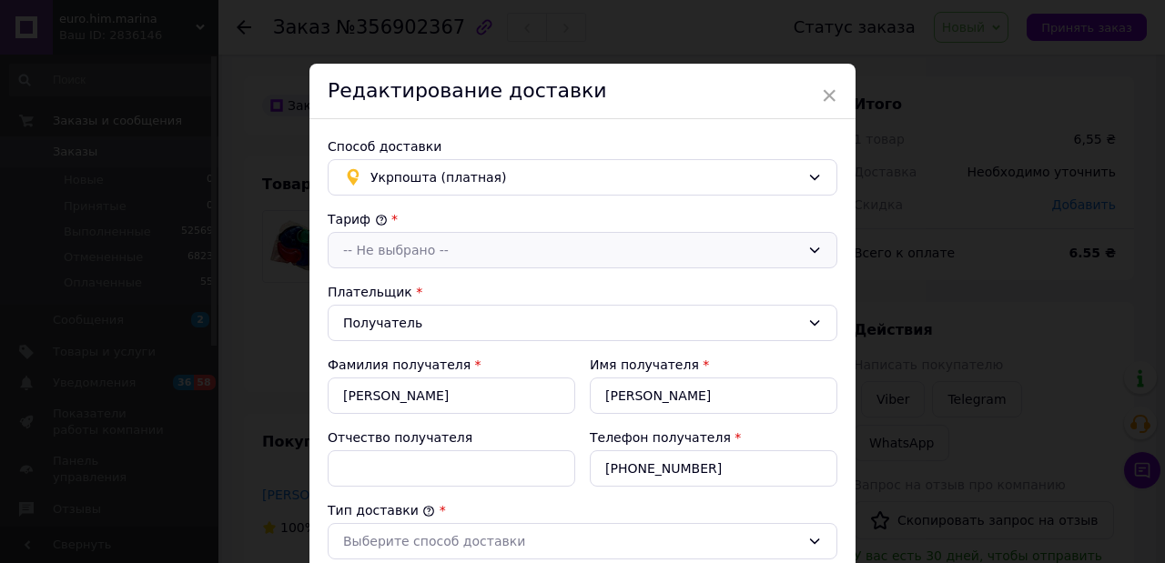
click at [389, 232] on div "-- Не выбрано --" at bounding box center [583, 250] width 510 height 36
click at [381, 279] on li "Стандарт" at bounding box center [583, 289] width 508 height 35
click at [448, 535] on div "Выберите способ доставки" at bounding box center [571, 542] width 457 height 20
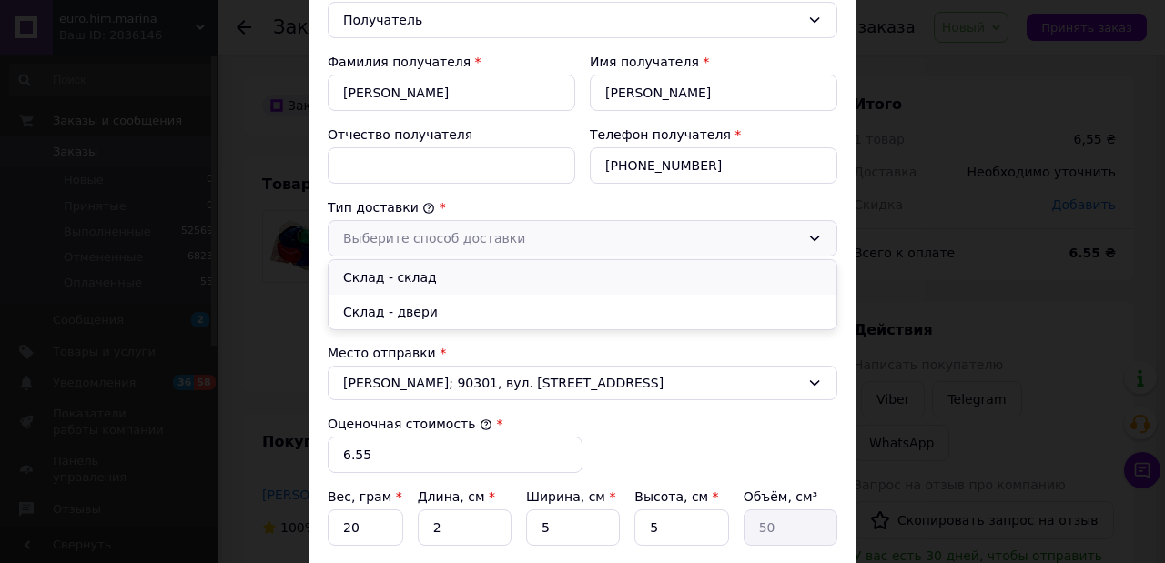
click at [402, 277] on li "Склад - склад" at bounding box center [583, 277] width 508 height 35
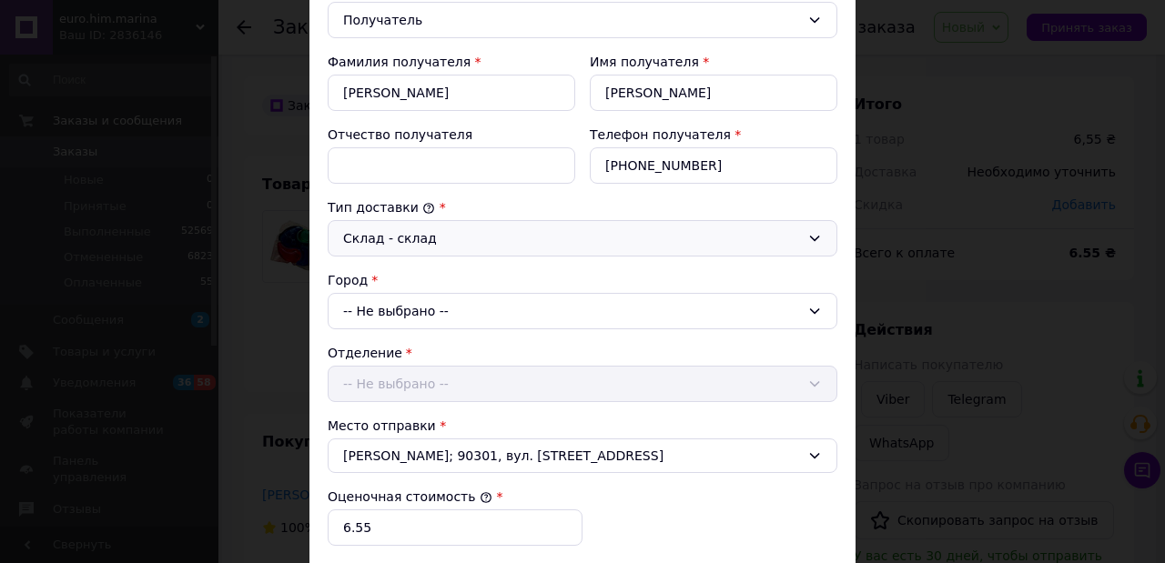
click at [406, 309] on div "-- Не выбрано --" at bounding box center [583, 311] width 510 height 36
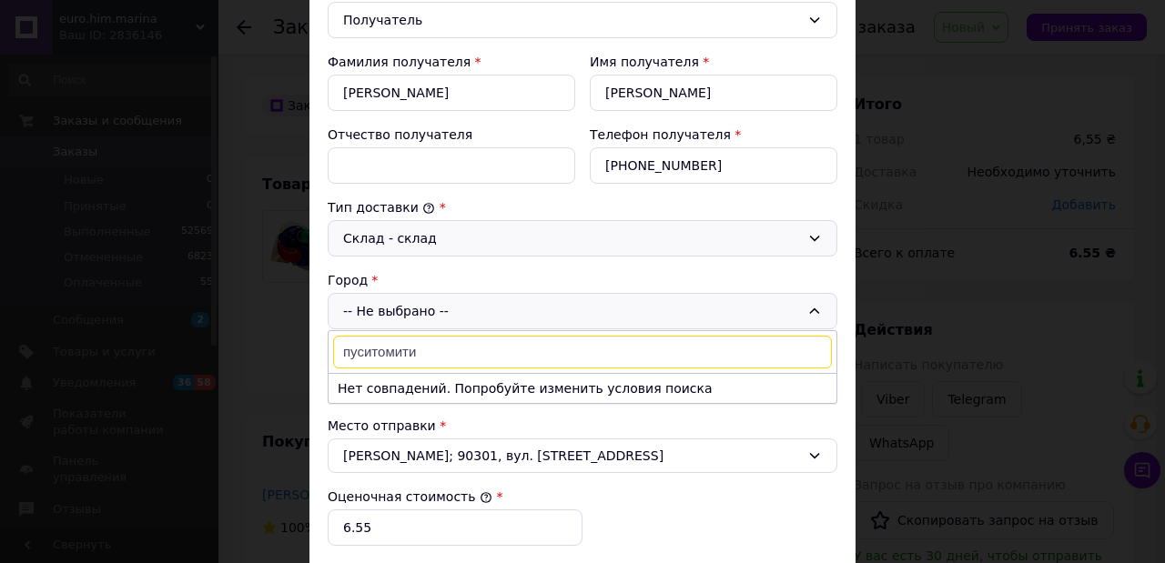
click at [369, 344] on input "пуситомити" at bounding box center [582, 352] width 499 height 33
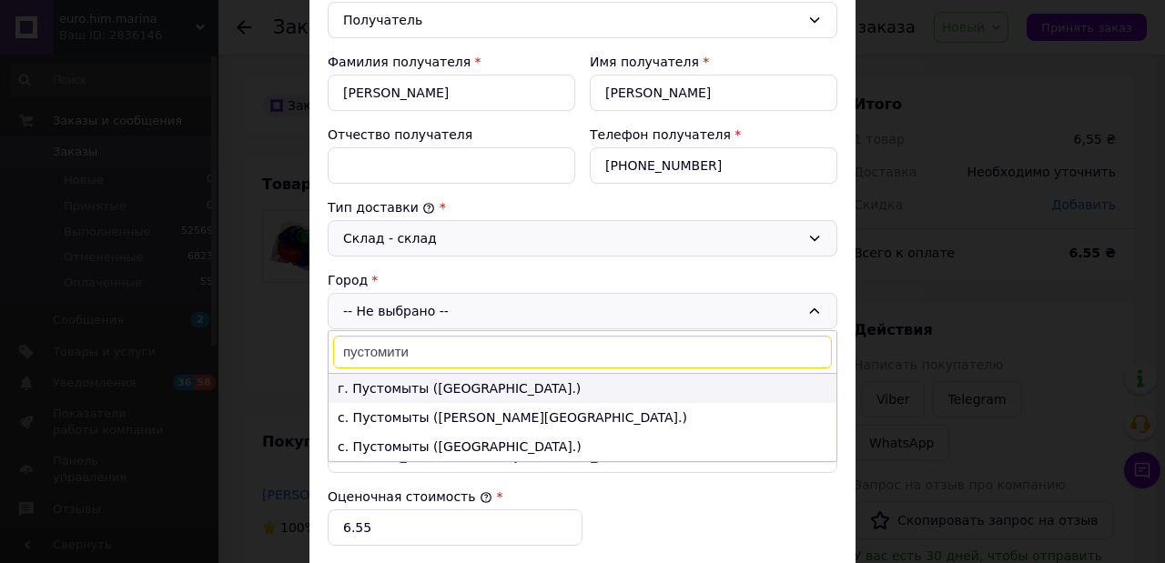
type input "пустомити"
click at [388, 375] on li "г. Пустомыты (Львовская обл.)" at bounding box center [583, 388] width 508 height 29
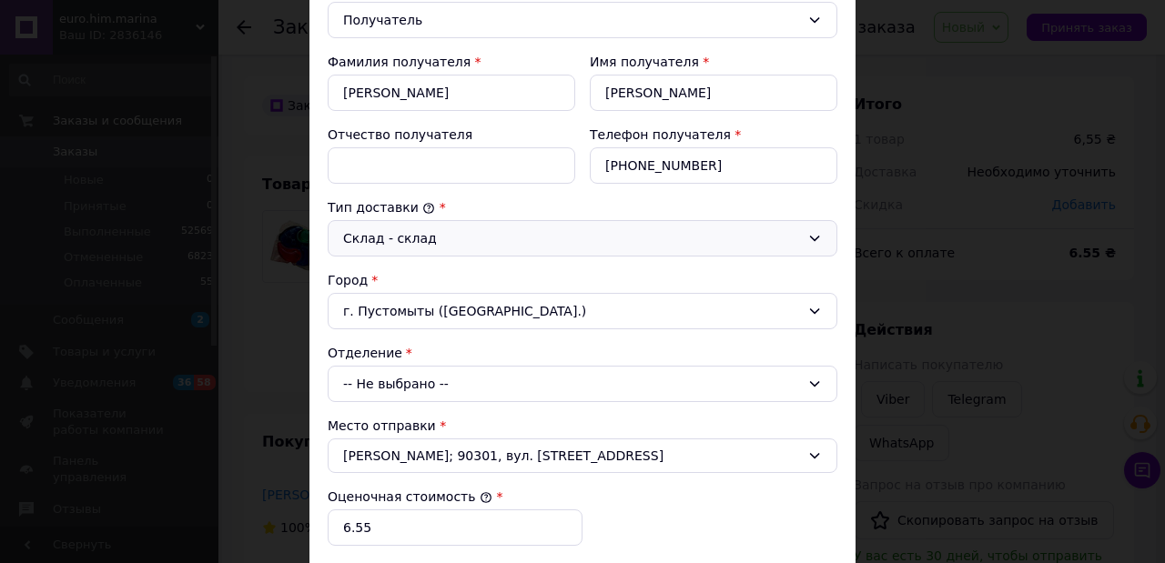
click at [388, 376] on div "-- Не выбрано --" at bounding box center [583, 384] width 510 height 36
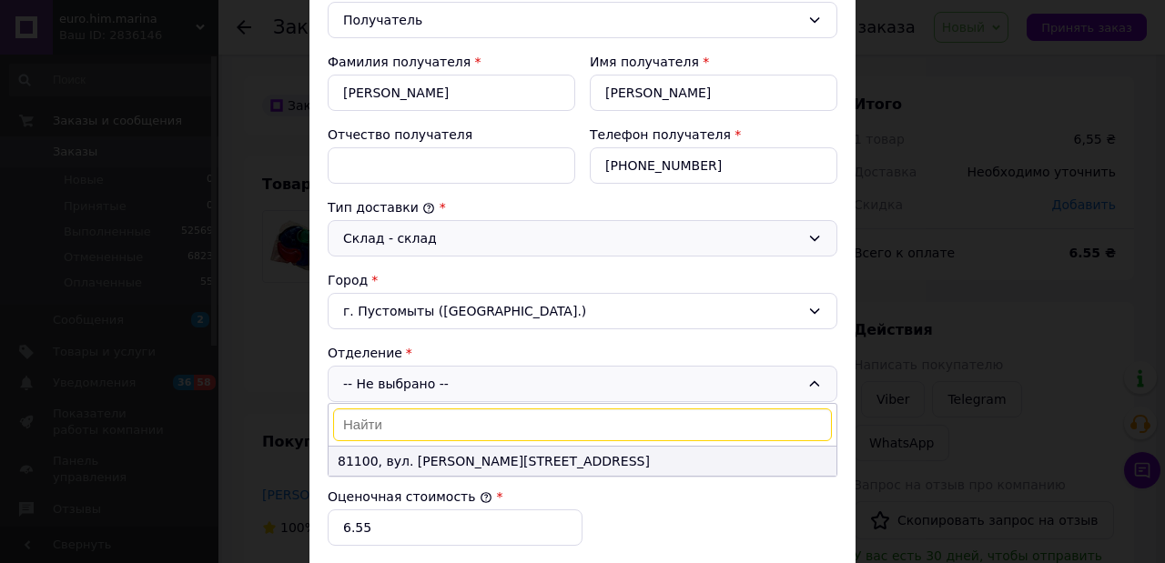
click at [380, 459] on li "81100, вул. Грушевського, 46" at bounding box center [583, 461] width 508 height 29
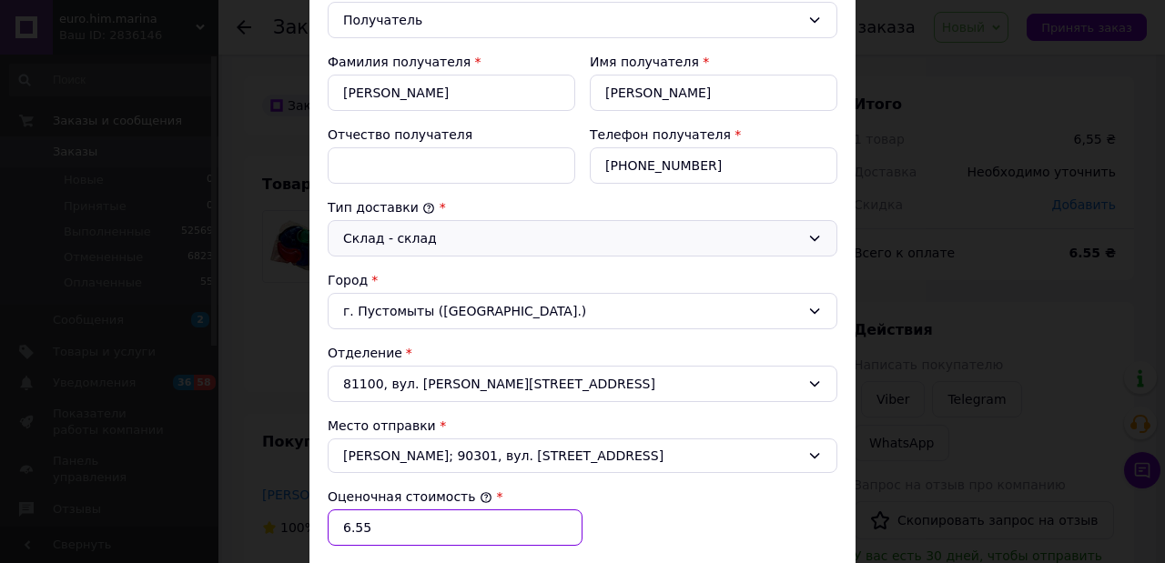
drag, startPoint x: 376, startPoint y: 519, endPoint x: 339, endPoint y: 519, distance: 37.3
click at [339, 519] on input "6.55" at bounding box center [455, 528] width 255 height 36
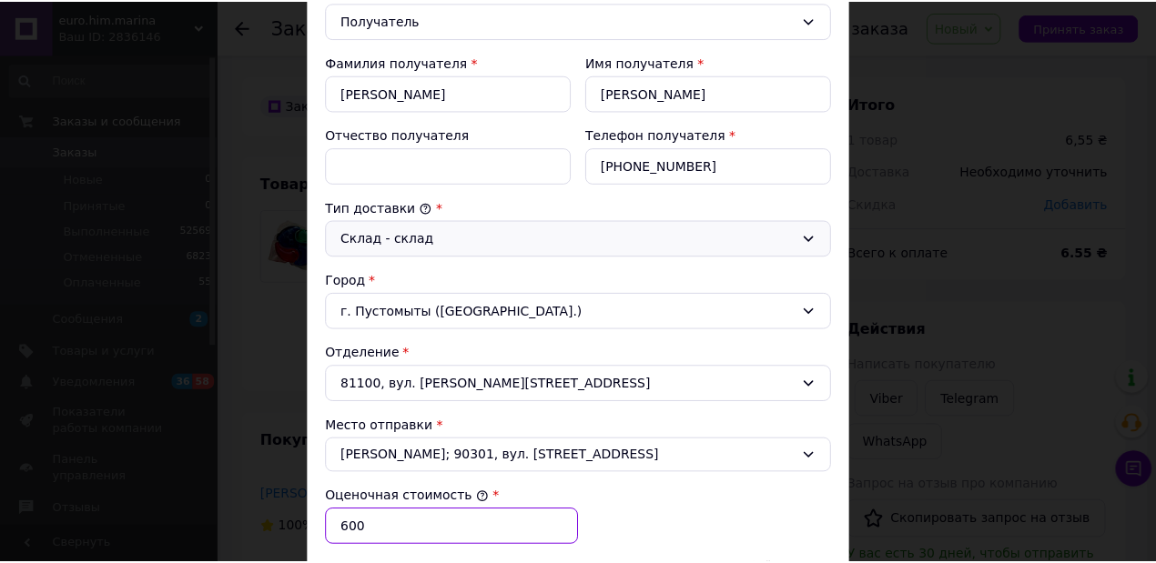
scroll to position [606, 0]
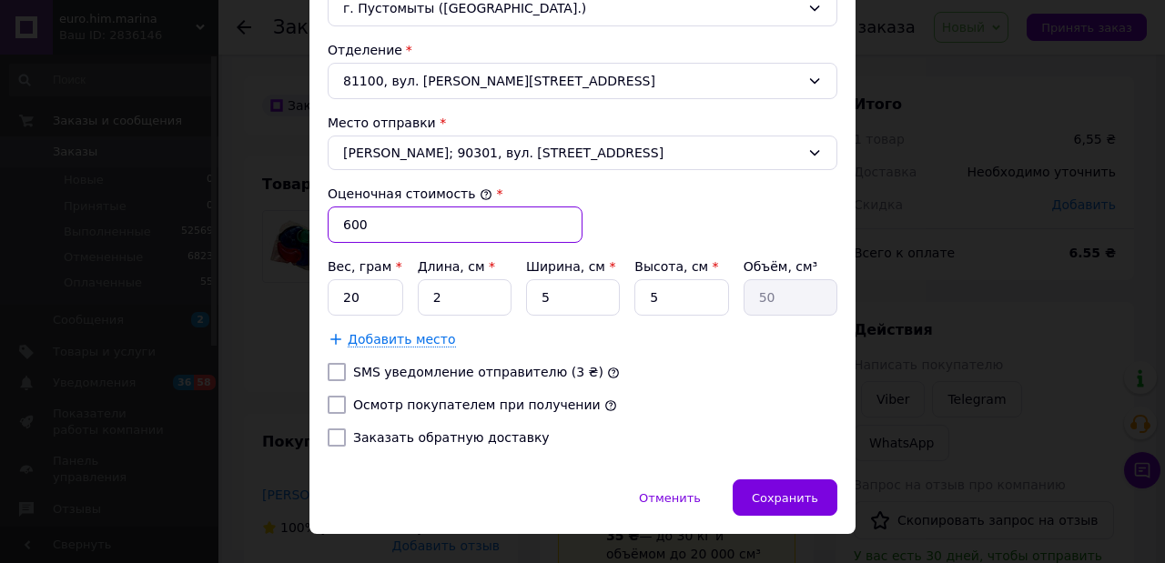
type input "600"
click at [336, 396] on input "Осмотр покупателем при получении" at bounding box center [337, 405] width 18 height 18
checkbox input "true"
drag, startPoint x: 351, startPoint y: 289, endPoint x: 336, endPoint y: 289, distance: 15.5
click at [336, 289] on input "20" at bounding box center [366, 297] width 76 height 36
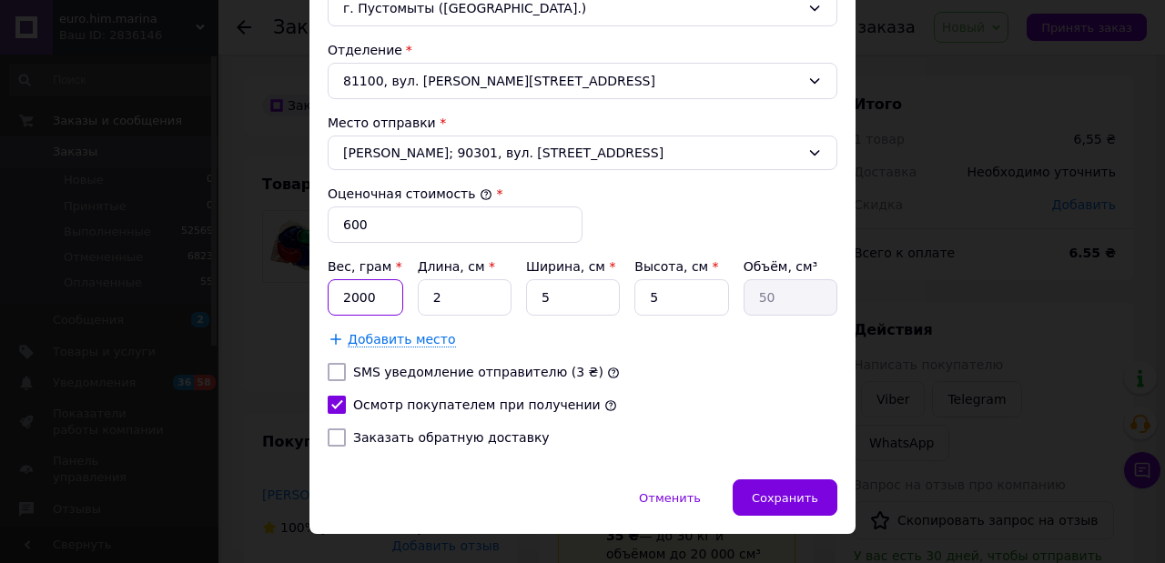
type input "2000"
click at [442, 296] on input "2" at bounding box center [465, 297] width 94 height 36
type input "20"
type input "500"
type input "20"
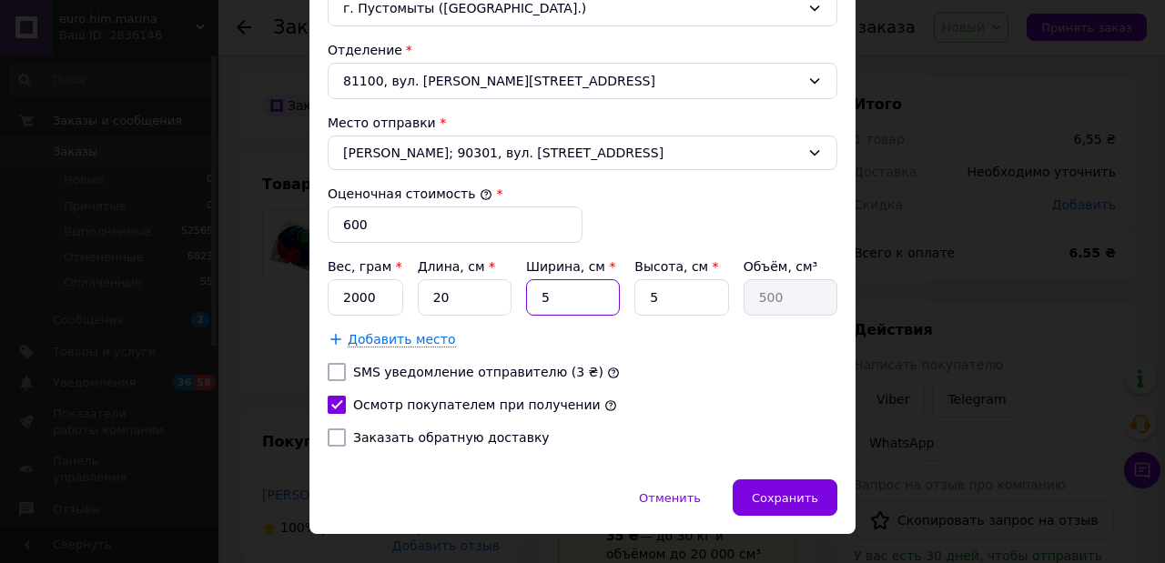
click at [551, 298] on input "5" at bounding box center [573, 297] width 94 height 36
type input "50"
type input "5000"
type input "50"
drag, startPoint x: 655, startPoint y: 288, endPoint x: 630, endPoint y: 293, distance: 26.1
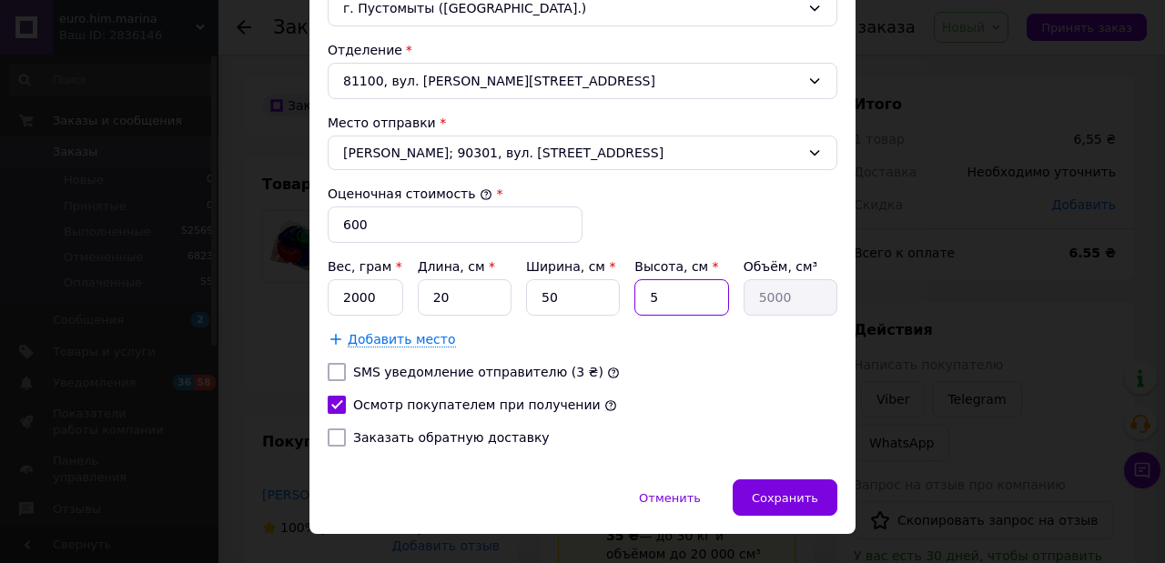
click at [630, 293] on div "Вес, грам * 2000 Длина, см * 20 Ширина, см * 50 Высота, см * 5 Объём, см³ 5000" at bounding box center [583, 287] width 510 height 58
type input "1"
type input "1000"
type input "10"
type input "10000"
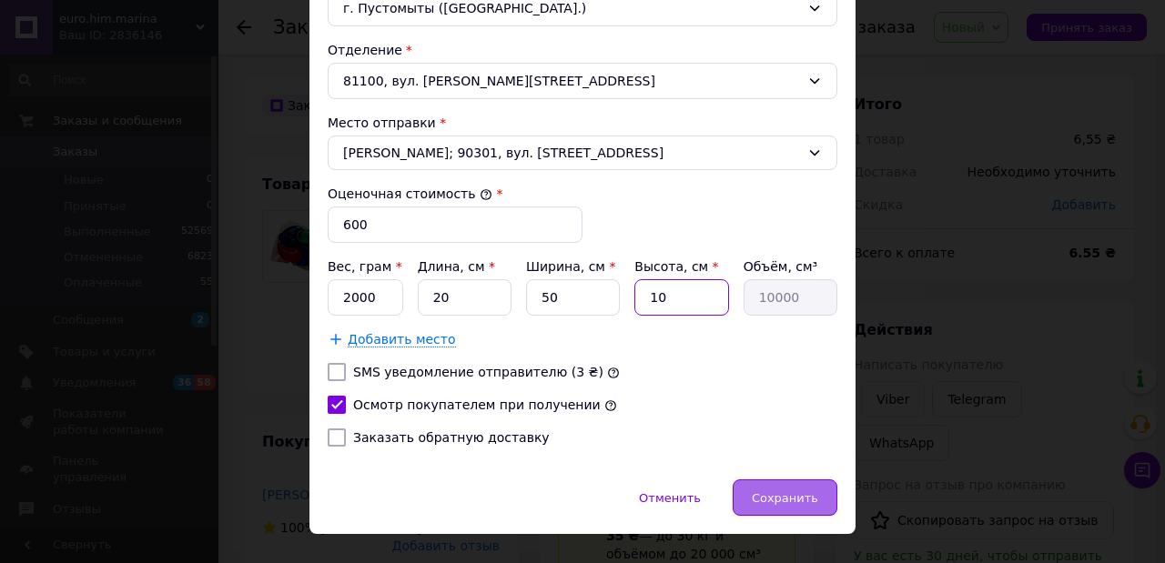
type input "10"
click at [781, 492] on span "Сохранить" at bounding box center [785, 499] width 66 height 14
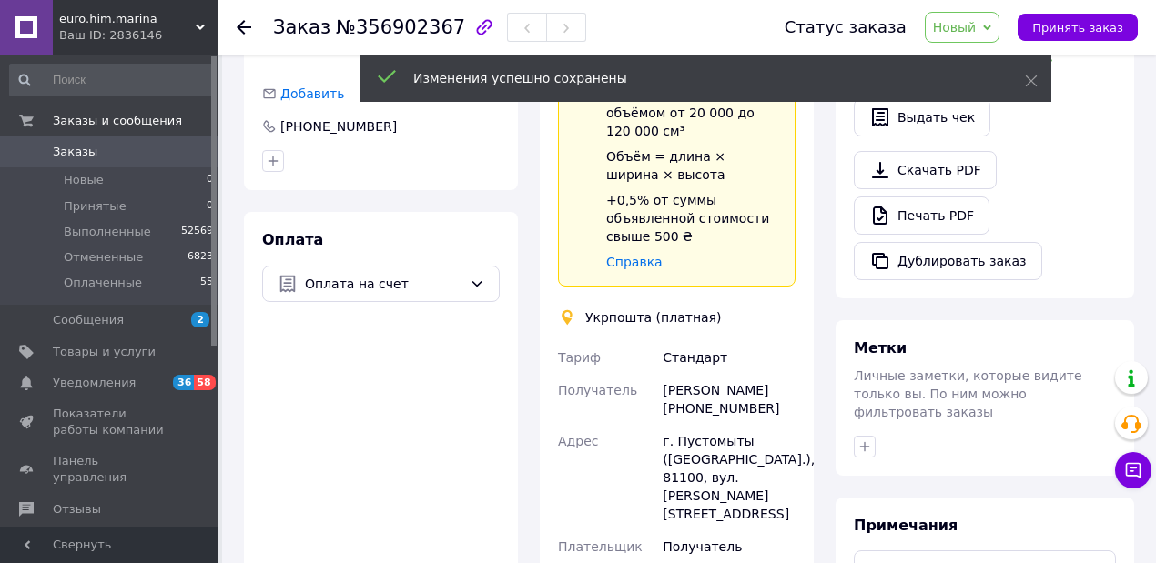
scroll to position [667, 0]
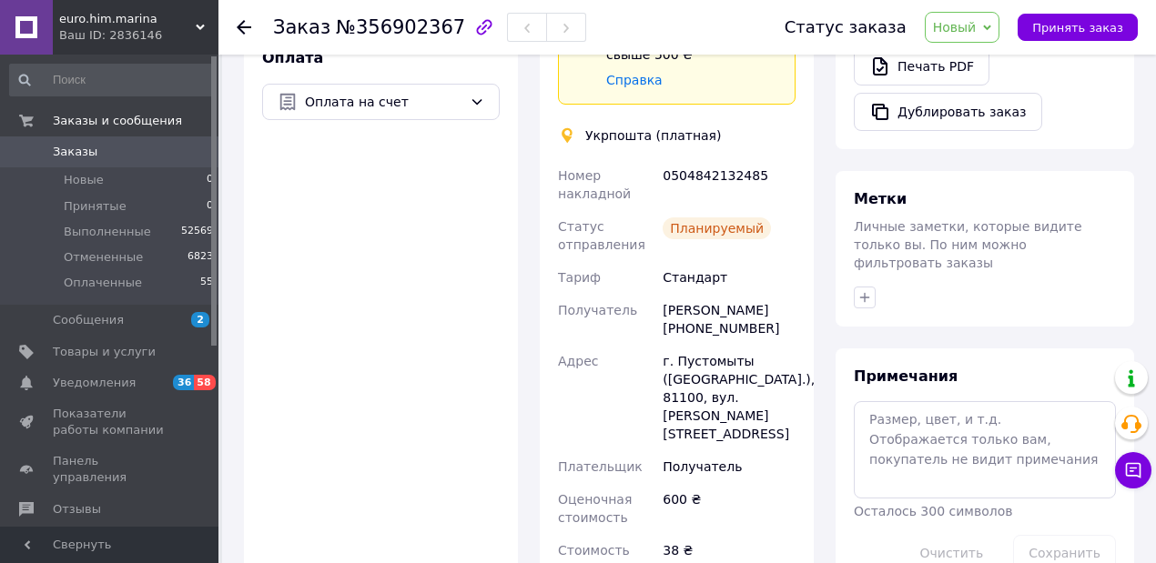
scroll to position [849, 0]
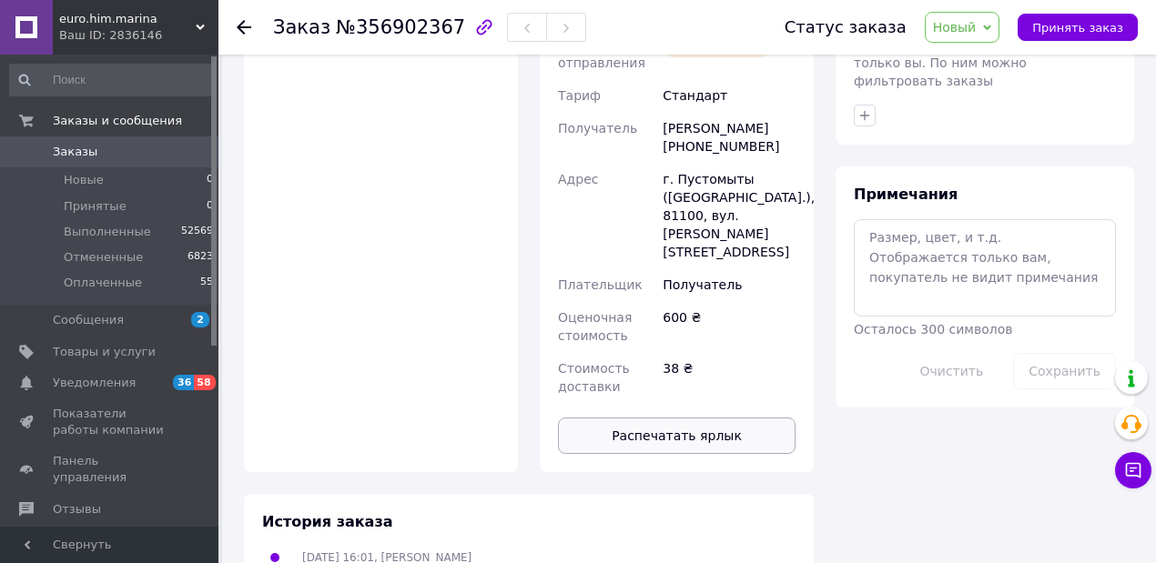
click at [673, 418] on button "Распечатать ярлык" at bounding box center [677, 436] width 238 height 36
click at [977, 23] on span "Новый" at bounding box center [955, 27] width 44 height 15
click at [990, 96] on li "Выполнен" at bounding box center [974, 90] width 96 height 27
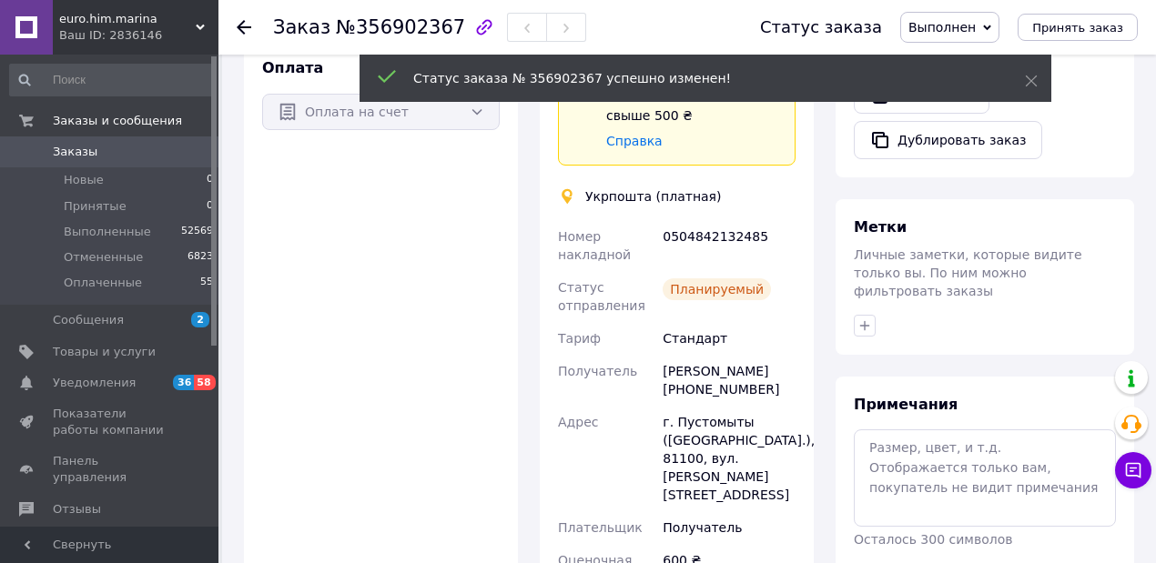
scroll to position [573, 0]
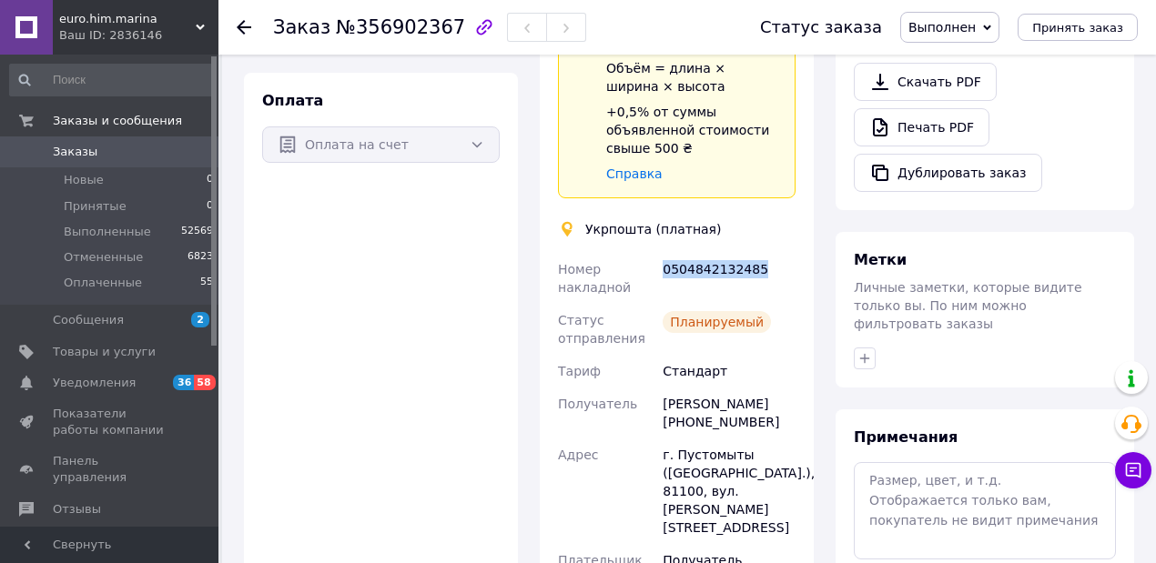
drag, startPoint x: 662, startPoint y: 229, endPoint x: 763, endPoint y: 226, distance: 101.1
click at [763, 253] on div "0504842132485" at bounding box center [729, 278] width 140 height 51
copy div "0504842132485"
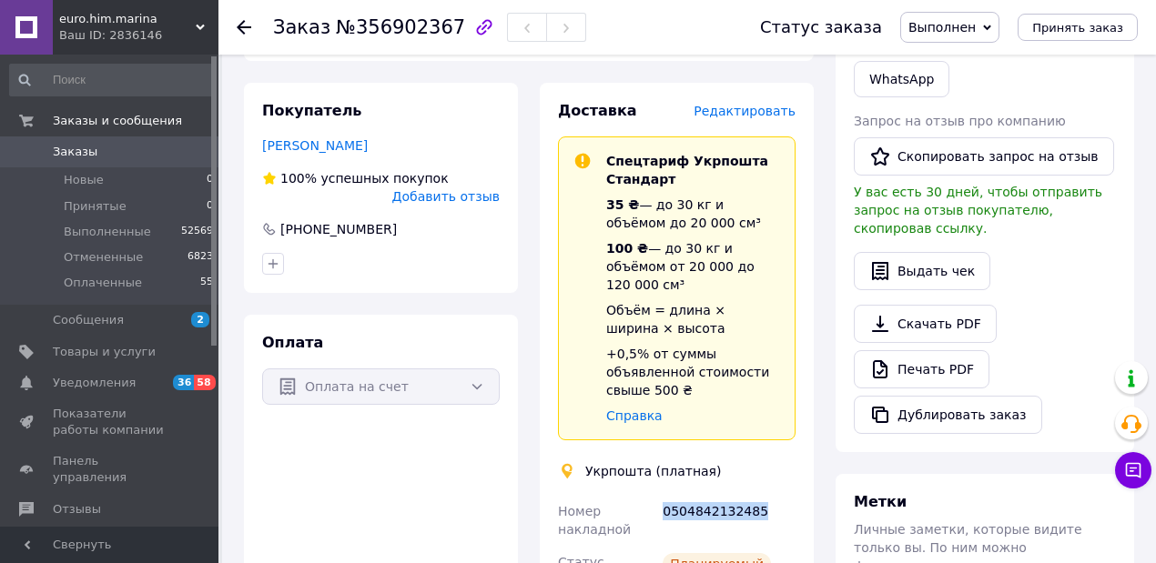
scroll to position [88, 0]
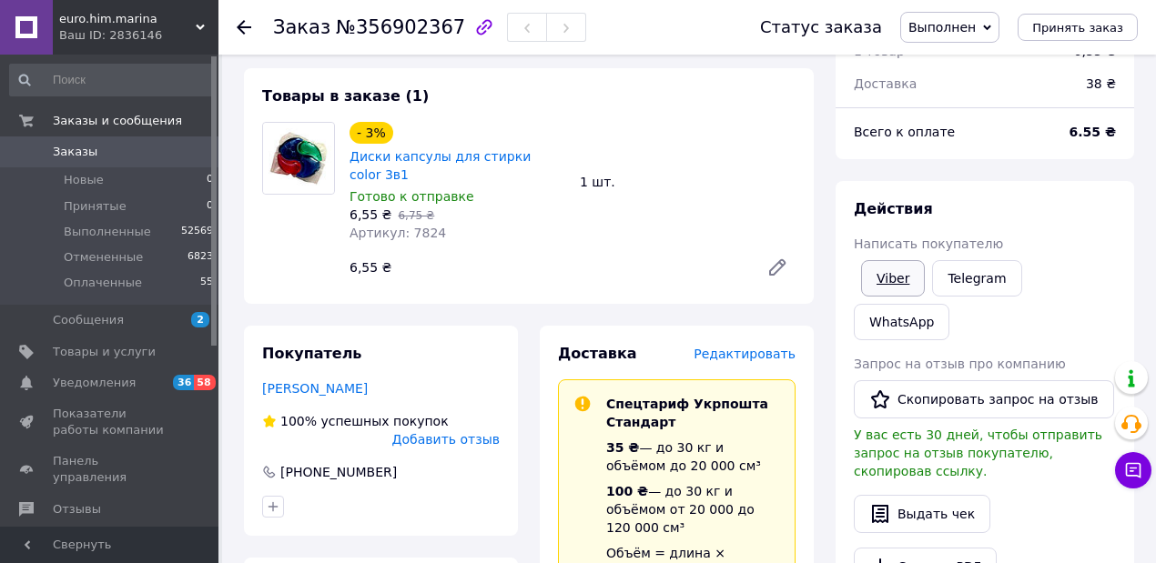
click at [894, 278] on link "Viber" at bounding box center [893, 278] width 64 height 36
click at [117, 283] on span "Оплаченные" at bounding box center [103, 283] width 78 height 16
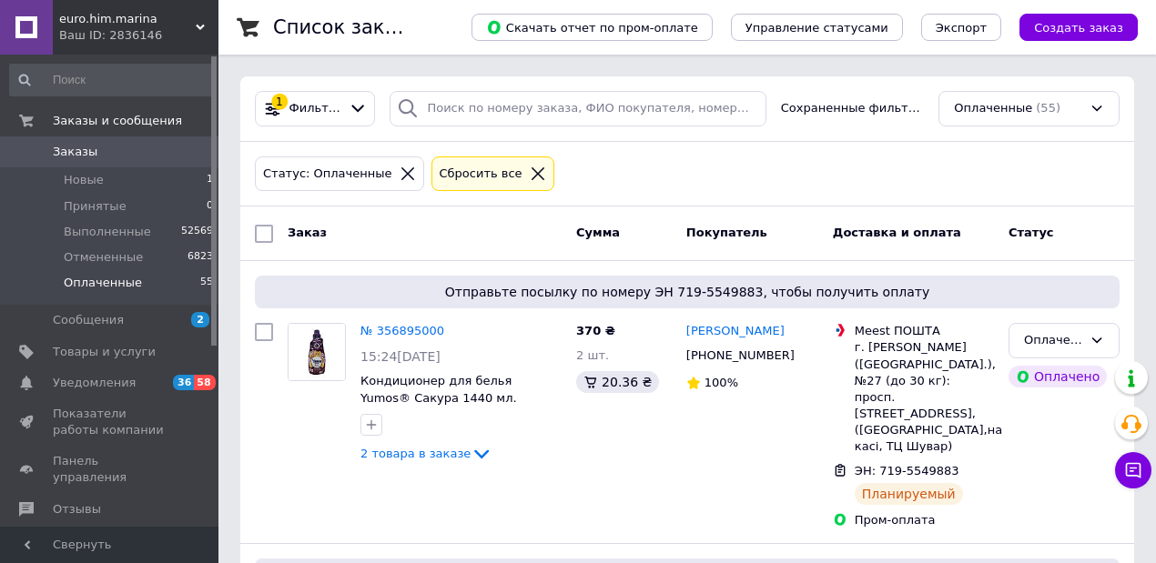
click at [530, 171] on icon at bounding box center [538, 174] width 16 height 16
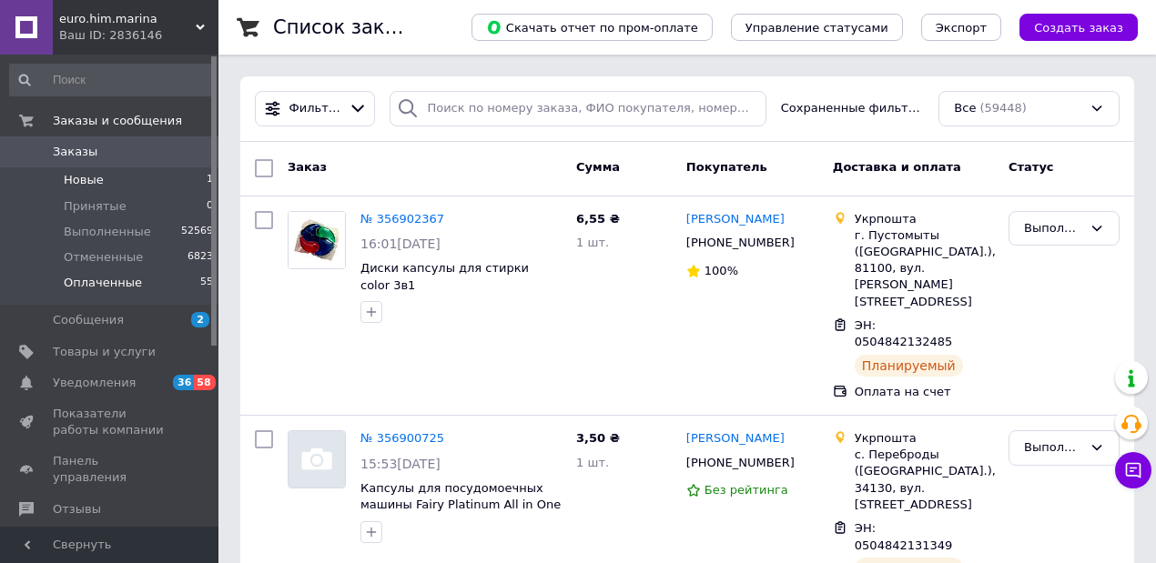
click at [116, 182] on li "Новые 1" at bounding box center [112, 179] width 224 height 25
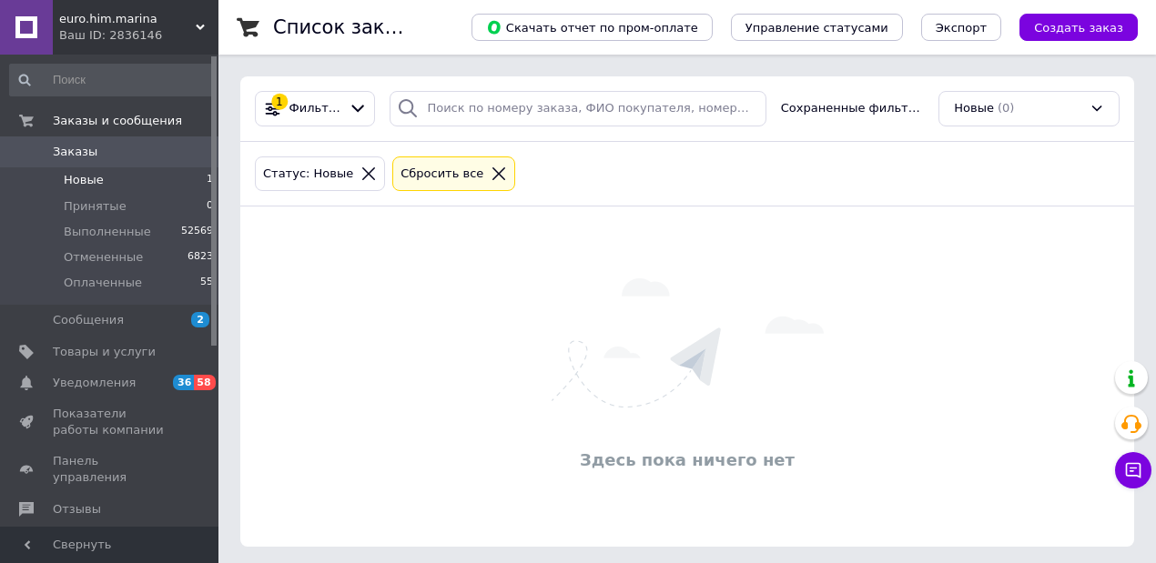
click at [491, 169] on icon at bounding box center [499, 174] width 16 height 16
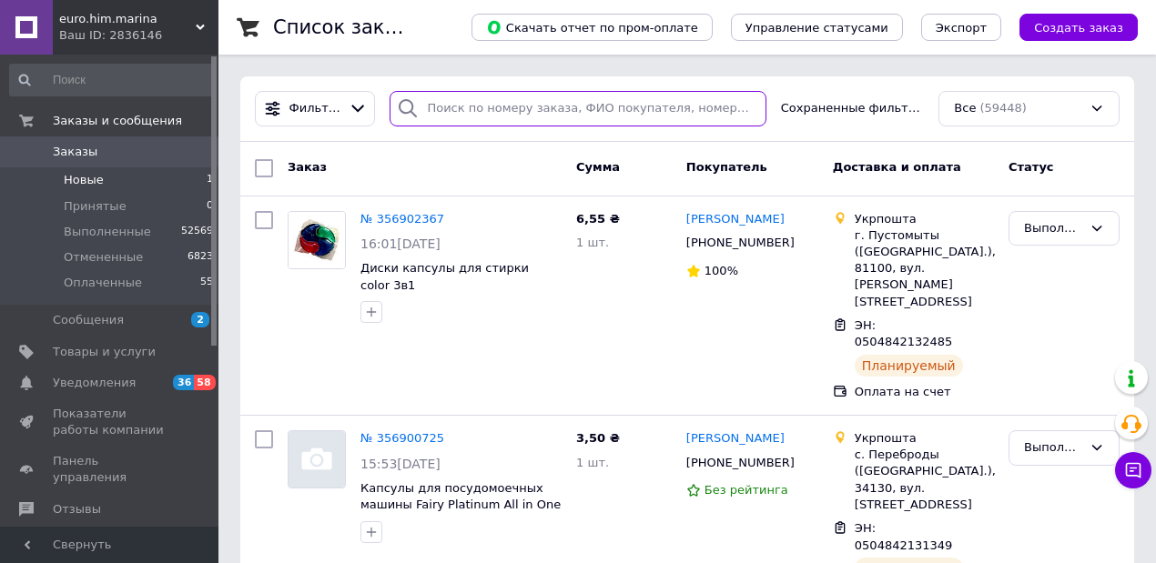
click at [431, 107] on input "search" at bounding box center [578, 109] width 376 height 36
type input "яковенко"
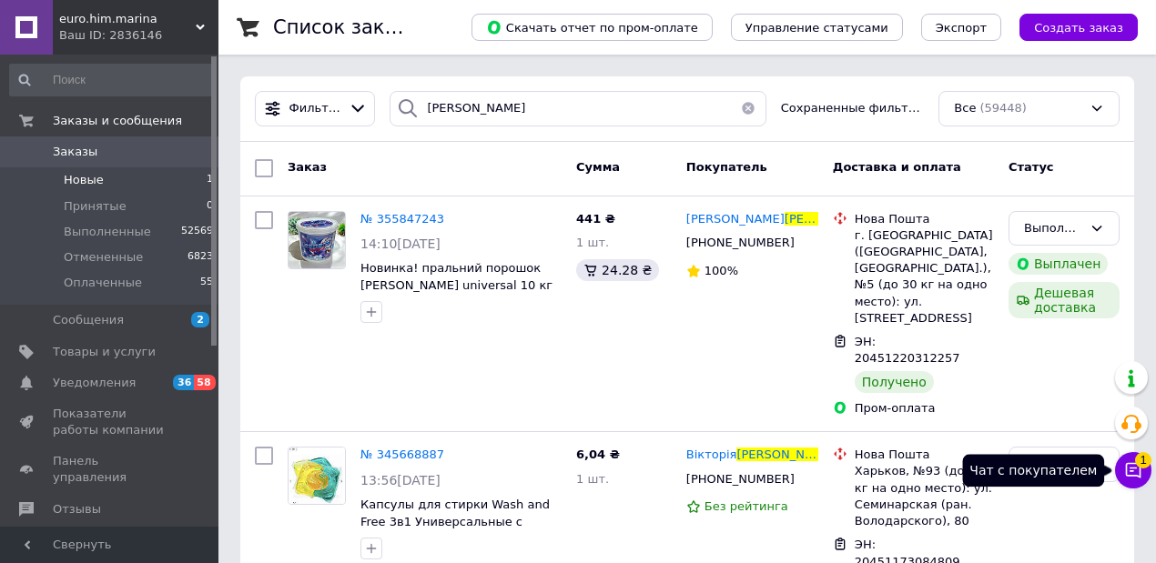
click at [1141, 458] on span "1" at bounding box center [1143, 460] width 16 height 16
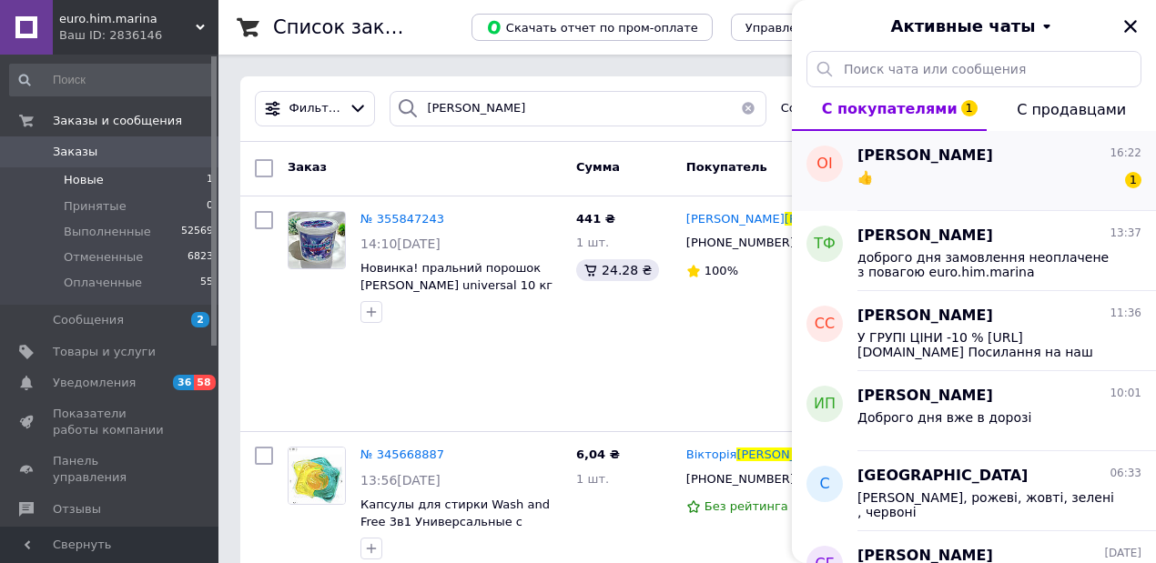
click at [901, 157] on span "Ольга Ільків" at bounding box center [925, 156] width 136 height 21
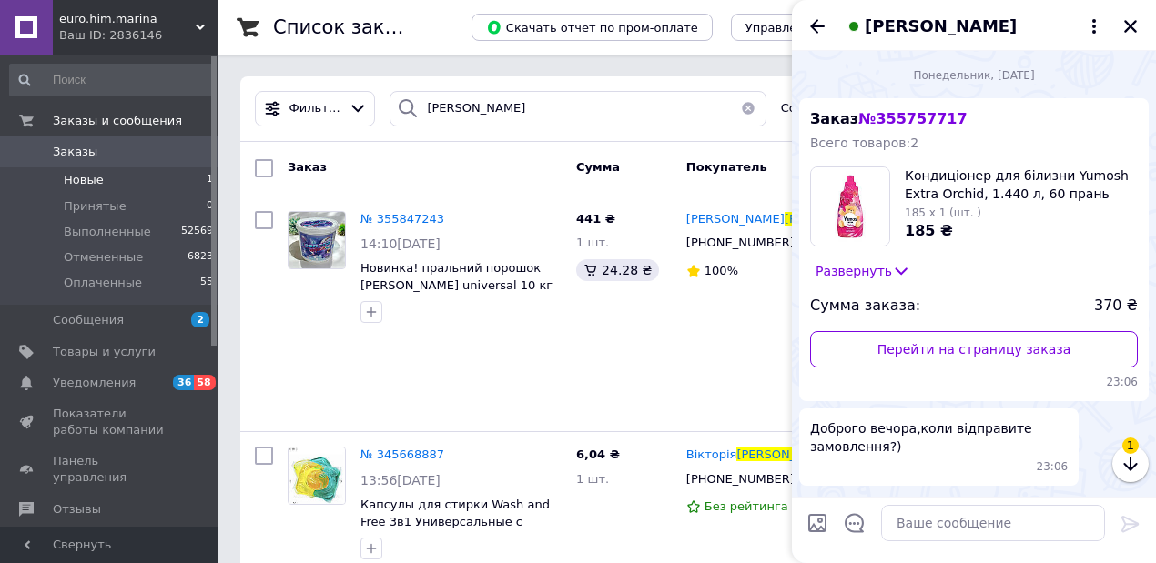
scroll to position [662, 0]
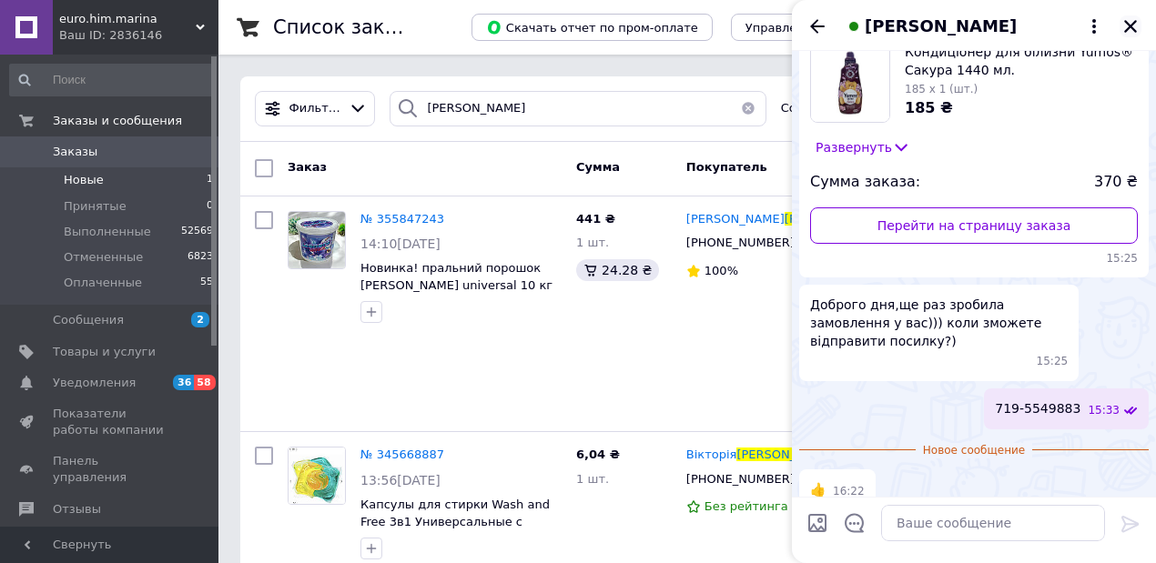
click at [1134, 24] on icon "Закрыть" at bounding box center [1130, 26] width 13 height 13
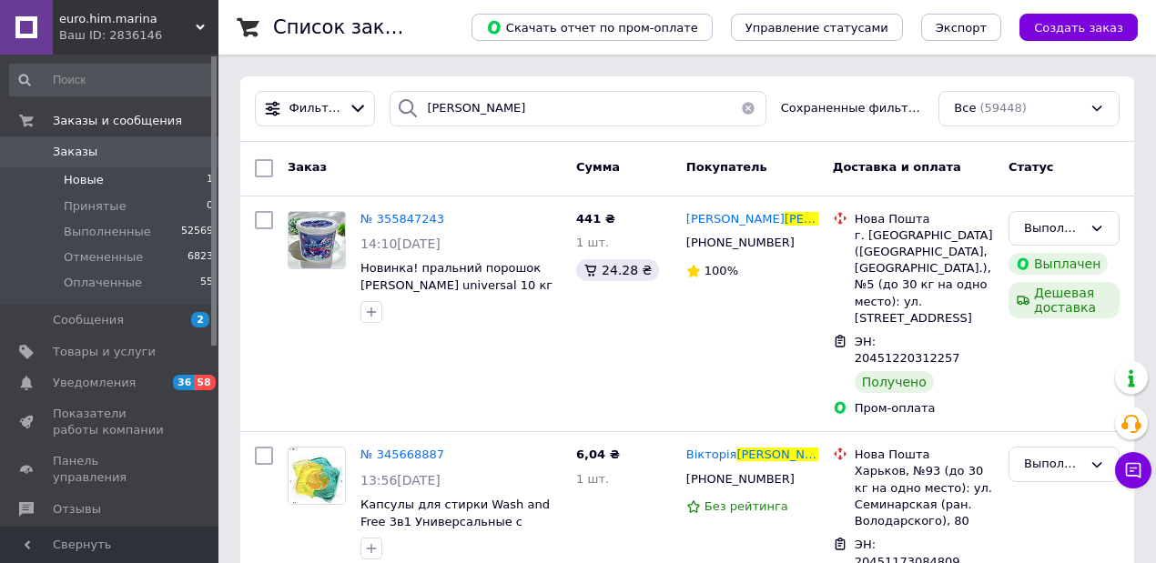
click at [95, 179] on span "Новые" at bounding box center [84, 180] width 40 height 16
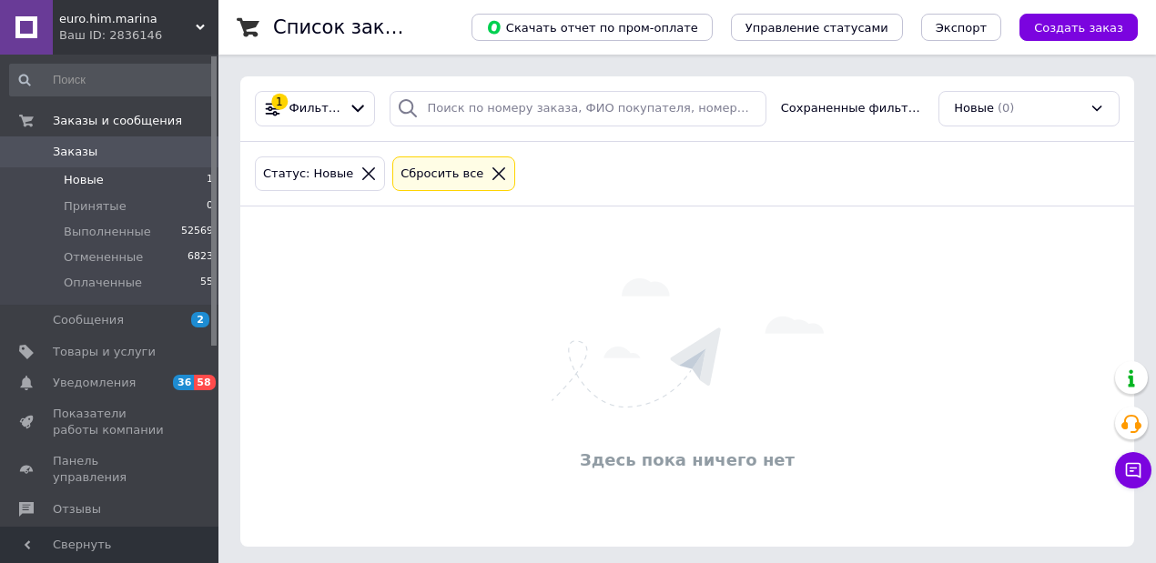
click at [485, 183] on div "Сбросить все" at bounding box center [453, 175] width 123 height 36
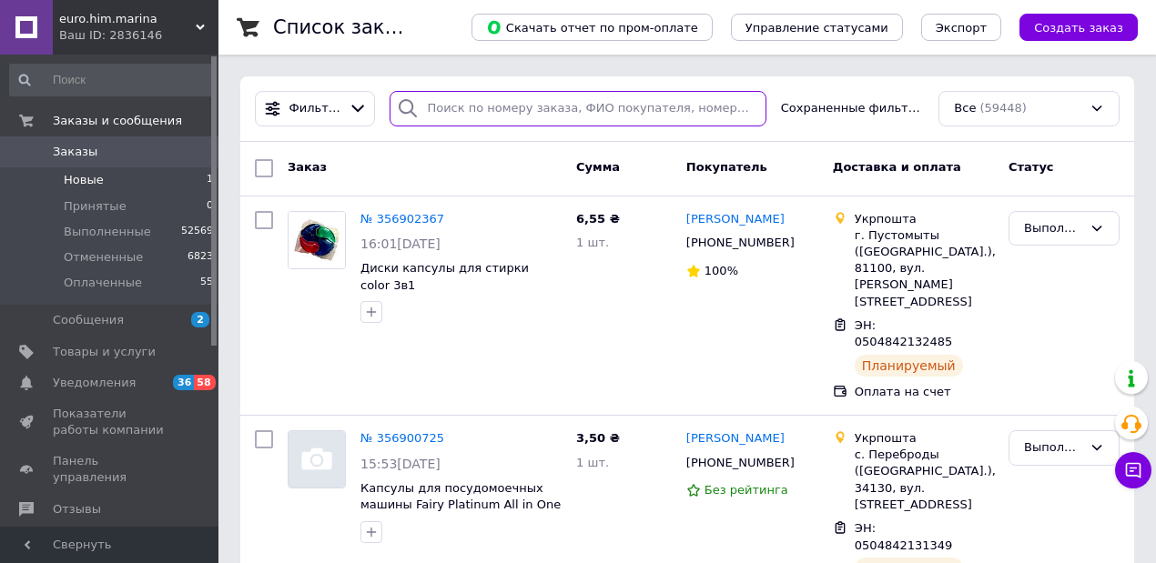
click at [448, 112] on input "search" at bounding box center [578, 109] width 376 height 36
type input "яковенко"
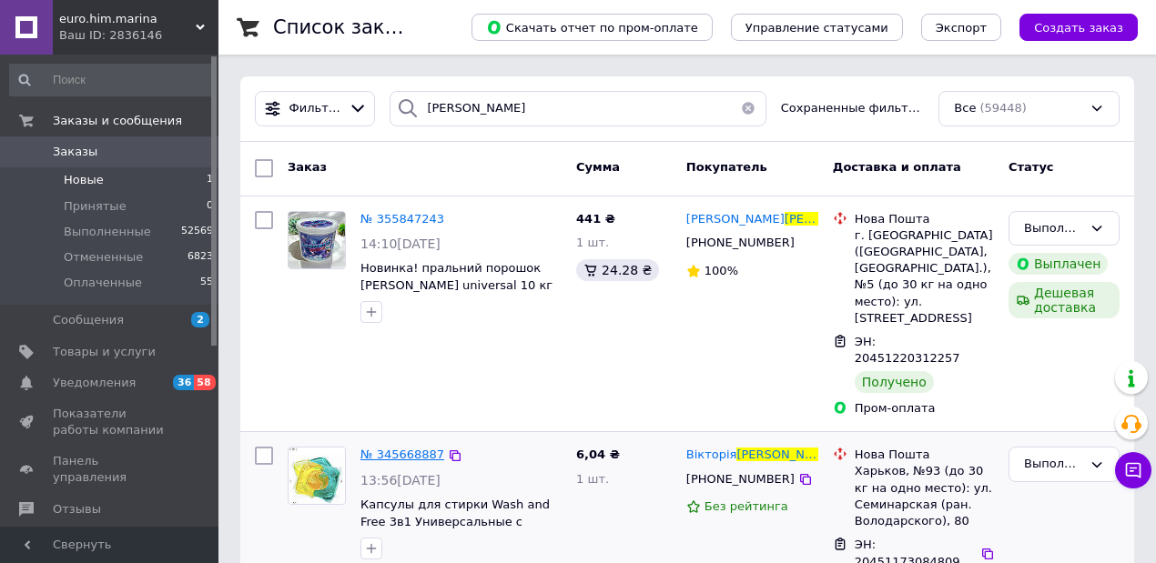
click at [402, 448] on span "№ 345668887" at bounding box center [402, 455] width 84 height 14
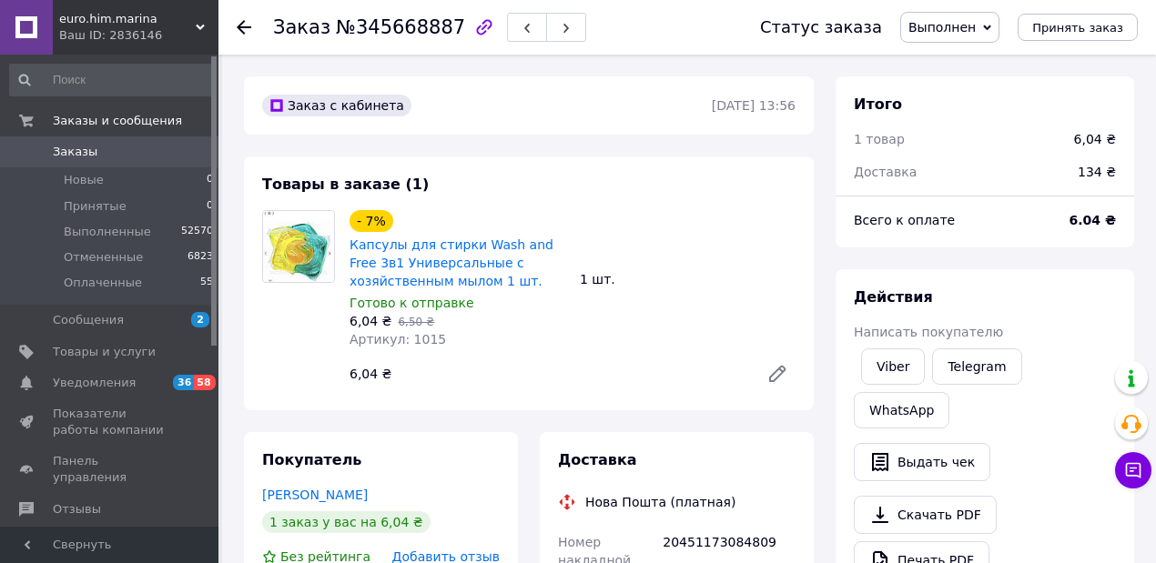
scroll to position [242, 0]
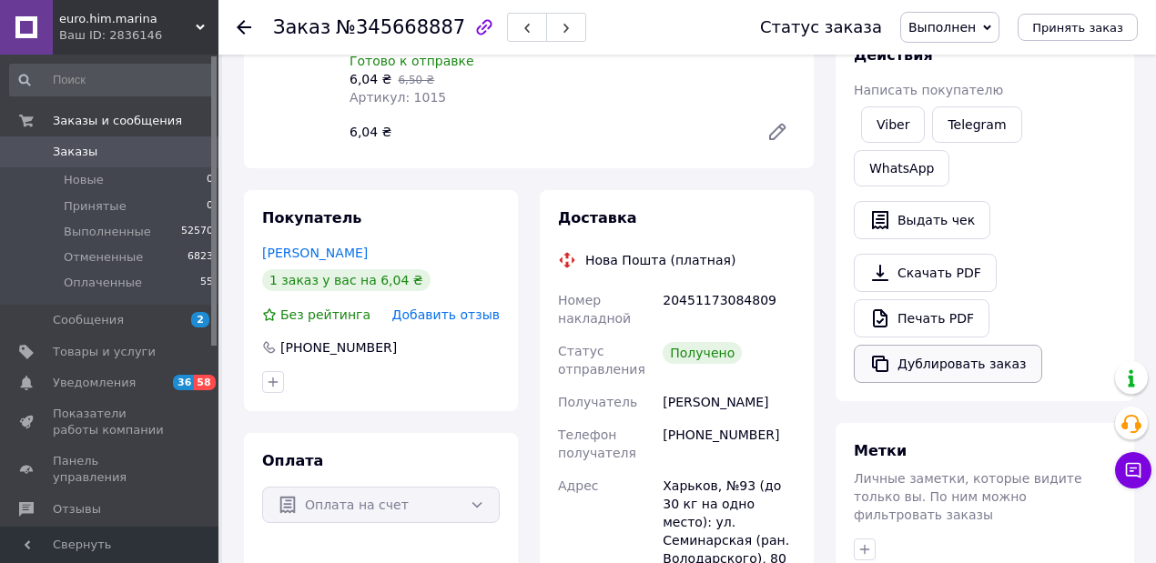
click at [945, 345] on button "Дублировать заказ" at bounding box center [948, 364] width 188 height 38
click at [104, 278] on span "Оплаченные" at bounding box center [103, 283] width 78 height 16
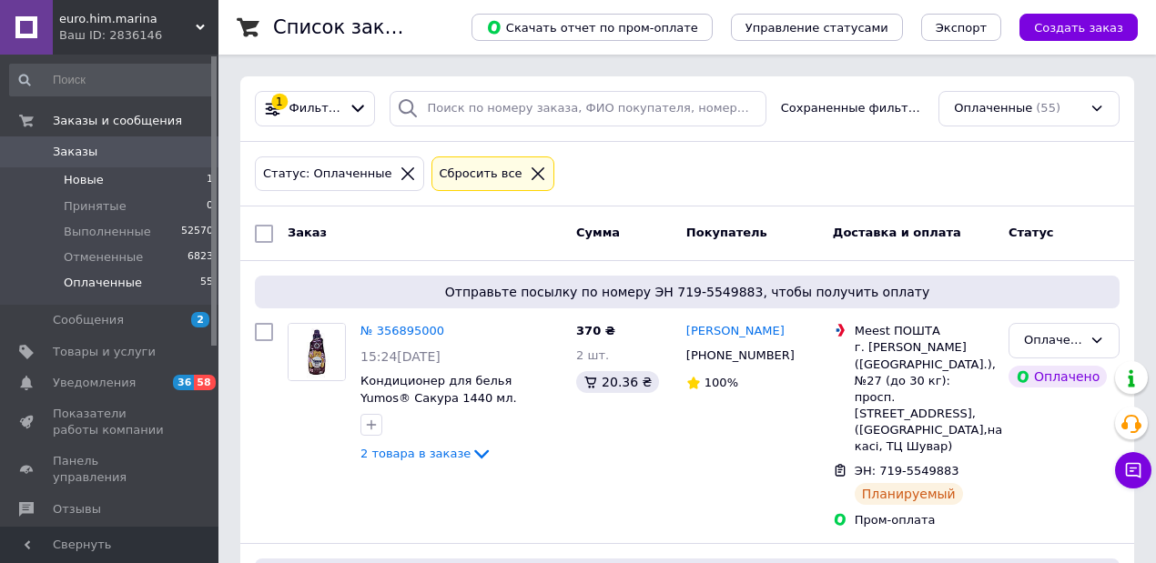
click at [91, 182] on span "Новые" at bounding box center [84, 180] width 40 height 16
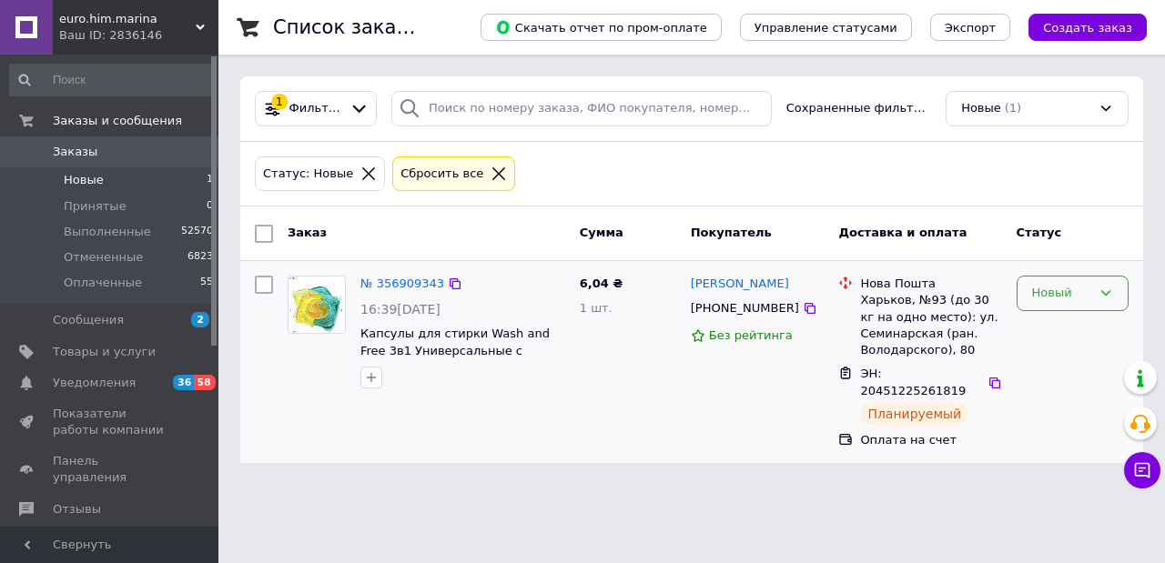
click at [1067, 295] on div "Новый" at bounding box center [1061, 293] width 59 height 19
click at [1067, 362] on li "Выполнен" at bounding box center [1073, 365] width 110 height 34
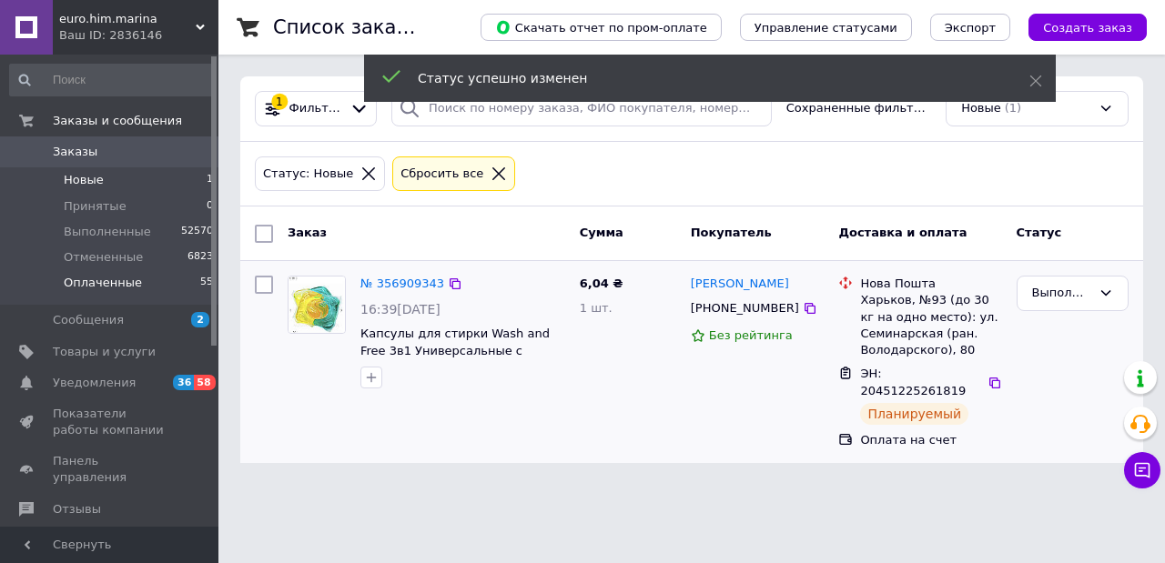
click at [75, 289] on span "Оплаченные" at bounding box center [103, 283] width 78 height 16
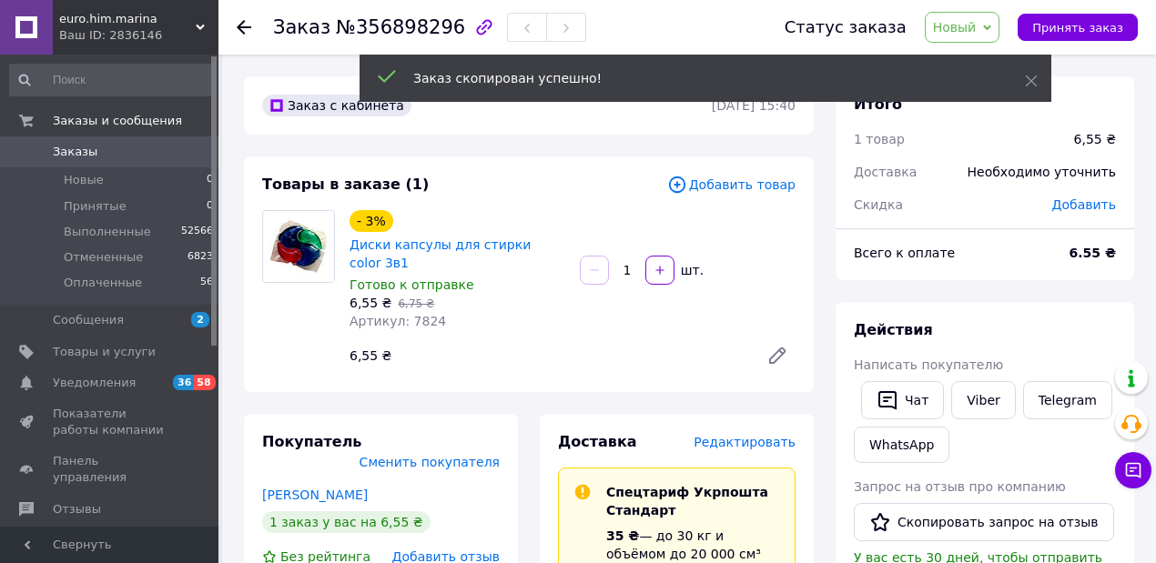
click at [761, 435] on span "Редактировать" at bounding box center [745, 442] width 102 height 15
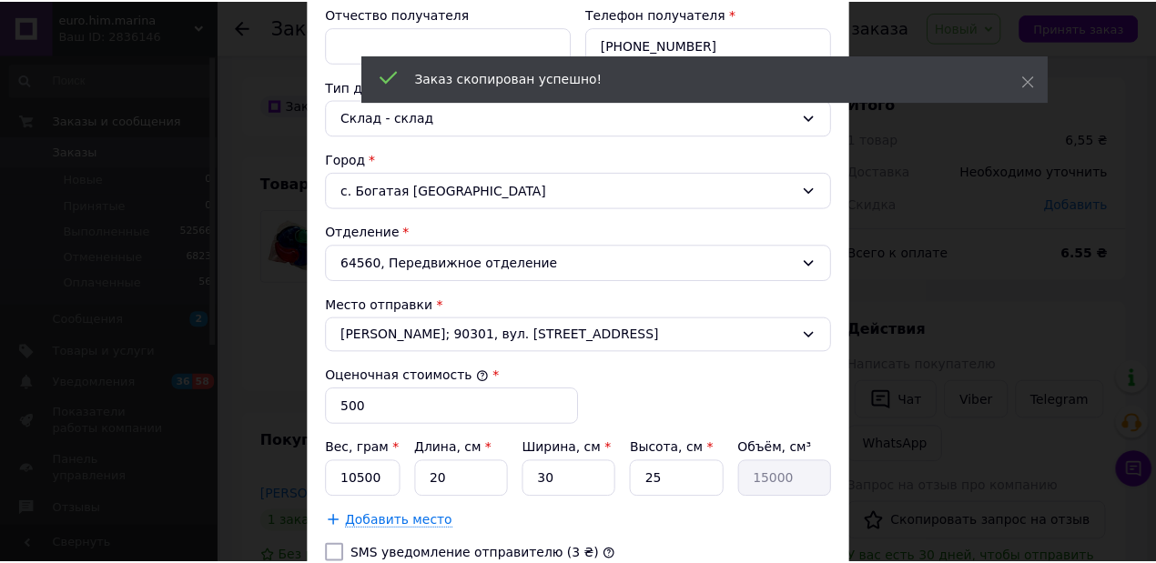
scroll to position [606, 0]
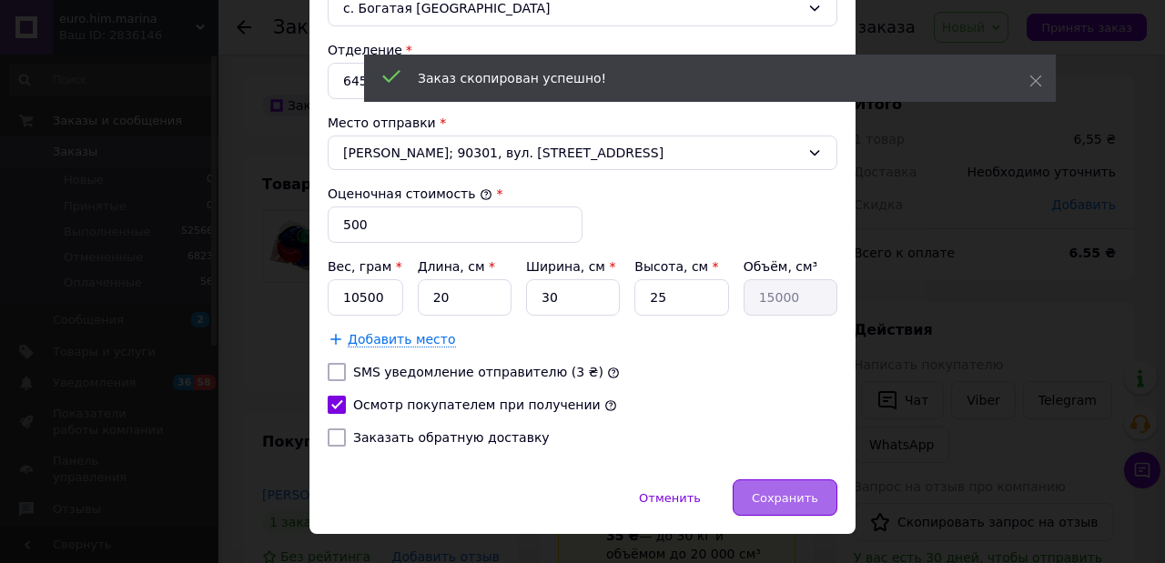
click at [817, 492] on div "Сохранить" at bounding box center [785, 498] width 105 height 36
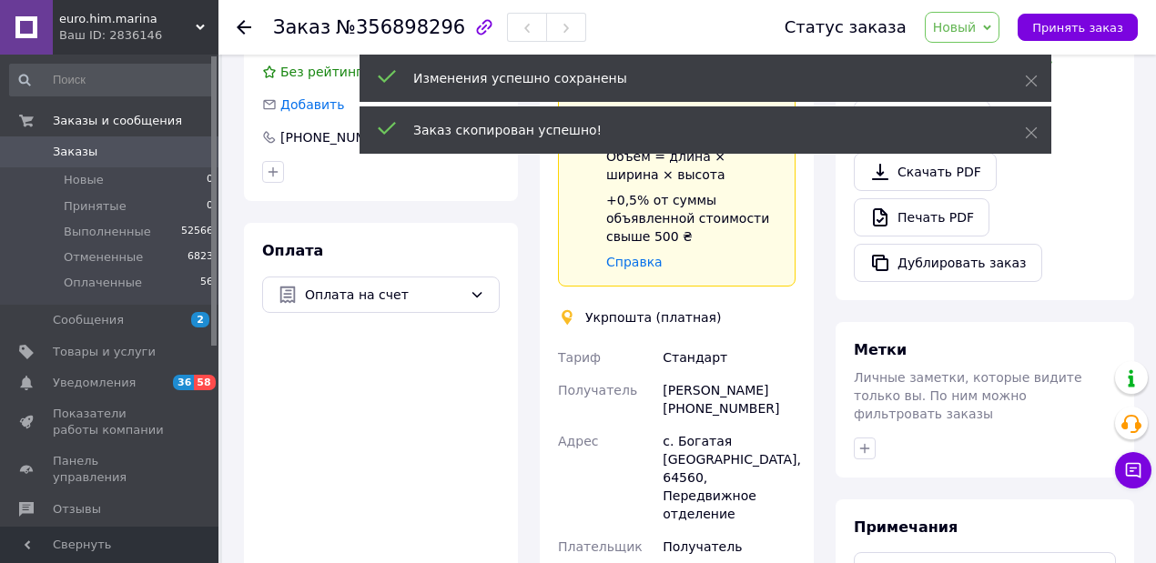
scroll to position [728, 0]
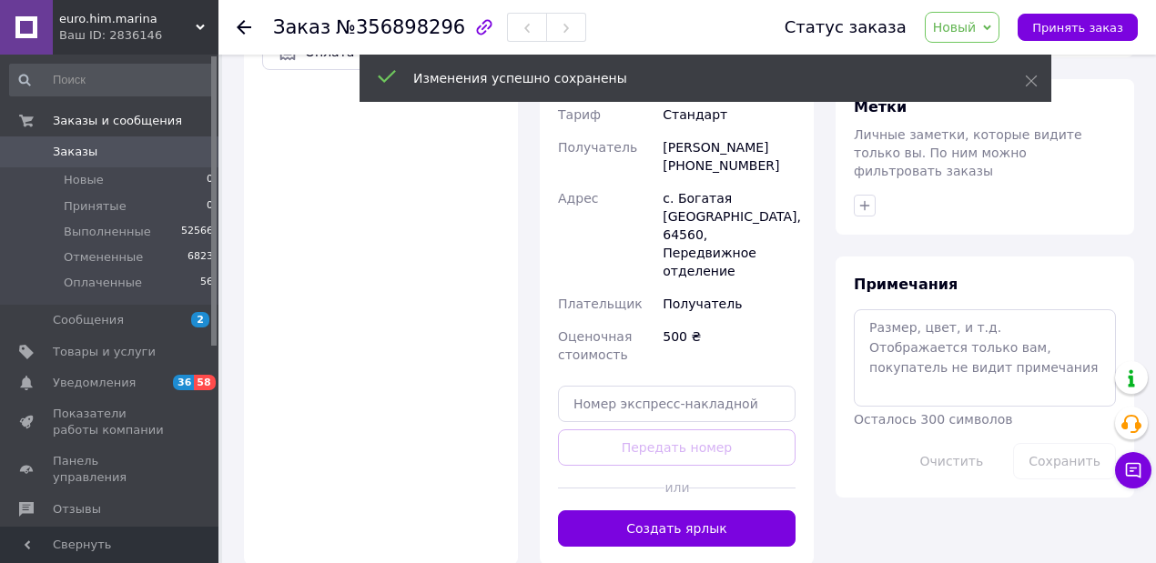
click at [708, 511] on button "Создать ярлык" at bounding box center [677, 529] width 238 height 36
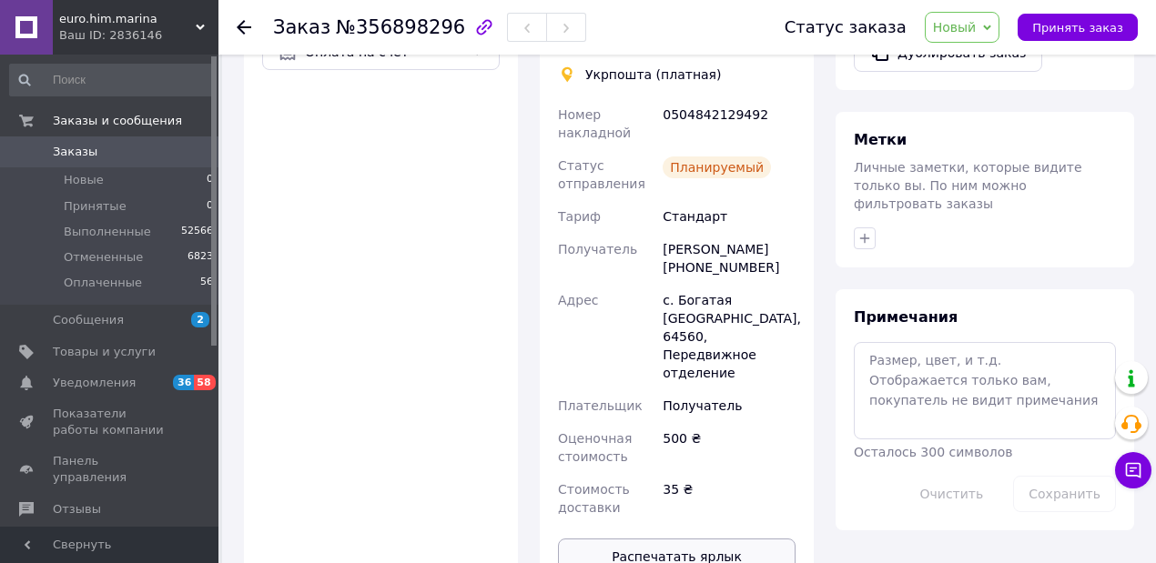
click at [644, 539] on button "Распечатать ярлык" at bounding box center [677, 557] width 238 height 36
drag, startPoint x: 661, startPoint y: 75, endPoint x: 773, endPoint y: 86, distance: 112.6
click at [773, 98] on div "0504842129492" at bounding box center [729, 123] width 140 height 51
copy div "0504842129492"
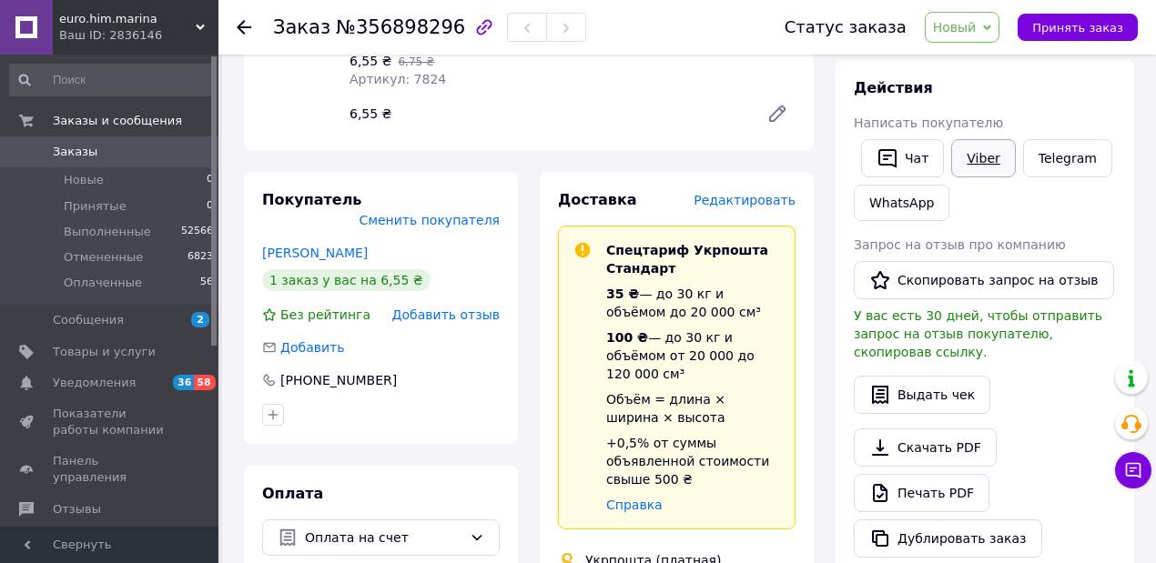
click at [990, 158] on link "Viber" at bounding box center [983, 158] width 64 height 38
click at [965, 27] on span "Новый" at bounding box center [955, 27] width 44 height 15
click at [970, 92] on li "Выполнен" at bounding box center [974, 90] width 96 height 27
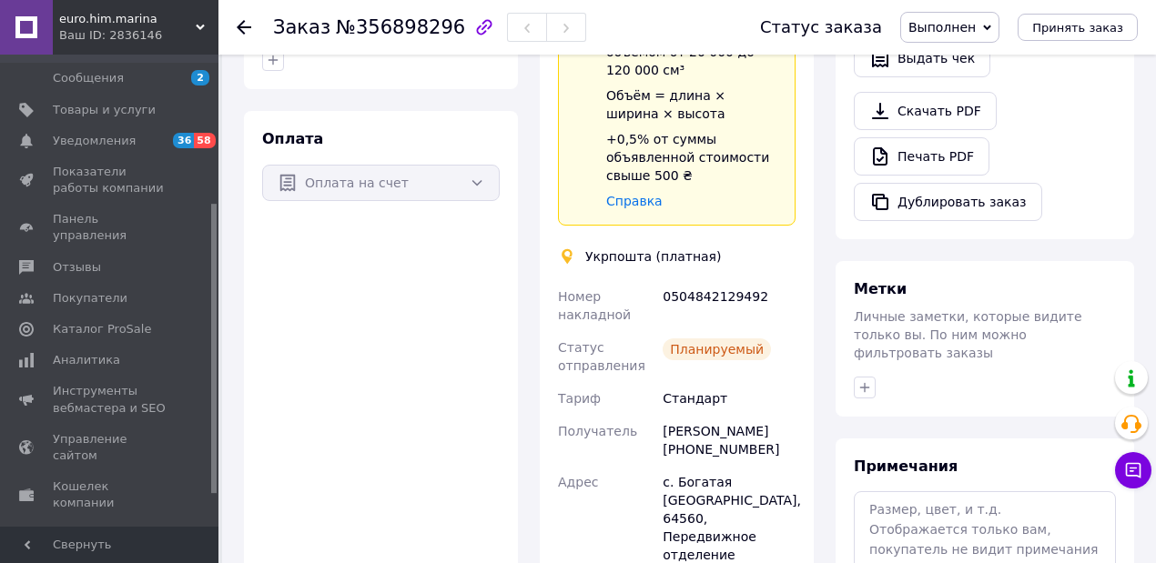
click at [88, 527] on span "Маркет" at bounding box center [76, 535] width 46 height 16
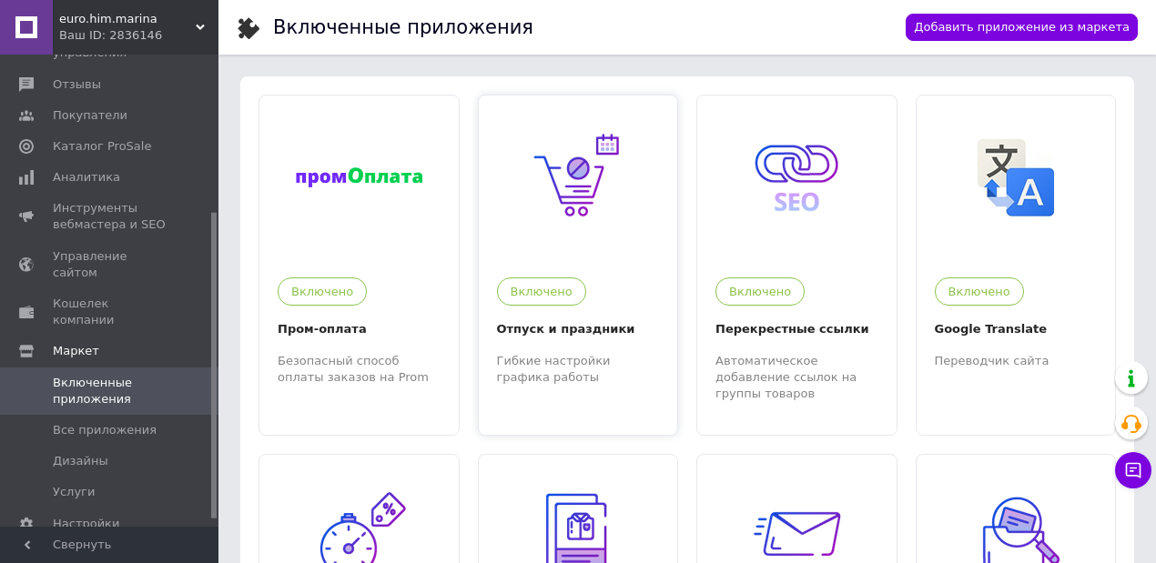
click at [591, 281] on div "Включено" at bounding box center [574, 287] width 172 height 37
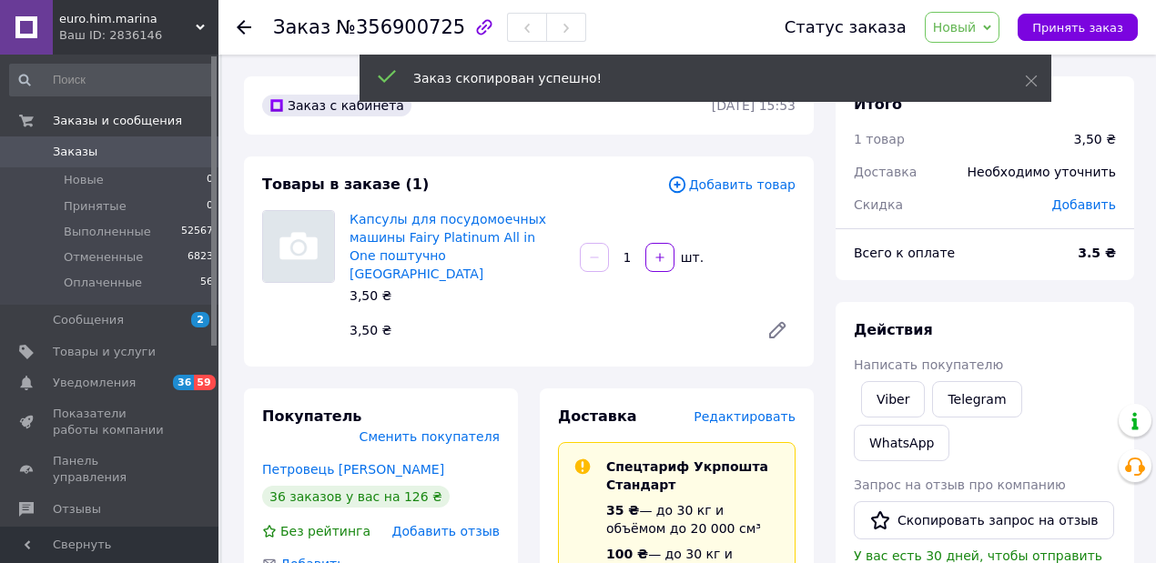
click at [748, 410] on span "Редактировать" at bounding box center [745, 417] width 102 height 15
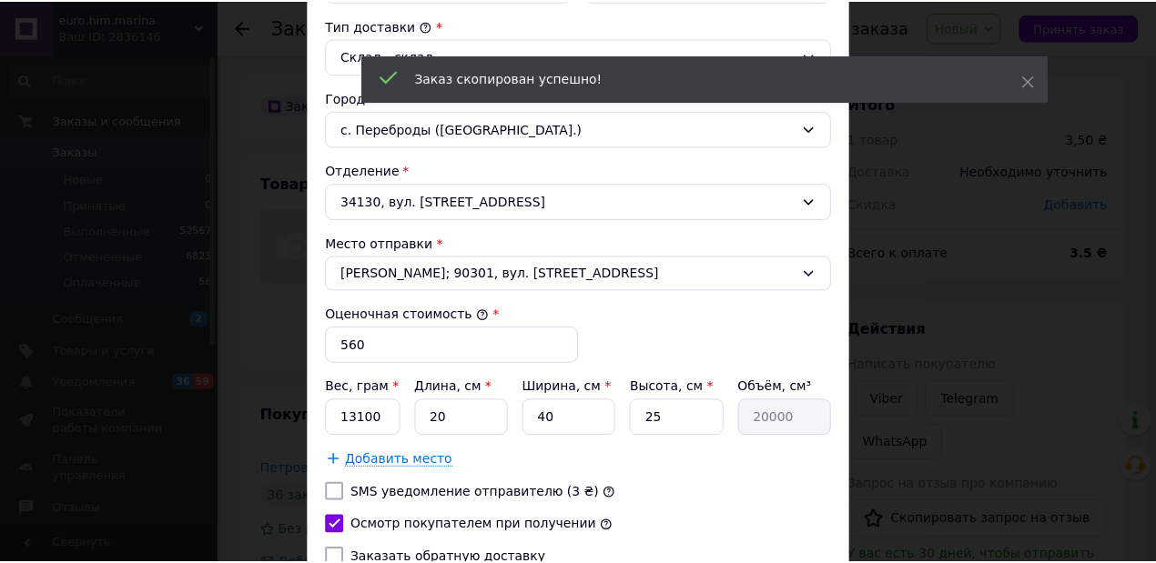
scroll to position [606, 0]
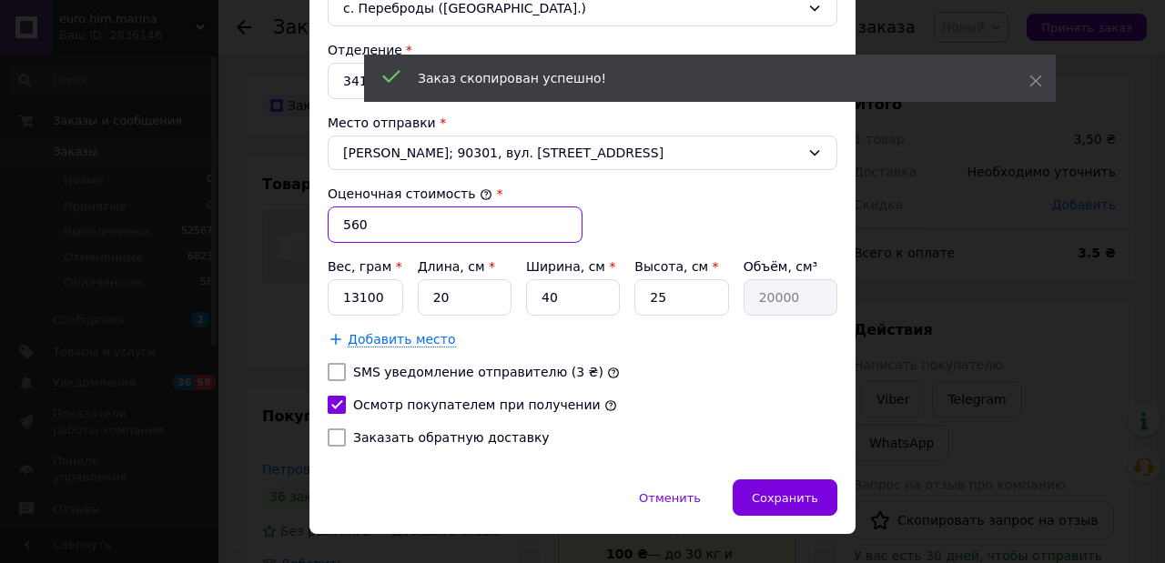
drag, startPoint x: 364, startPoint y: 210, endPoint x: 331, endPoint y: 214, distance: 33.0
click at [331, 214] on input "560" at bounding box center [455, 225] width 255 height 36
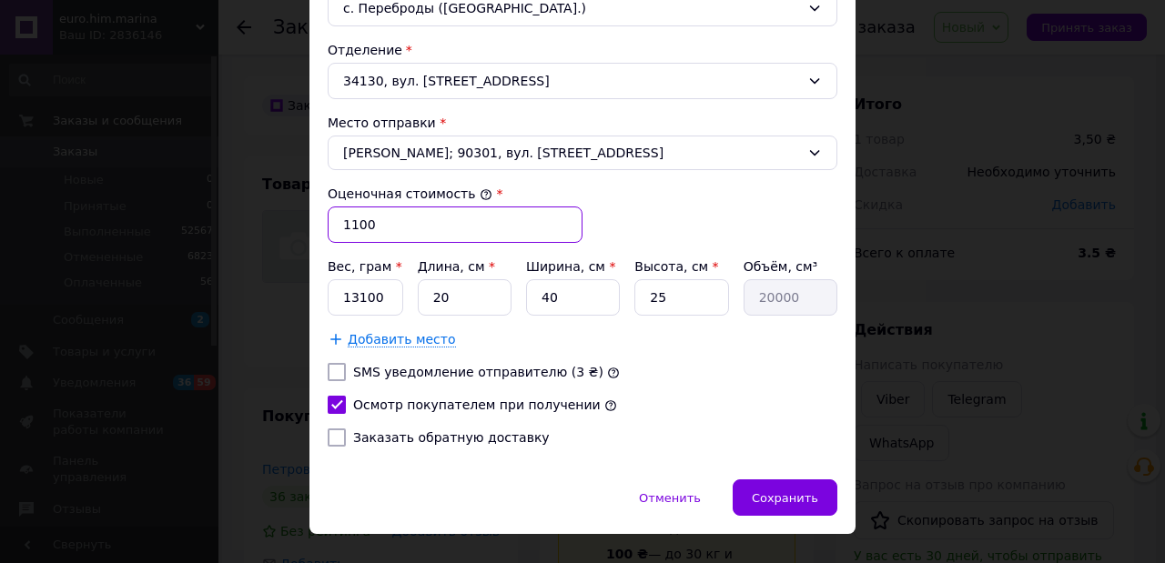
type input "1100"
click at [347, 295] on input "13100" at bounding box center [366, 297] width 76 height 36
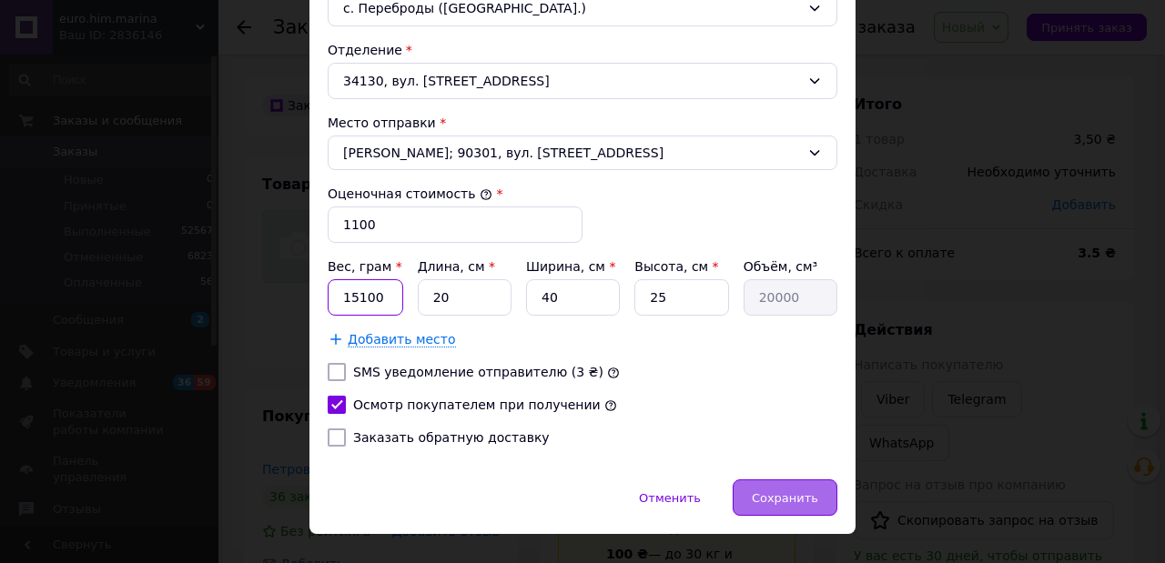
type input "15100"
click at [799, 492] on span "Сохранить" at bounding box center [785, 499] width 66 height 14
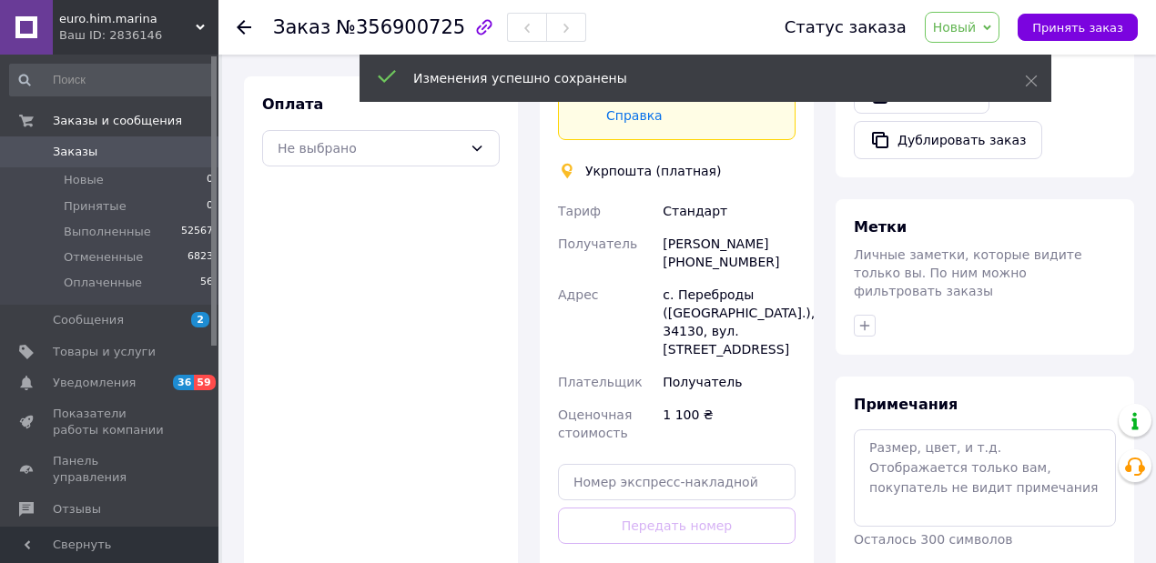
scroll to position [728, 0]
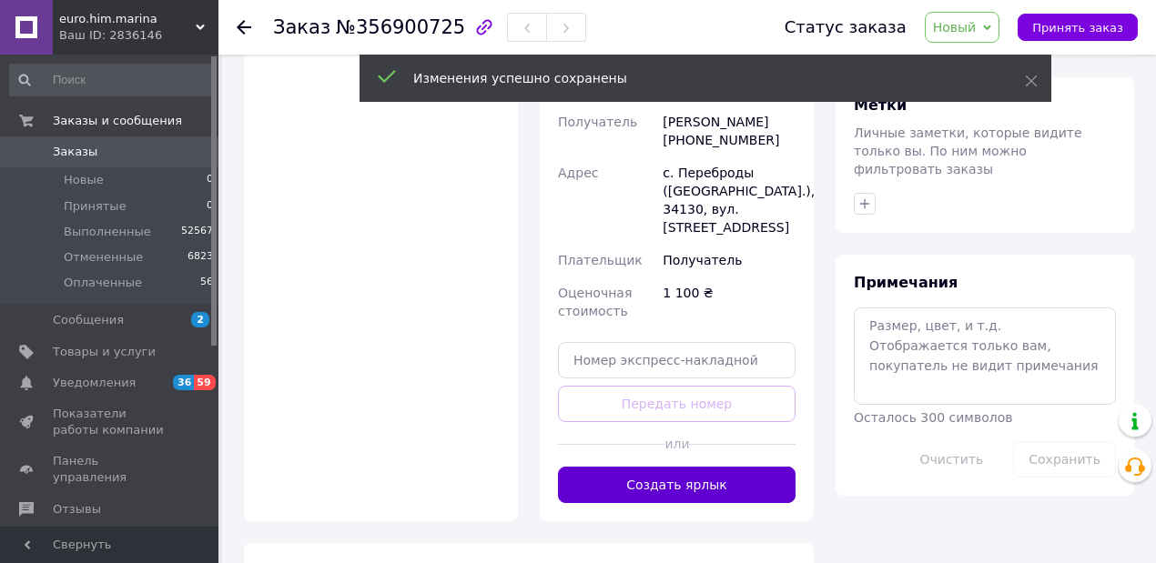
click at [688, 467] on button "Создать ярлык" at bounding box center [677, 485] width 238 height 36
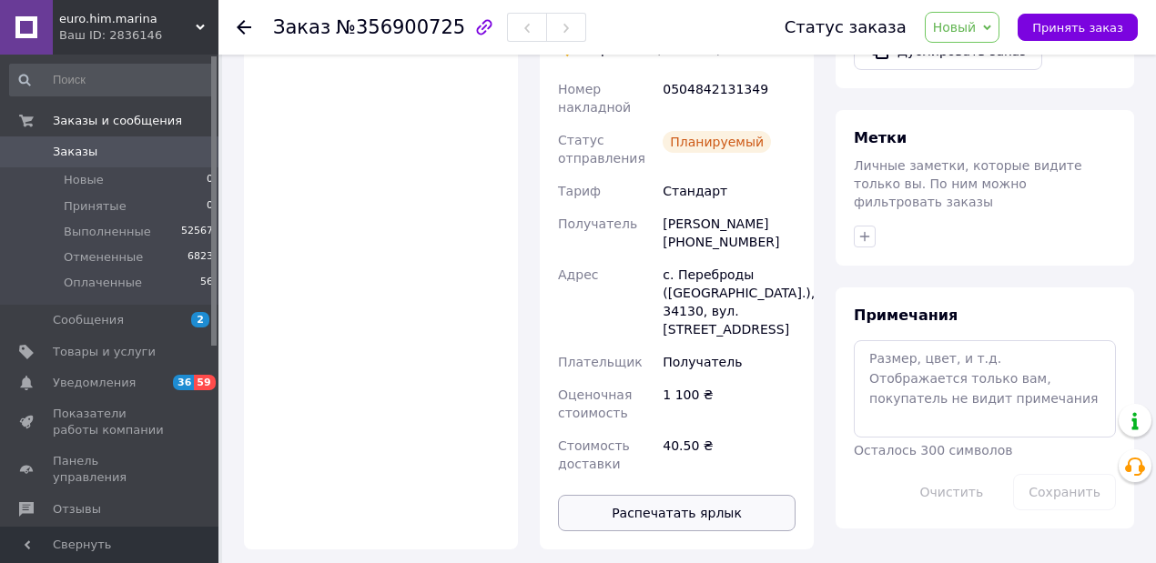
click at [666, 495] on button "Распечатать ярлык" at bounding box center [677, 513] width 238 height 36
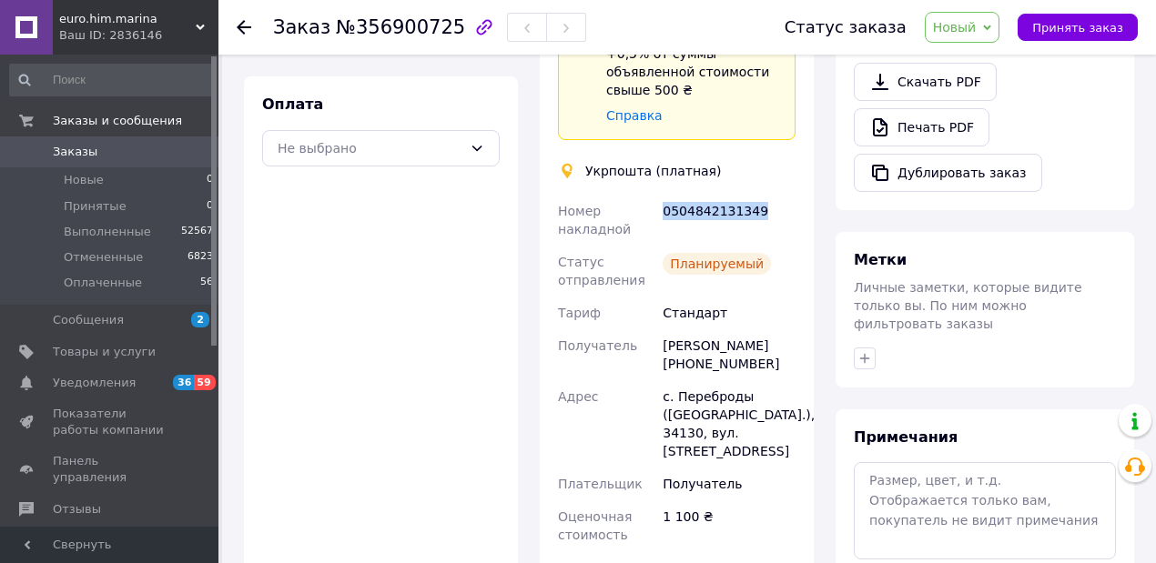
drag, startPoint x: 664, startPoint y: 169, endPoint x: 776, endPoint y: 161, distance: 111.4
click at [776, 195] on div "0504842131349" at bounding box center [729, 220] width 140 height 51
copy div "0504842131349"
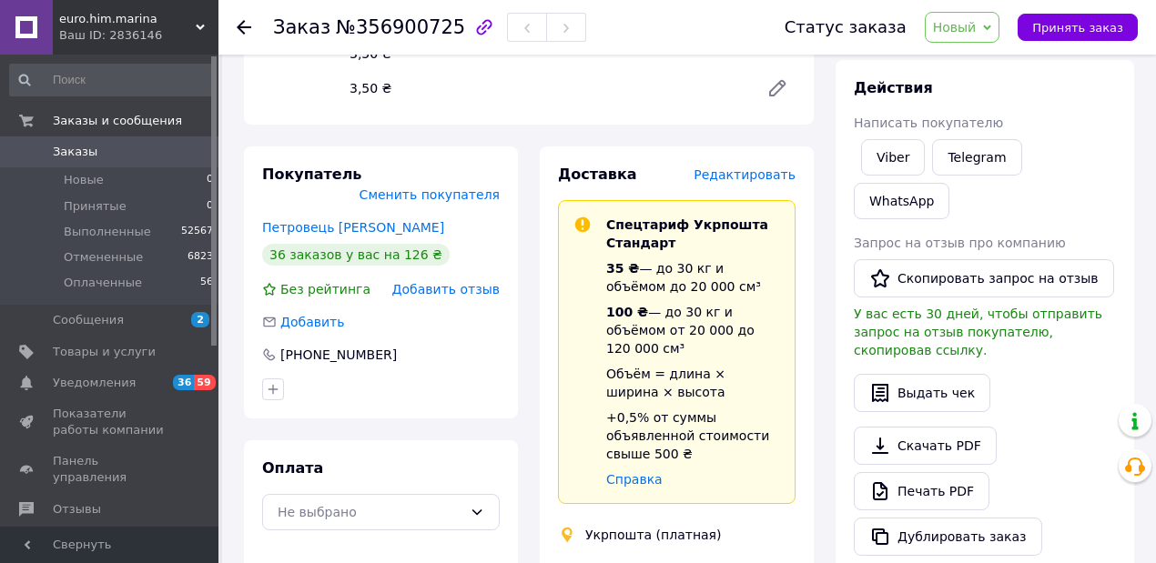
scroll to position [182, 0]
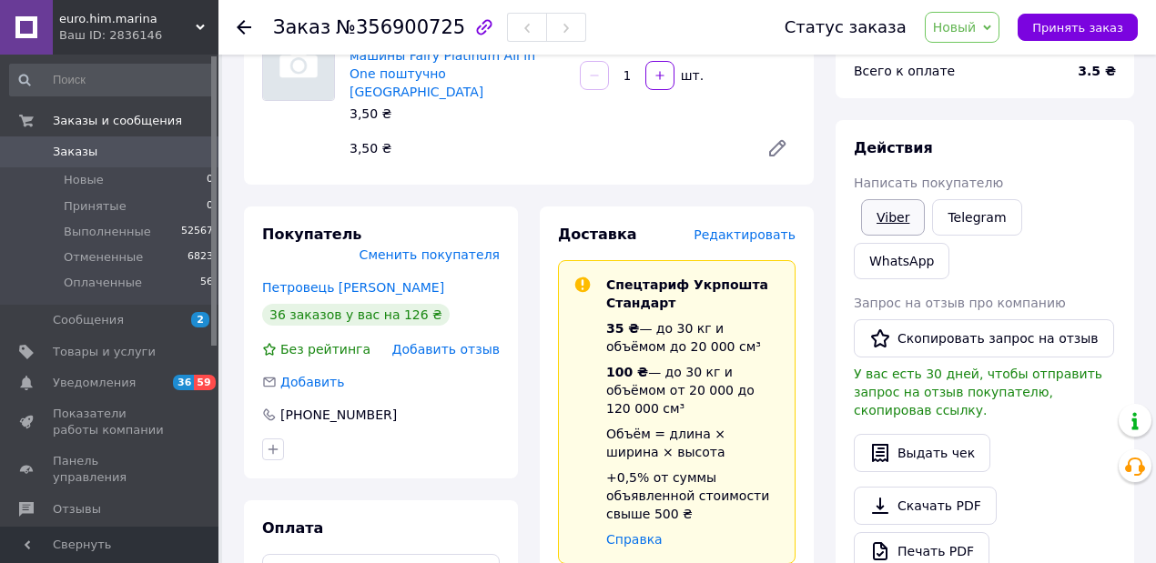
click at [899, 217] on link "Viber" at bounding box center [893, 217] width 64 height 36
click at [965, 23] on span "Новый" at bounding box center [955, 27] width 44 height 15
click at [953, 91] on li "Выполнен" at bounding box center [974, 90] width 96 height 27
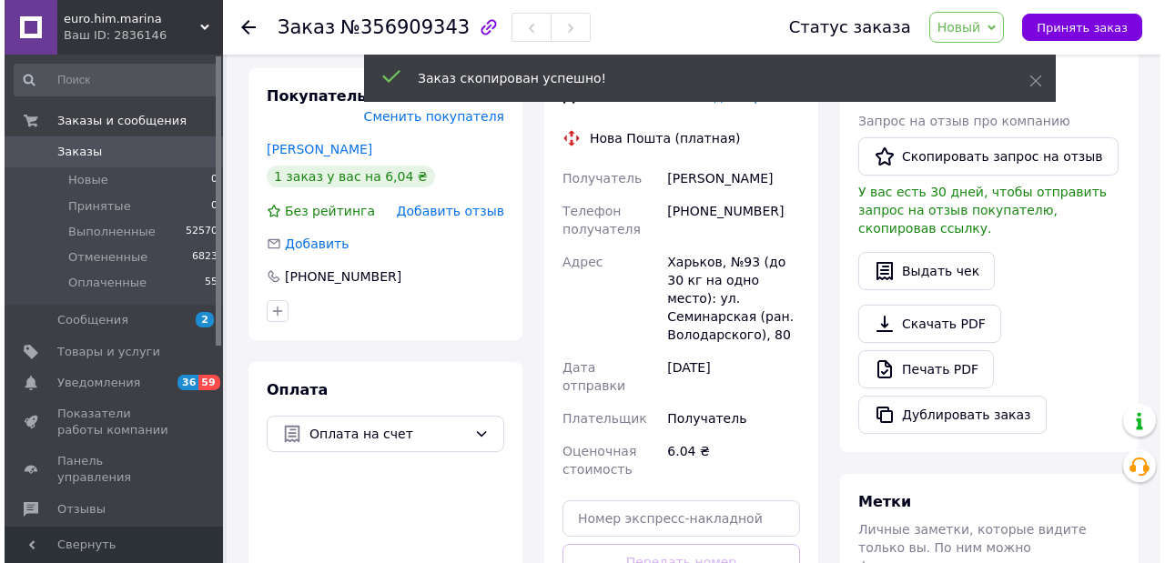
scroll to position [606, 0]
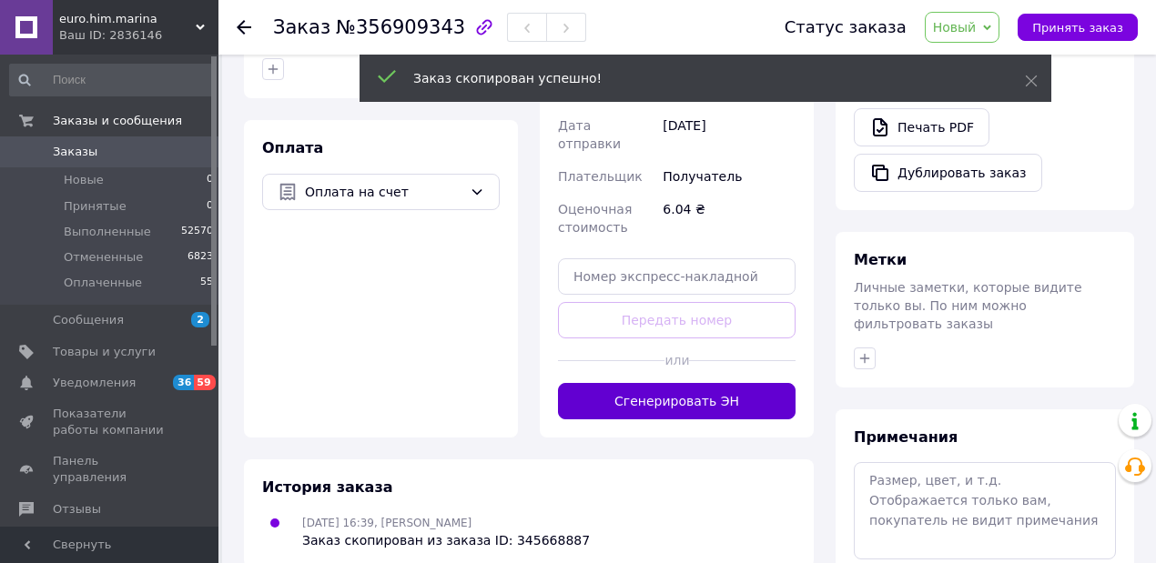
click at [692, 383] on button "Сгенерировать ЭН" at bounding box center [677, 401] width 238 height 36
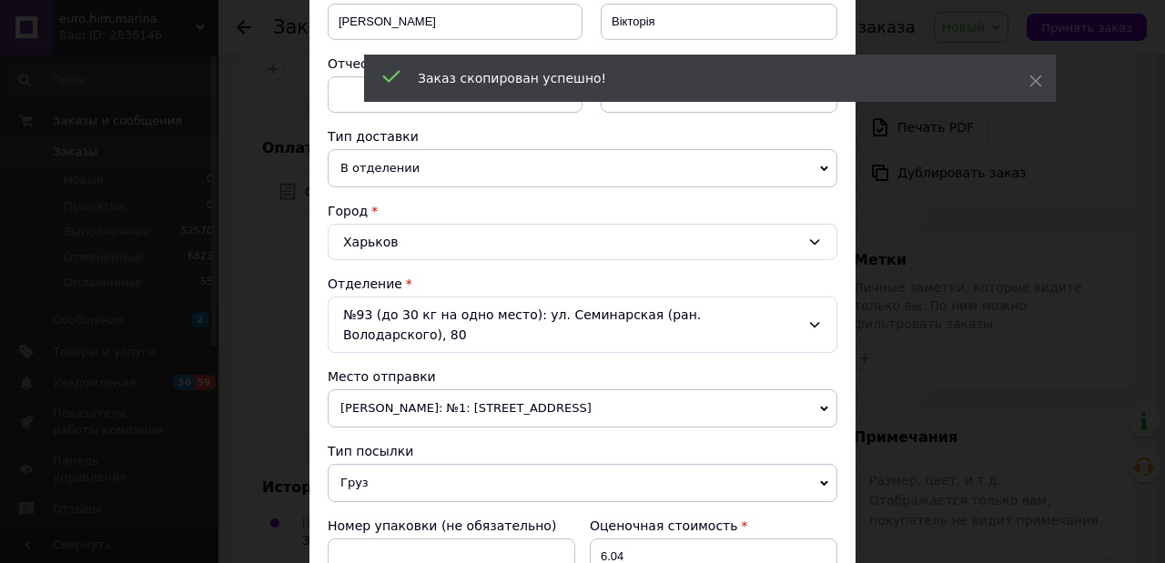
scroll to position [546, 0]
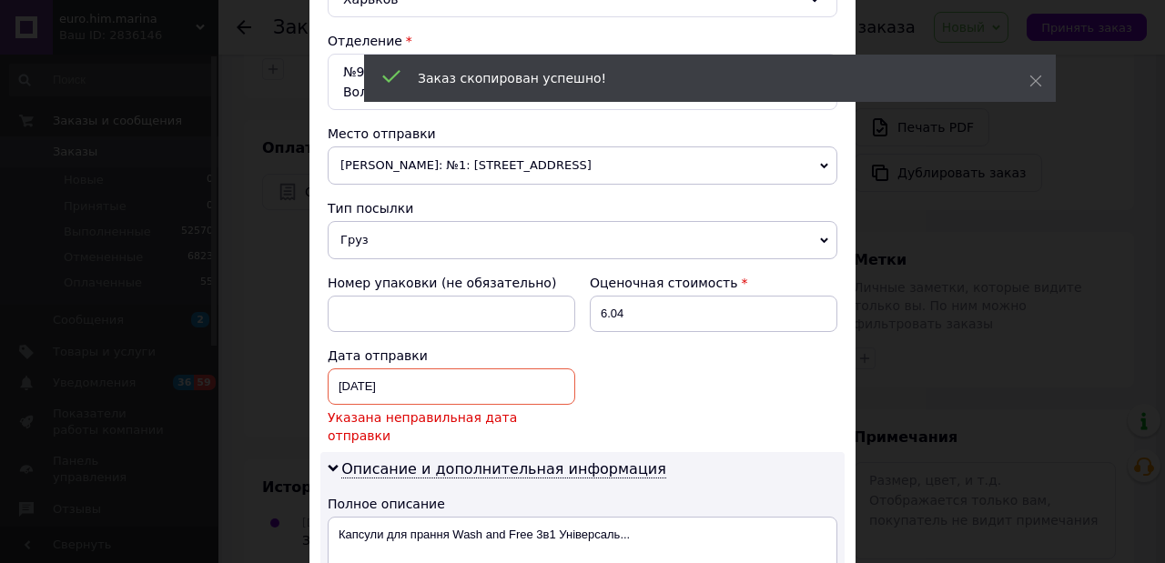
click at [389, 369] on div "[DATE] < 2025 > < Май > Пн Вт Ср Чт Пт Сб Вс 28 29 30 1 2 3 4 5 6 7 8 9 10 11 1…" at bounding box center [452, 387] width 248 height 36
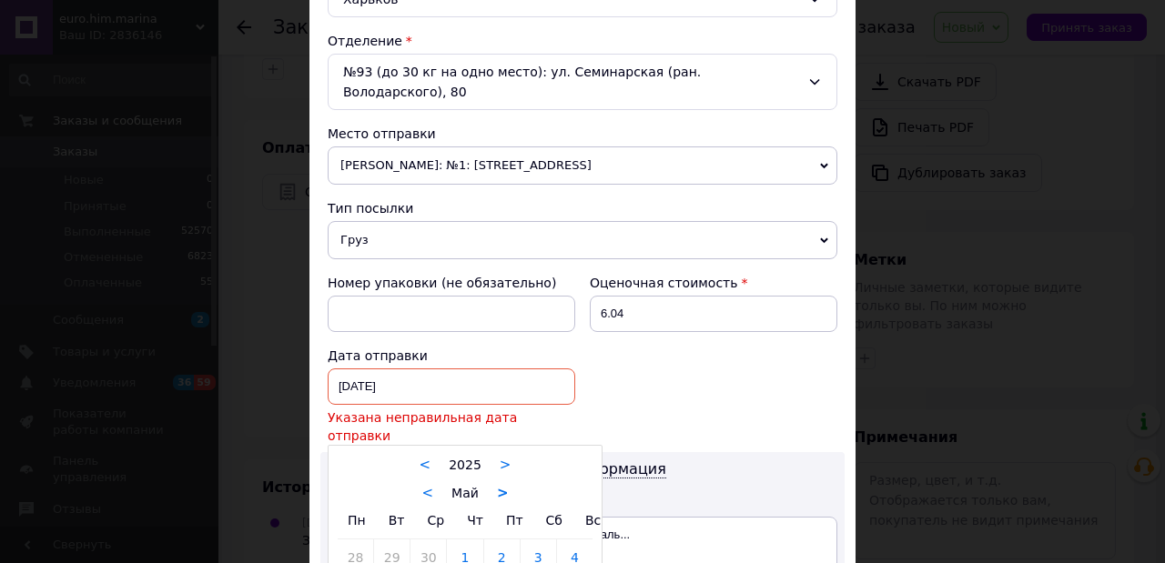
click at [502, 485] on link ">" at bounding box center [503, 493] width 12 height 16
click at [502, 485] on link ">" at bounding box center [508, 493] width 12 height 16
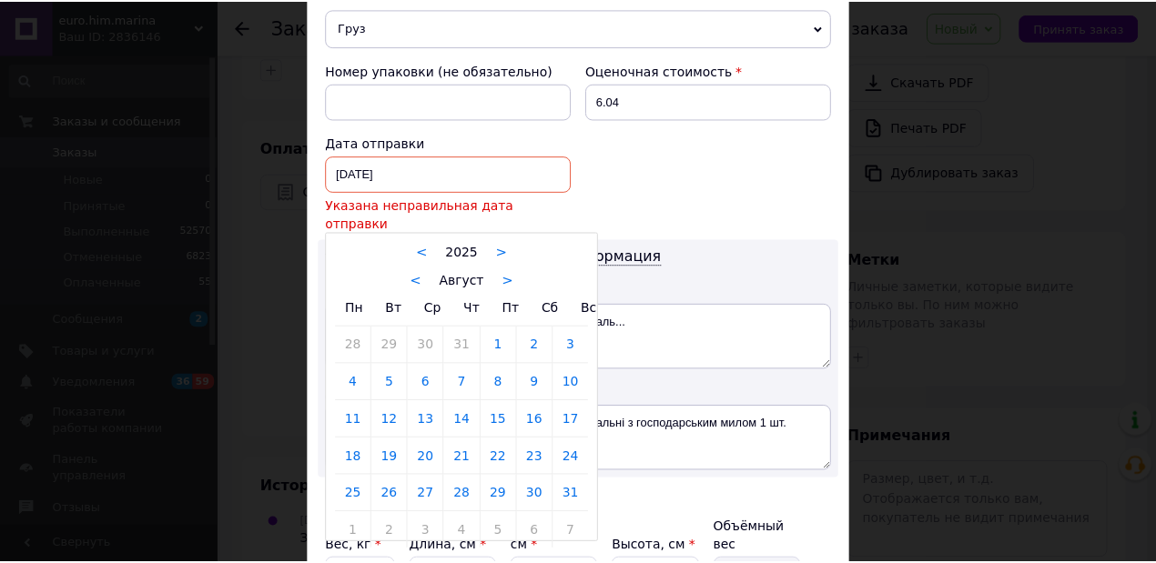
scroll to position [785, 0]
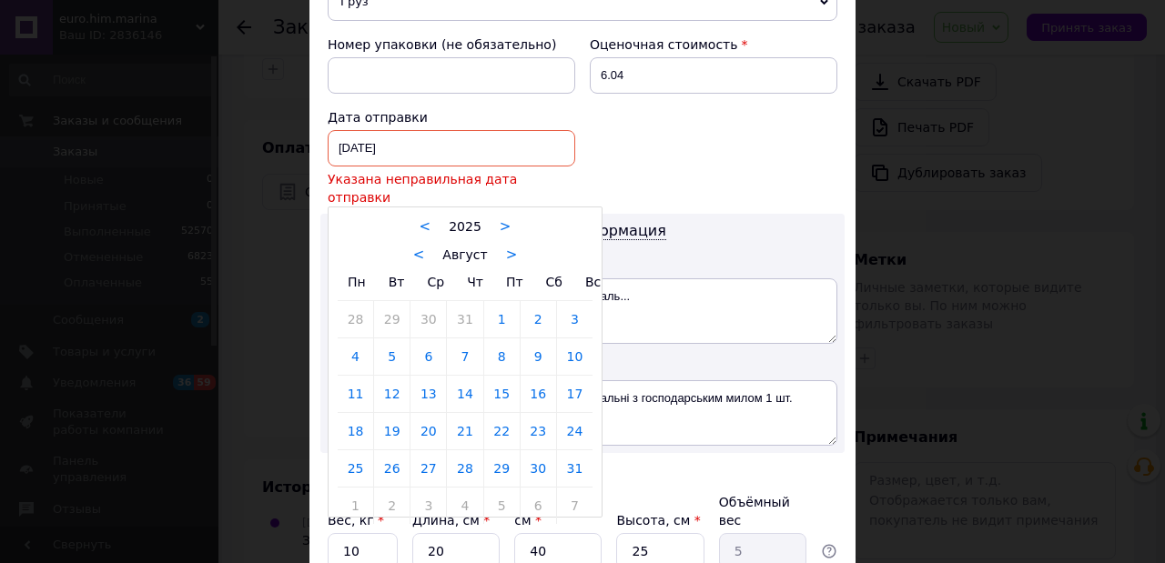
click at [401, 120] on div at bounding box center [582, 281] width 1165 height 563
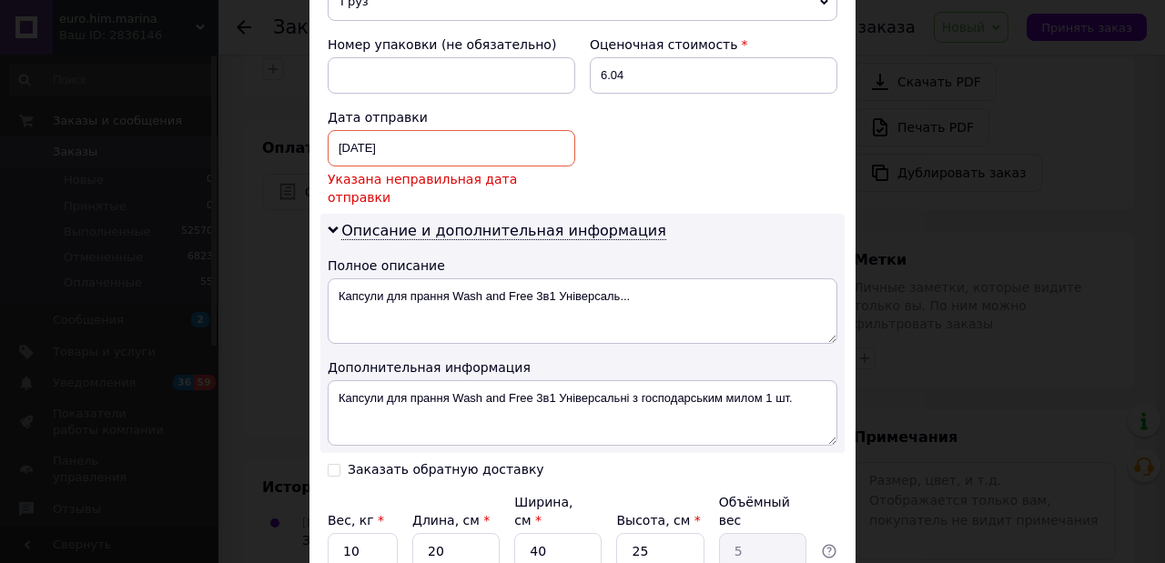
drag, startPoint x: 393, startPoint y: 103, endPoint x: 397, endPoint y: 118, distance: 15.9
click at [393, 107] on div "Дата отправки [DATE] < 2025 > < Август > Пн Вт Ср Чт Пт Сб Вс 28 29 30 31 1 2 3…" at bounding box center [451, 157] width 262 height 113
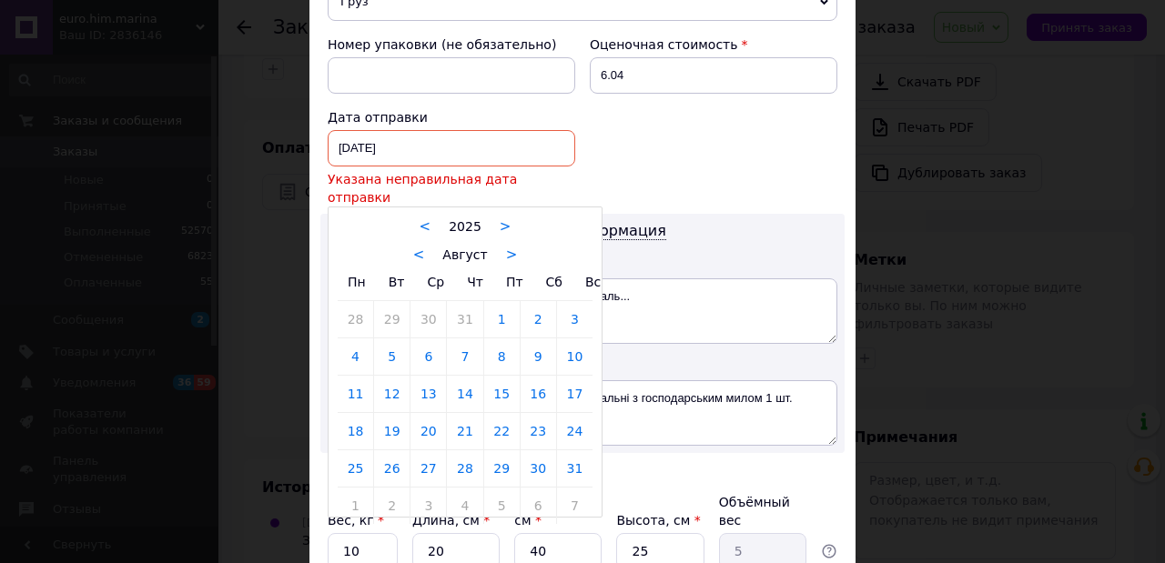
click at [399, 130] on div "[DATE] < 2025 > < Август > Пн Вт Ср Чт Пт Сб Вс 28 29 30 31 1 2 3 4 5 6 7 8 9 1…" at bounding box center [452, 148] width 248 height 36
click at [391, 376] on link "12" at bounding box center [392, 394] width 36 height 36
type input "[DATE]"
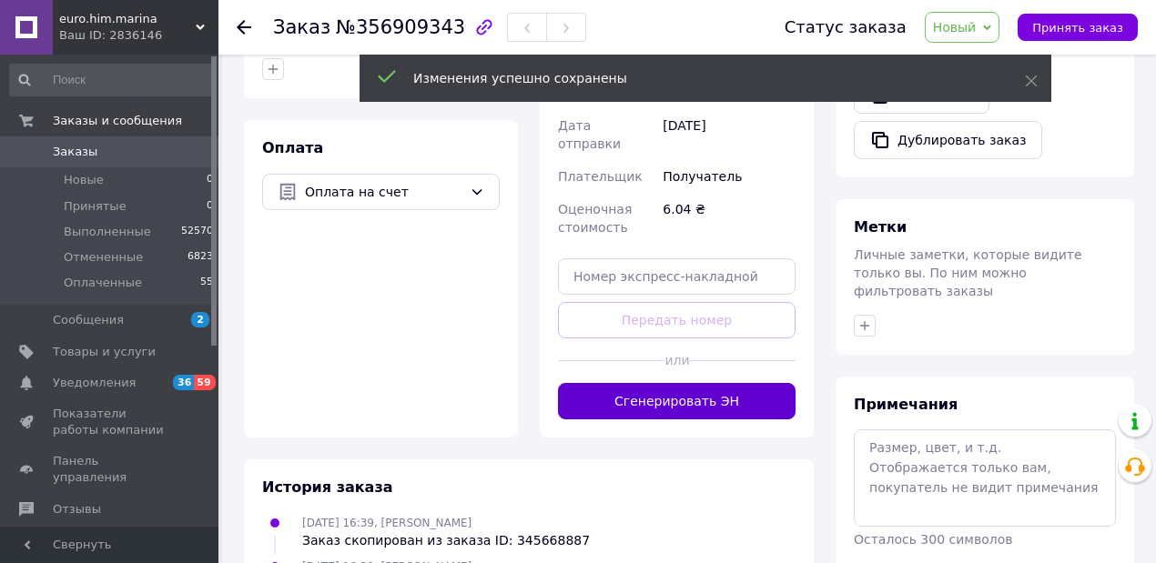
click at [701, 383] on button "Сгенерировать ЭН" at bounding box center [677, 401] width 238 height 36
